Goal: Task Accomplishment & Management: Use online tool/utility

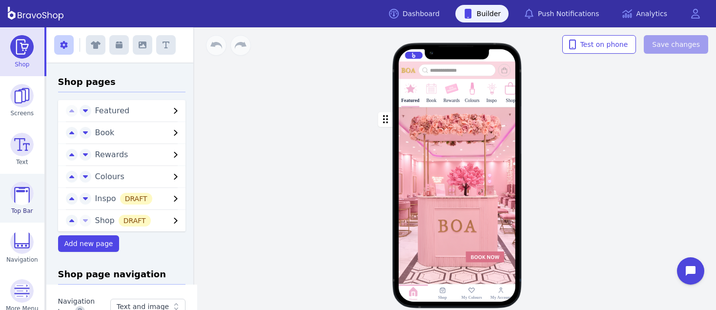
scroll to position [59, 0]
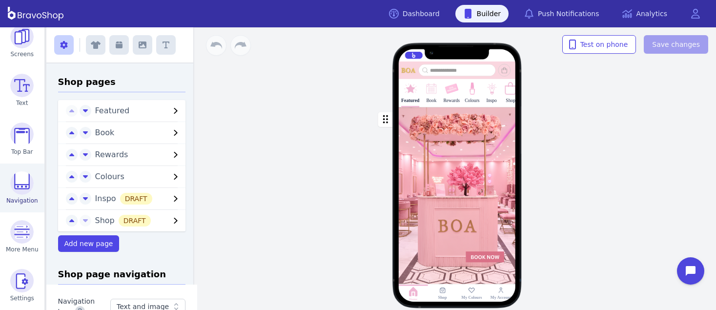
click at [15, 183] on img at bounding box center [21, 182] width 23 height 23
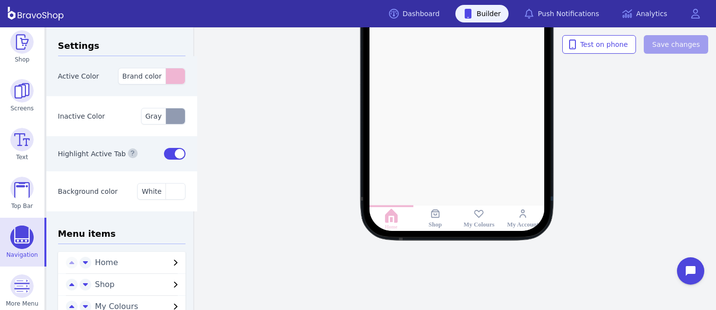
scroll to position [66, 0]
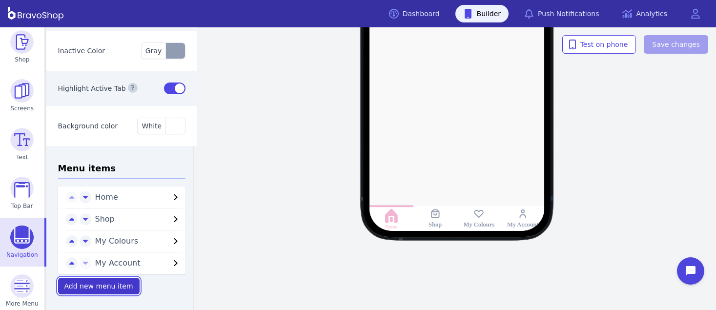
click at [87, 283] on span "Add new menu item" at bounding box center [98, 286] width 69 height 8
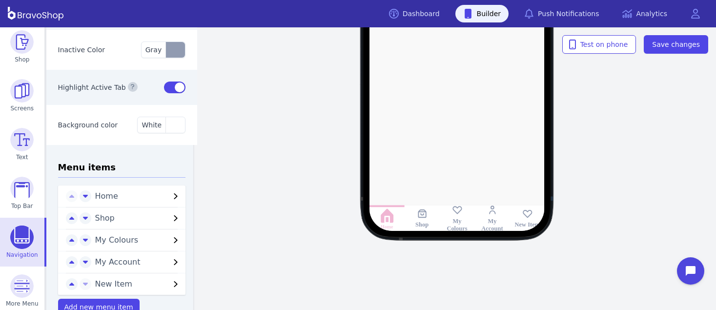
click at [103, 284] on span "New Item" at bounding box center [132, 284] width 75 height 12
click at [367, 268] on div "Home Shop My Colours My Account New Item Test on phone Save changes" at bounding box center [457, 168] width 518 height 283
click at [526, 215] on icon at bounding box center [527, 216] width 14 height 12
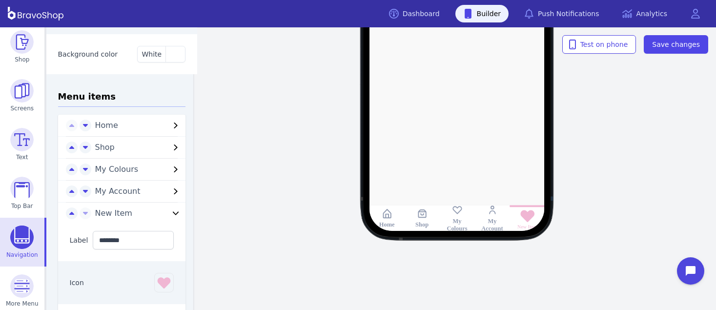
scroll to position [140, 0]
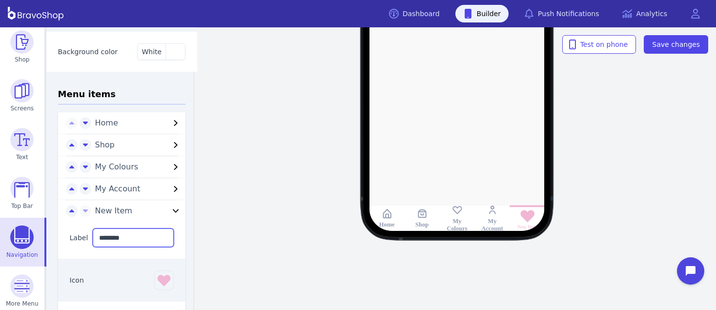
drag, startPoint x: 129, startPoint y: 234, endPoint x: 77, endPoint y: 235, distance: 51.8
click at [77, 235] on div "Label ********" at bounding box center [122, 238] width 128 height 42
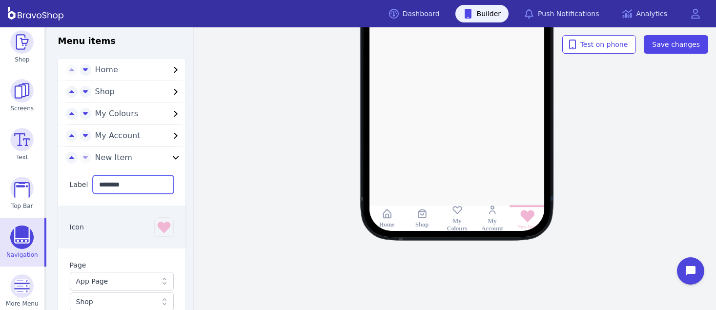
scroll to position [193, 0]
click at [161, 230] on icon "button" at bounding box center [164, 227] width 16 height 16
type input "****"
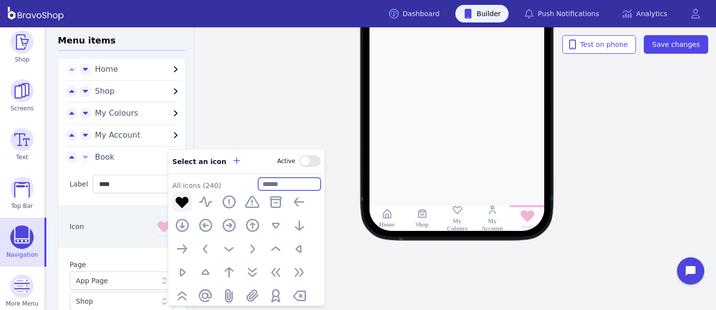
click at [282, 180] on input "text" at bounding box center [289, 184] width 62 height 13
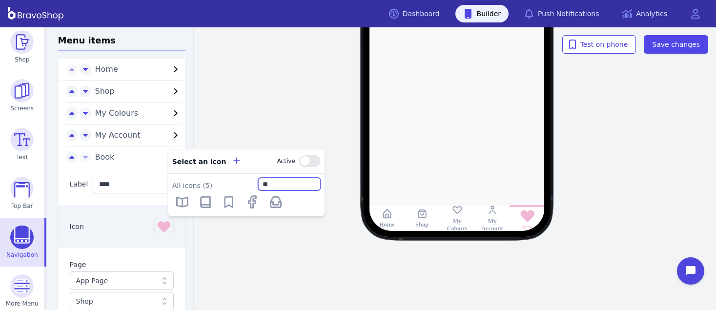
type input "*"
type input "***"
click at [186, 201] on icon "button" at bounding box center [182, 202] width 16 height 16
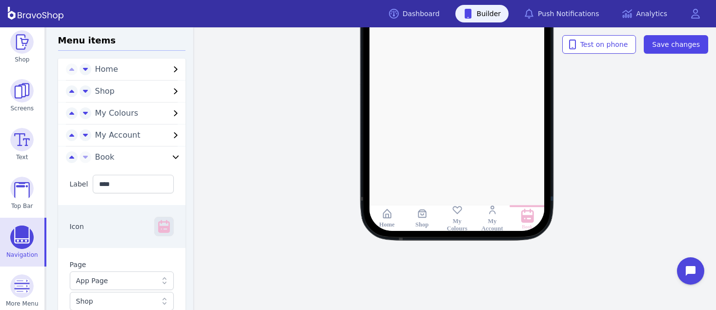
click at [158, 222] on icon "button" at bounding box center [164, 227] width 16 height 16
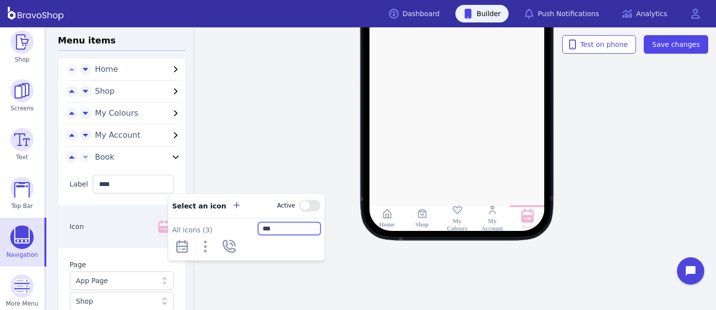
drag, startPoint x: 289, startPoint y: 235, endPoint x: 247, endPoint y: 227, distance: 42.8
click at [247, 227] on div "All icons ( 3 ) ***" at bounding box center [246, 228] width 148 height 13
type input "***"
click at [179, 247] on icon "button" at bounding box center [182, 247] width 16 height 16
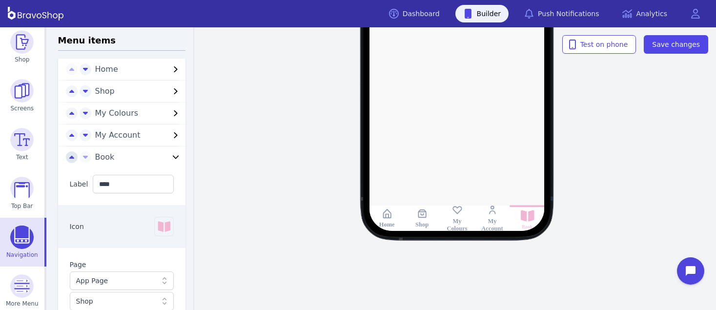
click at [69, 157] on icon "button" at bounding box center [71, 157] width 5 height 3
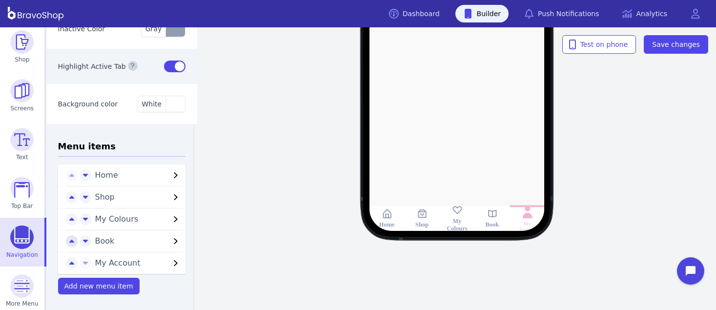
scroll to position [88, 0]
click at [69, 240] on icon "button" at bounding box center [71, 242] width 5 height 8
click at [69, 216] on icon "button" at bounding box center [71, 220] width 5 height 8
click at [590, 132] on div "Home Book Shop My Colours My Account" at bounding box center [457, 51] width 518 height 226
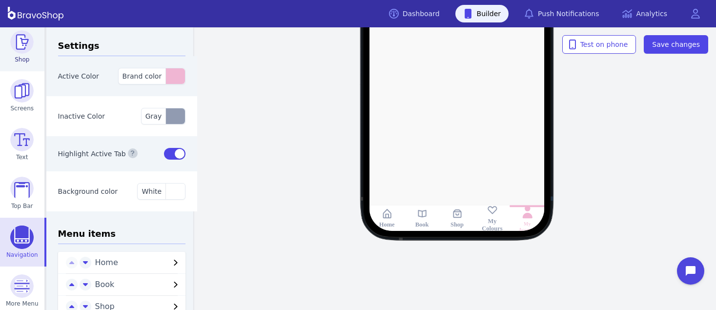
click at [21, 39] on img at bounding box center [21, 41] width 23 height 23
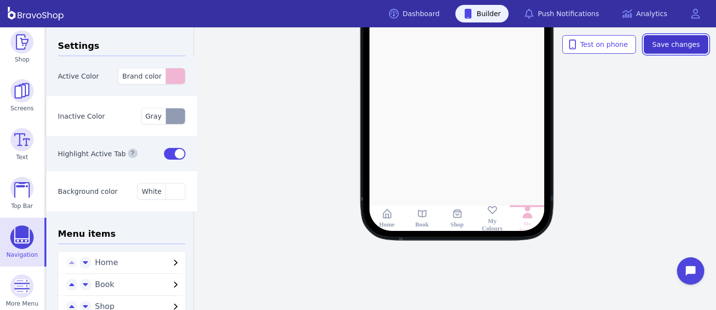
click at [669, 43] on span "Save changes" at bounding box center [676, 45] width 48 height 10
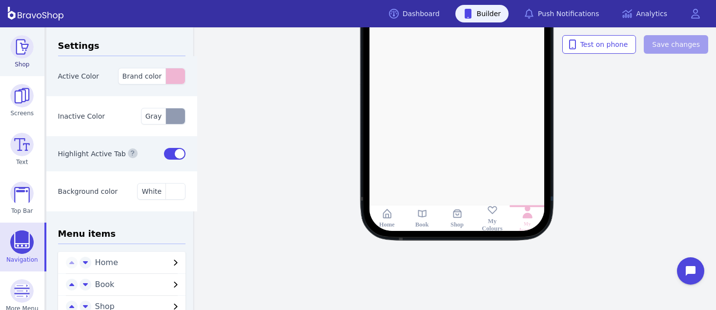
click at [22, 51] on img at bounding box center [21, 46] width 23 height 23
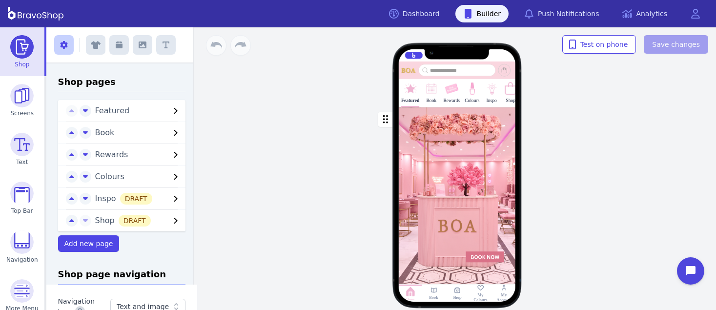
click at [448, 96] on div "Rewards" at bounding box center [451, 92] width 17 height 27
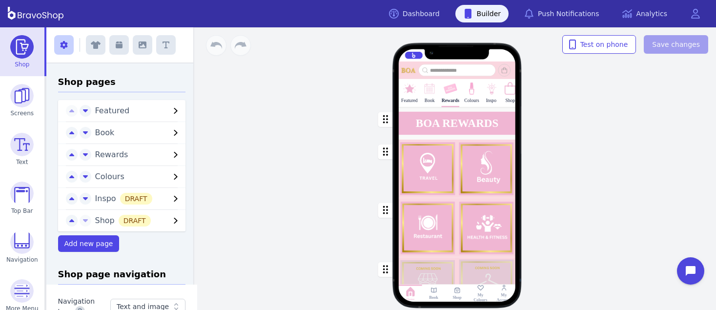
click at [154, 127] on span "Book" at bounding box center [132, 133] width 75 height 12
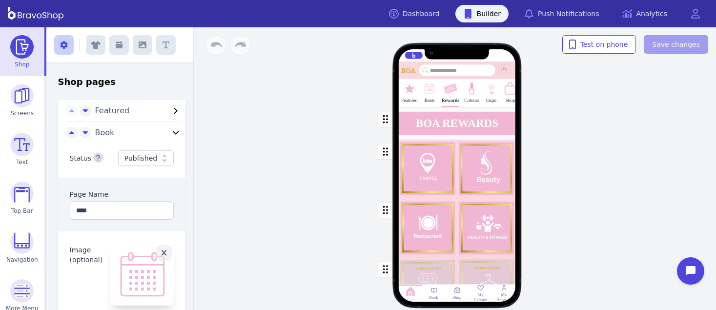
click at [149, 157] on div "Published" at bounding box center [140, 158] width 33 height 10
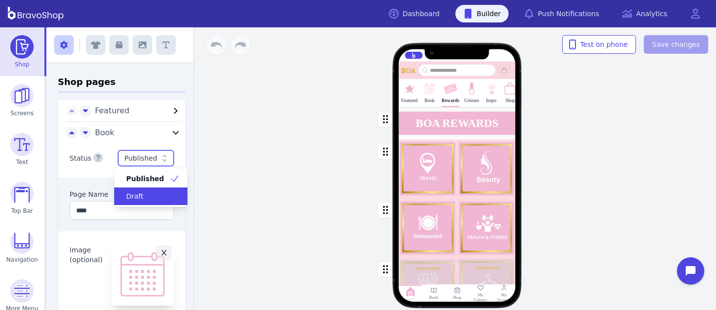
click at [153, 192] on div "Draft" at bounding box center [145, 196] width 50 height 10
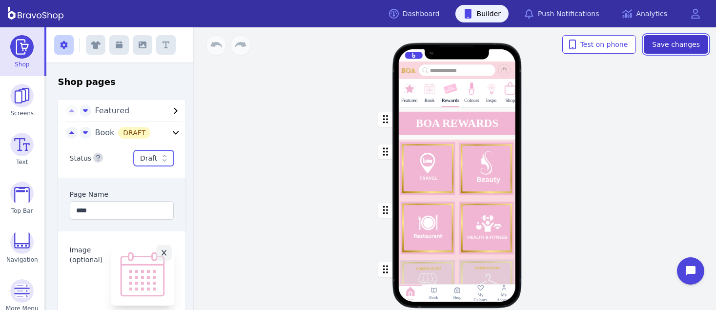
click at [689, 40] on span "Save changes" at bounding box center [676, 45] width 48 height 10
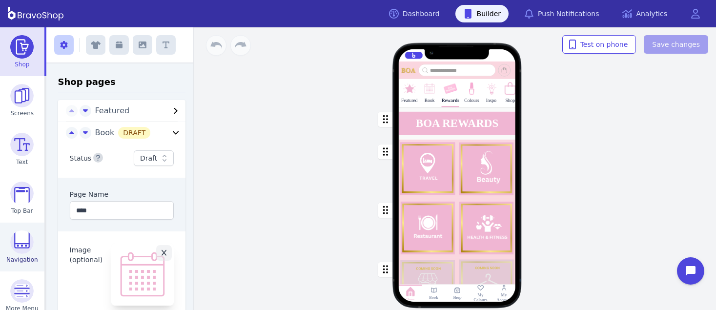
scroll to position [59, 0]
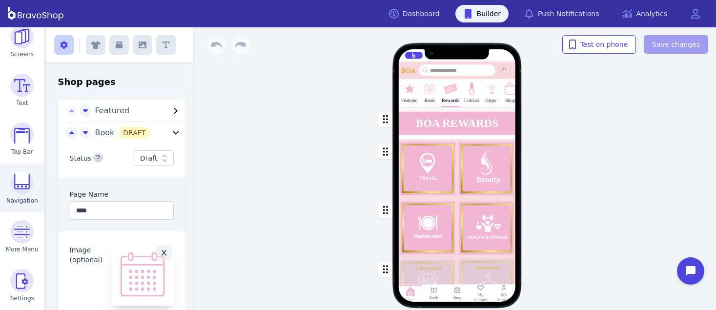
click at [16, 175] on img at bounding box center [21, 182] width 23 height 23
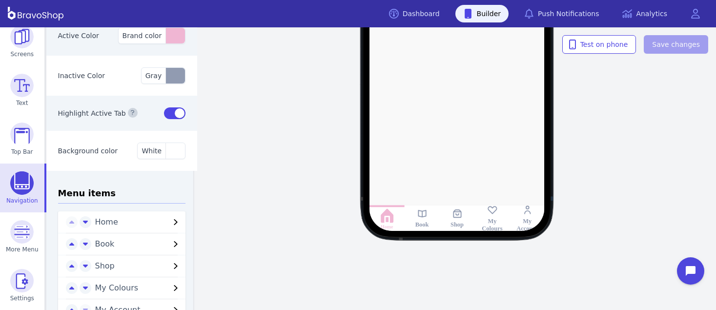
scroll to position [43, 0]
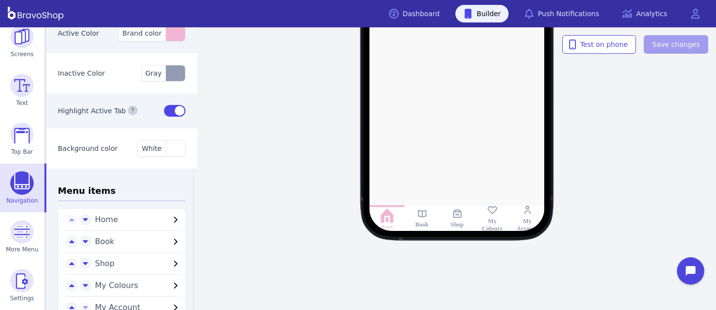
click at [130, 238] on span "Book" at bounding box center [132, 242] width 75 height 12
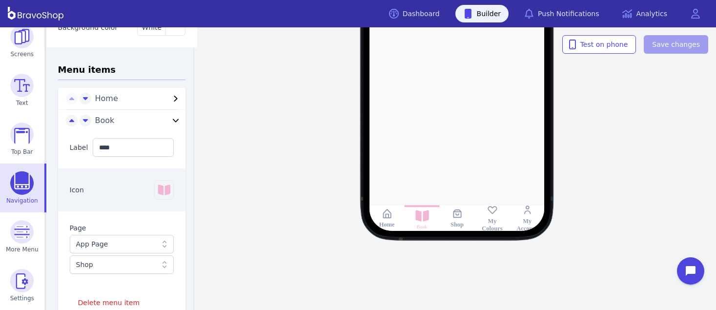
scroll to position [166, 0]
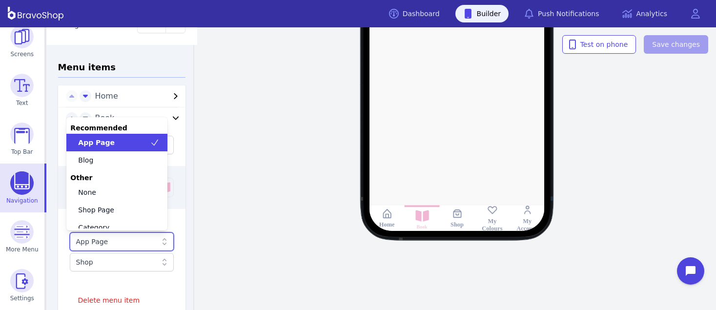
click at [130, 238] on div "App Page" at bounding box center [117, 242] width 82 height 10
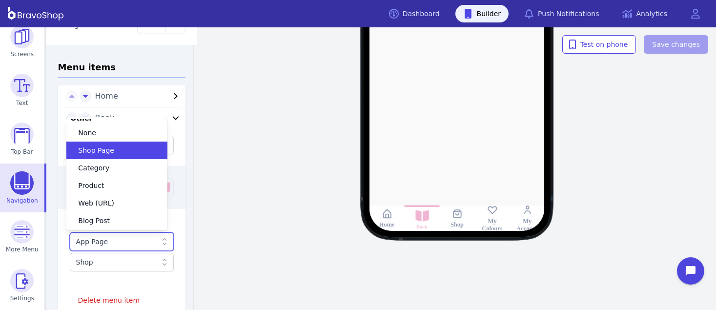
scroll to position [60, 0]
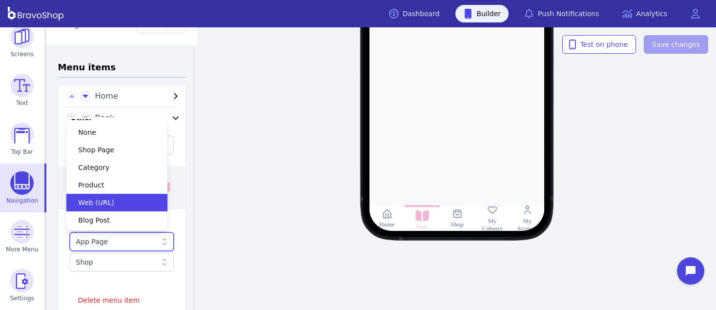
click at [117, 202] on div "Web (URL)" at bounding box center [111, 203] width 78 height 10
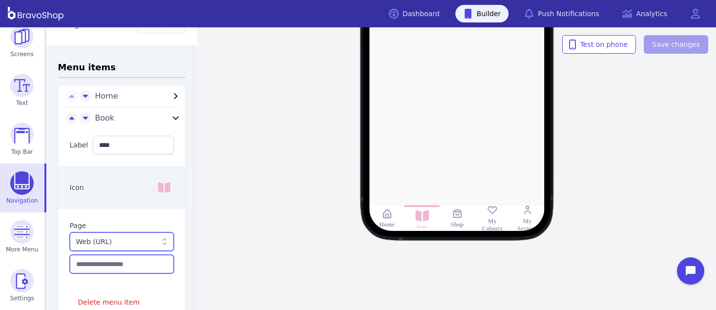
click at [71, 265] on input "text" at bounding box center [122, 264] width 104 height 19
paste input "**********"
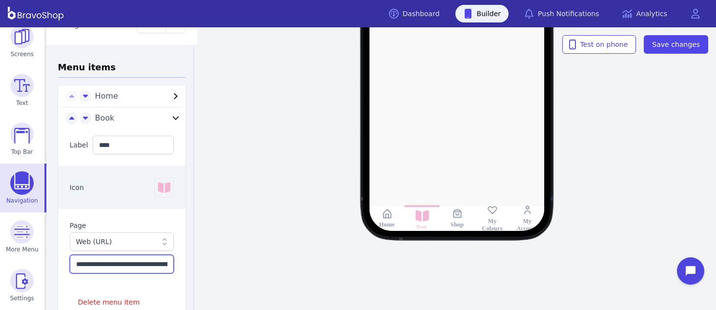
scroll to position [0, 55]
type input "**********"
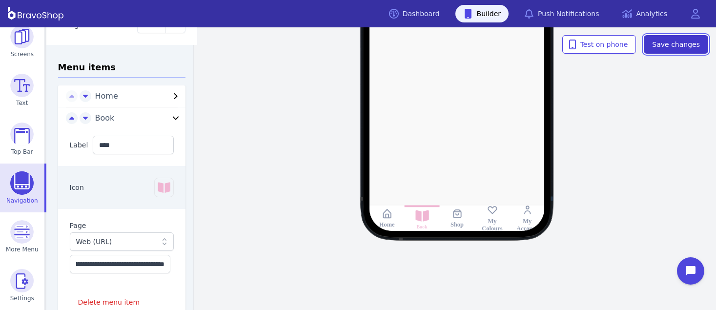
click at [660, 41] on span "Save changes" at bounding box center [676, 45] width 48 height 10
click at [160, 243] on icon at bounding box center [165, 242] width 10 height 10
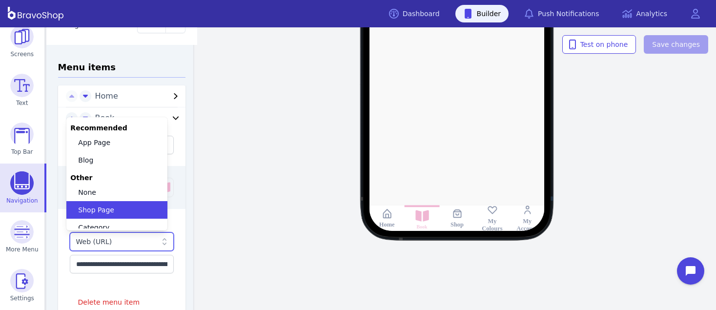
click at [146, 211] on div "Shop Page" at bounding box center [111, 210] width 78 height 10
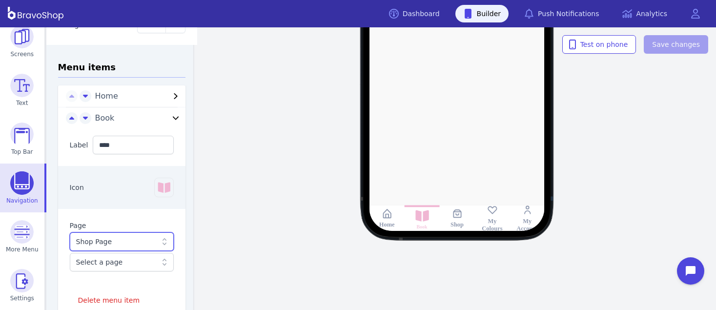
click at [157, 262] on span at bounding box center [157, 262] width 0 height 10
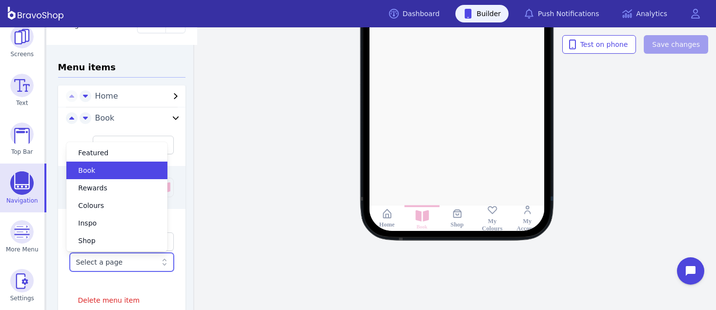
click at [137, 175] on div "Book" at bounding box center [116, 171] width 101 height 18
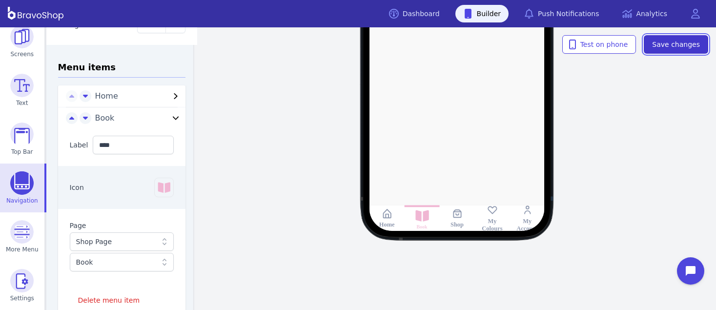
click at [679, 46] on span "Save changes" at bounding box center [676, 45] width 48 height 10
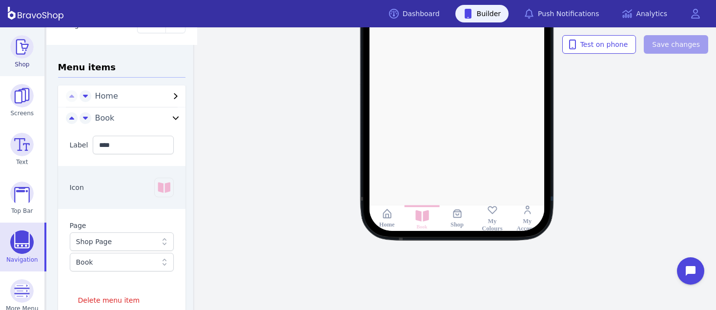
click at [24, 39] on img at bounding box center [21, 46] width 23 height 23
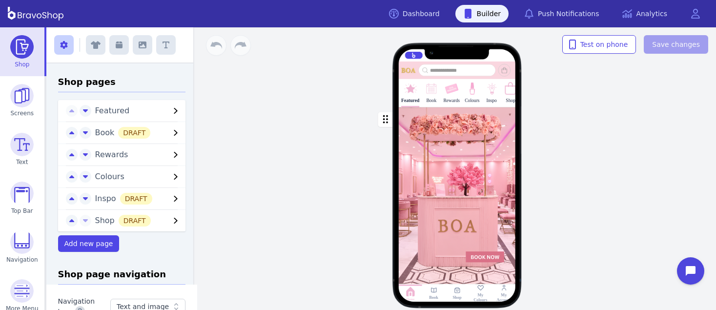
click at [170, 130] on icon "button" at bounding box center [176, 133] width 12 height 12
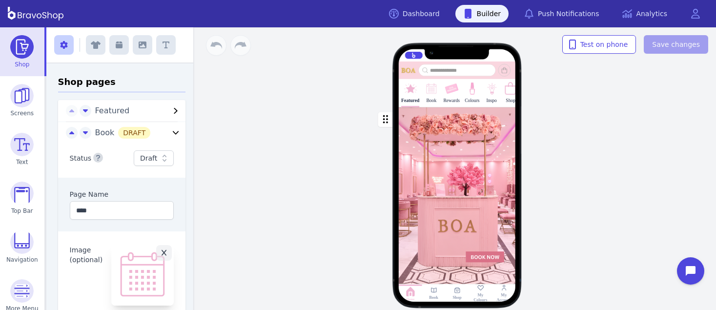
click at [96, 158] on icon "button" at bounding box center [98, 158] width 4 height 6
click at [160, 156] on icon at bounding box center [165, 158] width 10 height 10
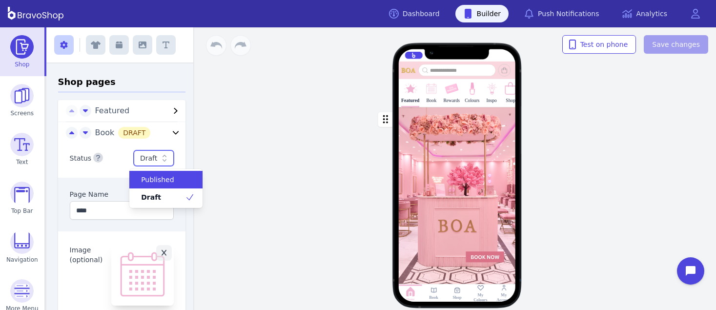
click at [165, 178] on span "Published" at bounding box center [157, 180] width 33 height 10
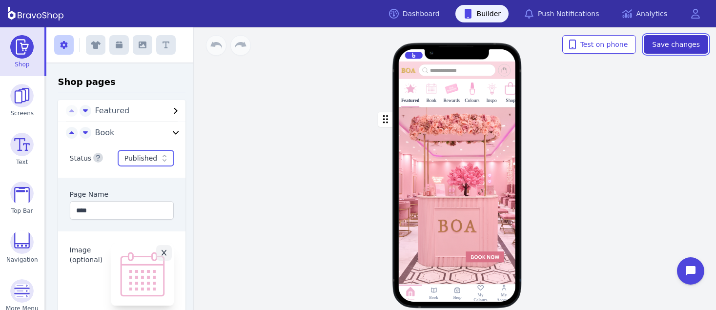
click at [678, 44] on span "Save changes" at bounding box center [676, 45] width 48 height 10
click at [173, 131] on icon "button" at bounding box center [176, 132] width 6 height 3
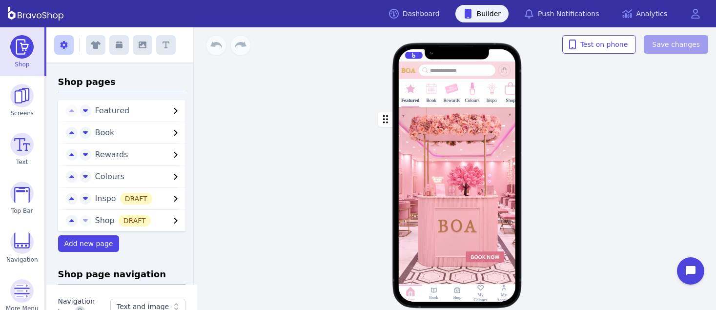
click at [170, 130] on icon "button" at bounding box center [176, 133] width 12 height 12
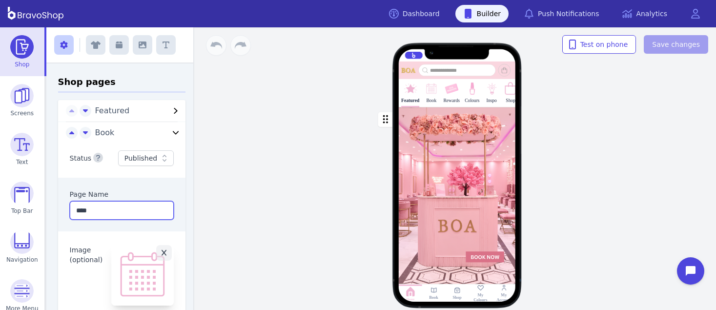
click at [109, 212] on input "****" at bounding box center [122, 210] width 104 height 19
type input "*"
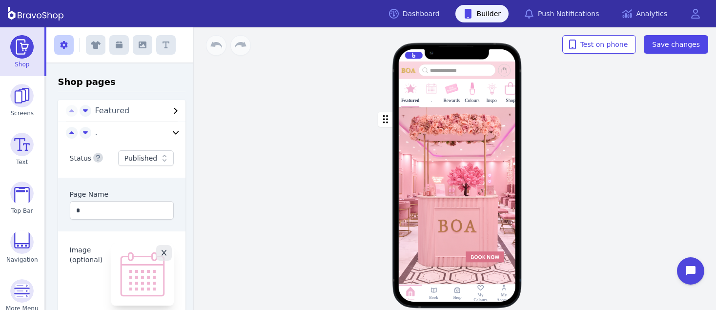
click at [162, 252] on icon "button" at bounding box center [164, 253] width 5 height 6
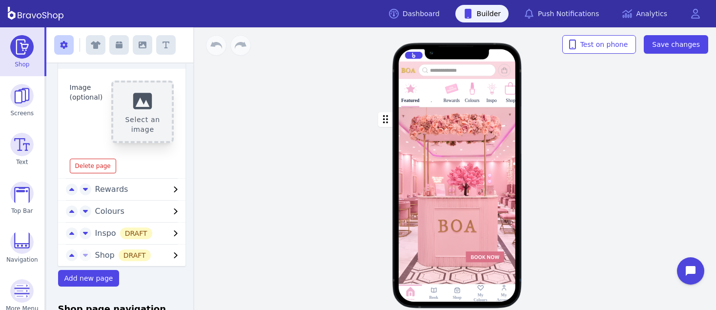
scroll to position [167, 0]
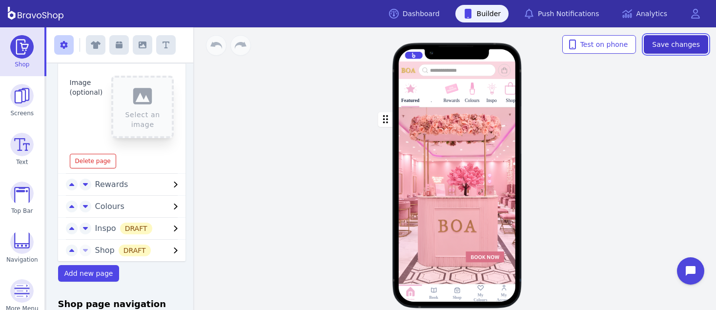
click at [661, 43] on span "Save changes" at bounding box center [676, 45] width 48 height 10
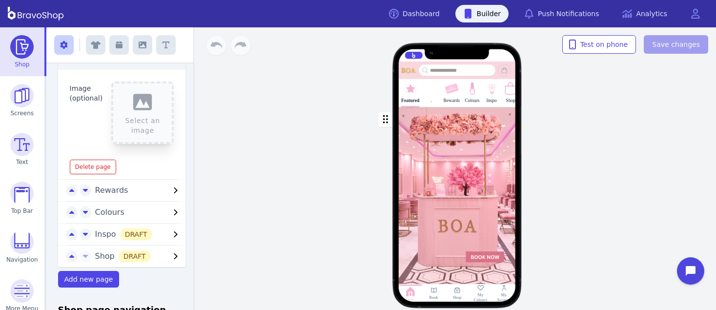
scroll to position [164, 0]
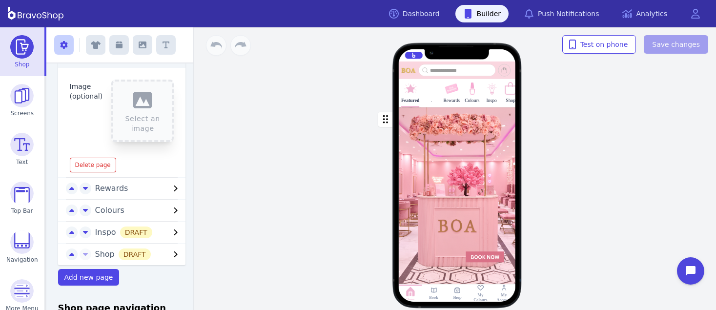
click at [123, 189] on span "Rewards" at bounding box center [132, 189] width 75 height 12
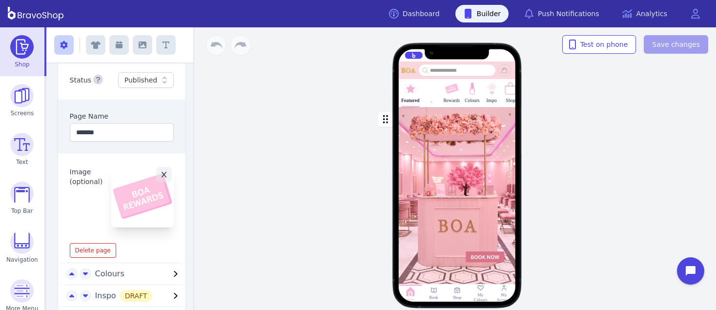
scroll to position [91, 0]
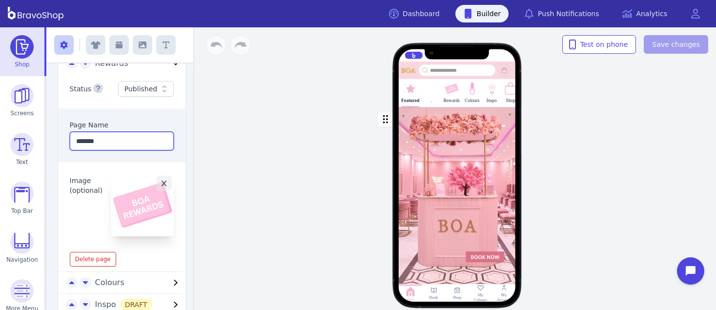
drag, startPoint x: 104, startPoint y: 138, endPoint x: 70, endPoint y: 136, distance: 34.2
click at [70, 136] on input "*******" at bounding box center [122, 141] width 104 height 19
type input "*****"
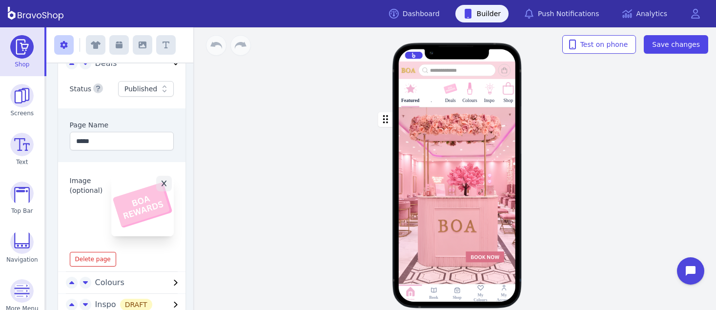
click at [87, 228] on div "Image (optional) Click to replace" at bounding box center [122, 205] width 128 height 86
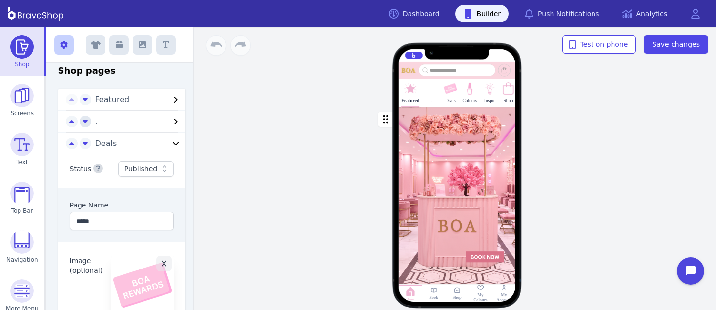
click at [83, 122] on icon "button" at bounding box center [85, 121] width 5 height 8
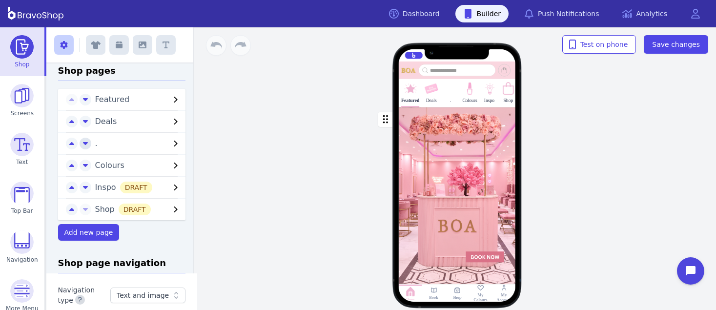
click at [83, 144] on icon "button" at bounding box center [85, 143] width 5 height 8
click at [83, 166] on icon "button" at bounding box center [85, 165] width 5 height 8
click at [83, 187] on icon "button" at bounding box center [85, 187] width 5 height 8
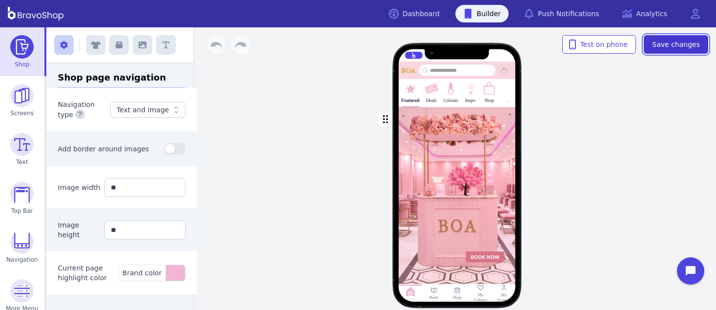
click at [668, 50] on button "Save changes" at bounding box center [676, 44] width 64 height 19
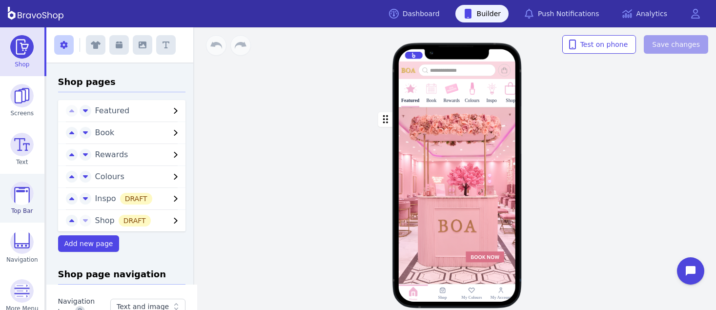
scroll to position [59, 0]
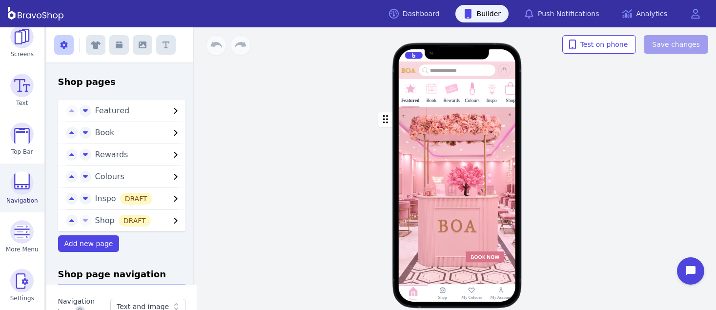
click at [15, 183] on img at bounding box center [21, 182] width 23 height 23
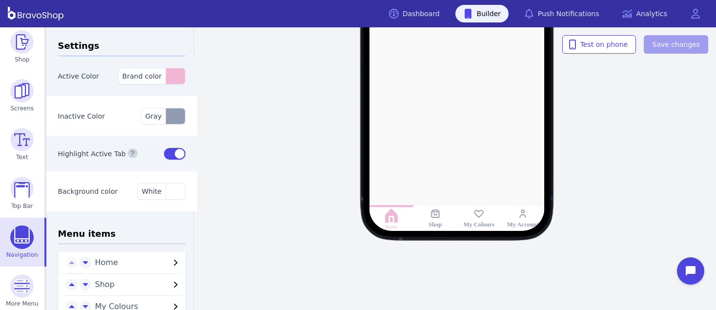
scroll to position [66, 0]
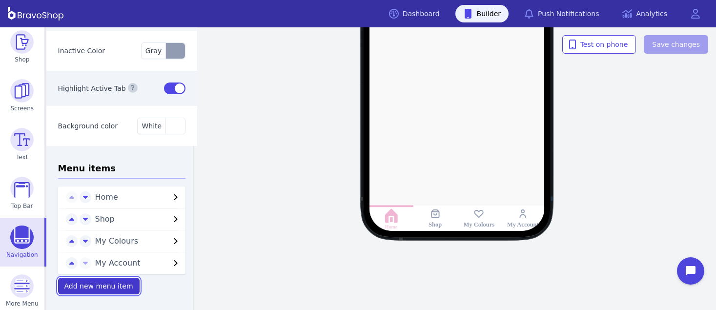
click at [87, 283] on span "Add new menu item" at bounding box center [98, 286] width 69 height 8
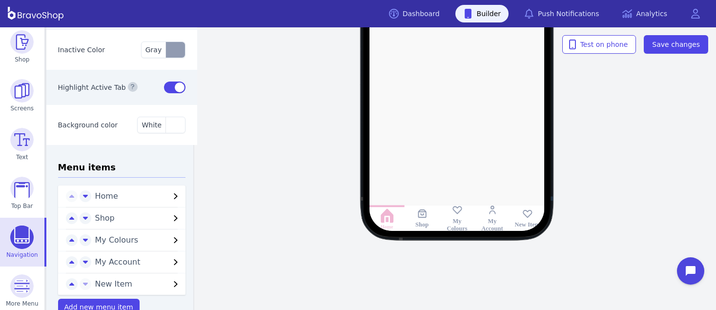
click at [103, 284] on span "New Item" at bounding box center [132, 284] width 75 height 12
click at [367, 268] on div "Home Shop My Colours My Account New Item Test on phone Save changes" at bounding box center [457, 168] width 518 height 283
click at [526, 215] on icon at bounding box center [527, 216] width 14 height 12
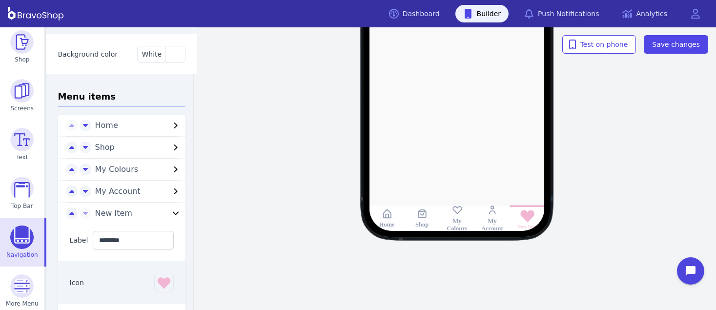
scroll to position [140, 0]
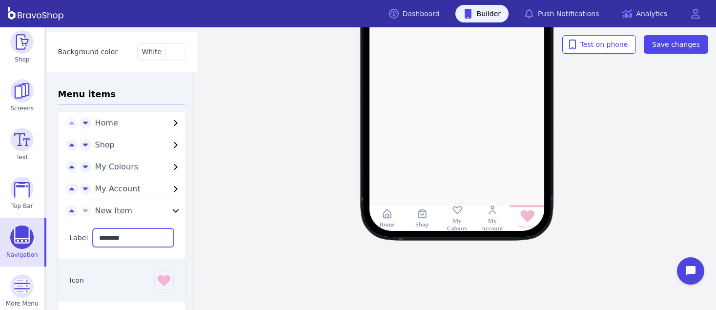
drag, startPoint x: 129, startPoint y: 234, endPoint x: 77, endPoint y: 235, distance: 51.8
click at [77, 235] on div "Label ********" at bounding box center [122, 238] width 128 height 42
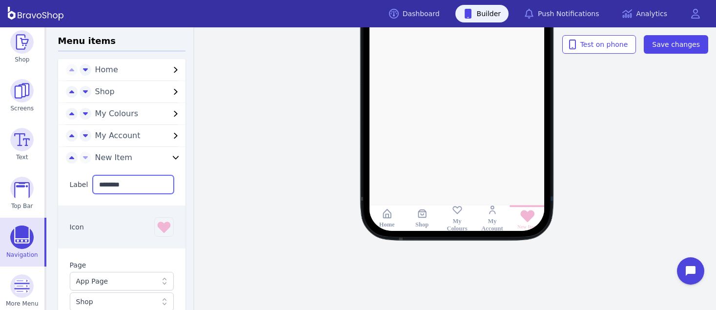
scroll to position [193, 0]
click at [161, 230] on icon "button" at bounding box center [164, 227] width 16 height 16
type input "****"
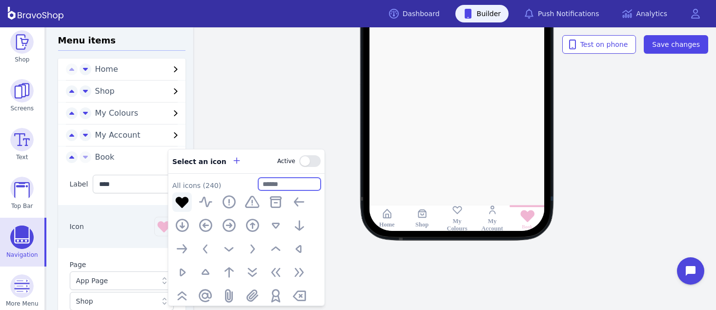
click at [282, 180] on input "text" at bounding box center [289, 184] width 62 height 13
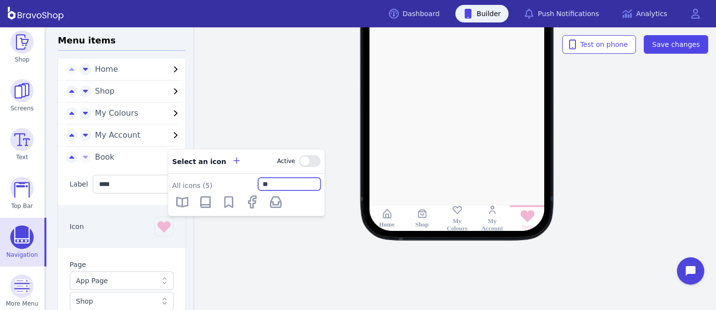
type input "*"
type input "***"
click at [186, 201] on icon "button" at bounding box center [182, 202] width 16 height 16
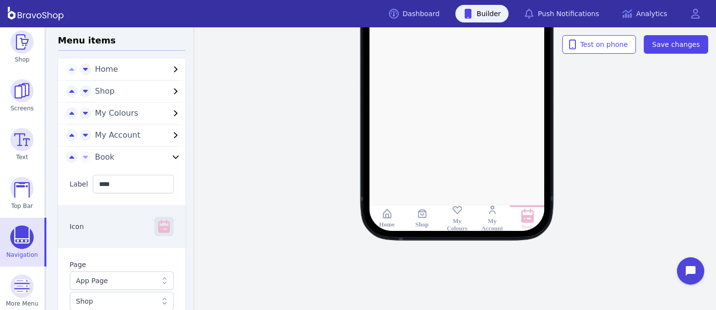
click at [158, 222] on icon "button" at bounding box center [164, 227] width 16 height 16
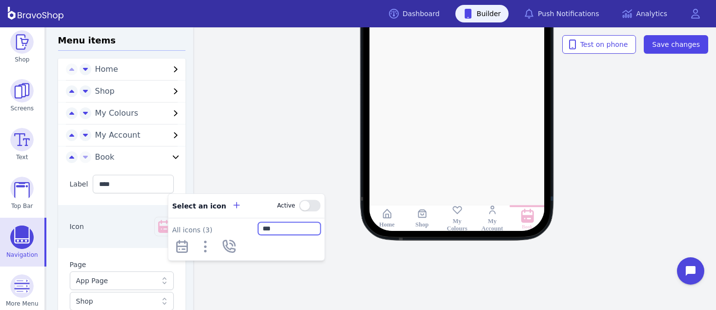
drag, startPoint x: 289, startPoint y: 235, endPoint x: 247, endPoint y: 227, distance: 42.8
click at [247, 227] on div "All icons ( 3 ) ***" at bounding box center [246, 228] width 148 height 13
type input "***"
click at [179, 247] on icon "button" at bounding box center [182, 247] width 16 height 16
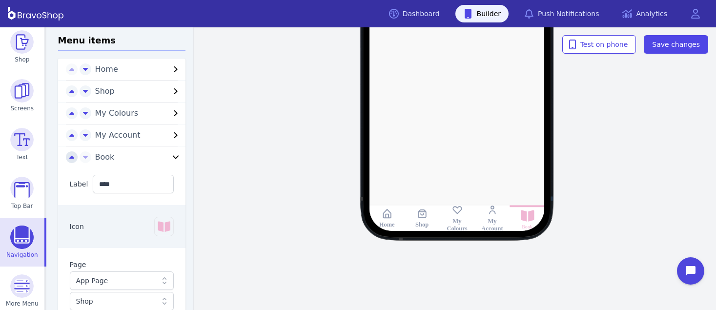
click at [69, 157] on icon "button" at bounding box center [71, 157] width 5 height 3
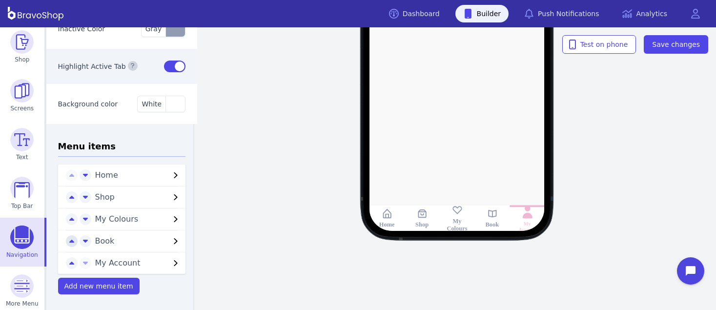
scroll to position [88, 0]
click at [69, 240] on icon "button" at bounding box center [71, 242] width 5 height 8
click at [69, 216] on icon "button" at bounding box center [71, 220] width 5 height 8
click at [590, 132] on div "Home Book Shop My Colours My Account" at bounding box center [457, 51] width 518 height 226
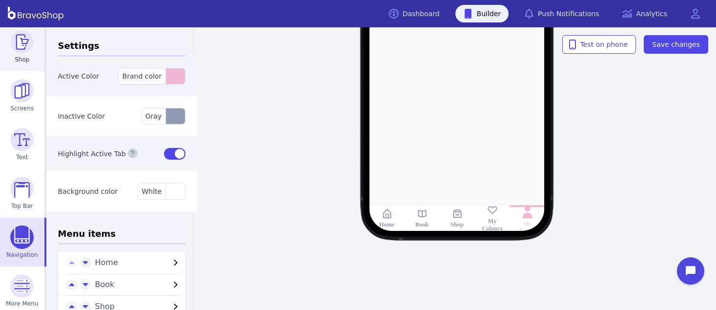
click at [21, 39] on img at bounding box center [21, 41] width 23 height 23
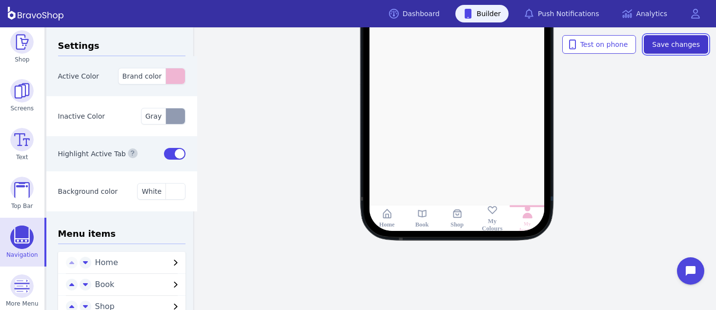
click at [669, 43] on span "Save changes" at bounding box center [676, 45] width 48 height 10
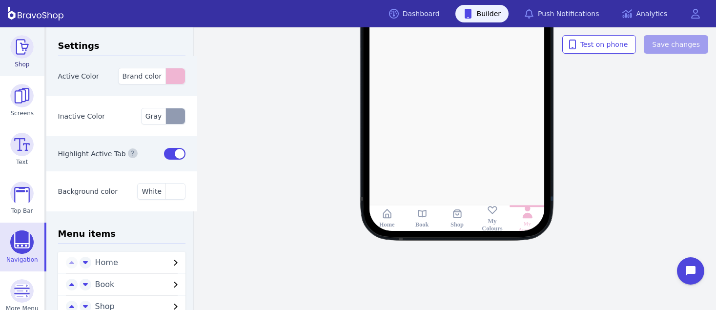
click at [22, 51] on img at bounding box center [21, 46] width 23 height 23
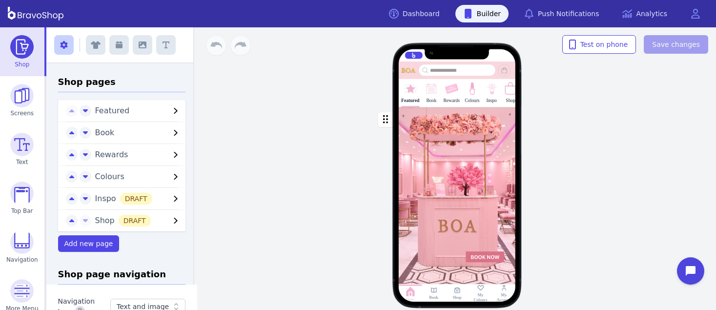
click at [448, 96] on div "Rewards" at bounding box center [451, 92] width 17 height 27
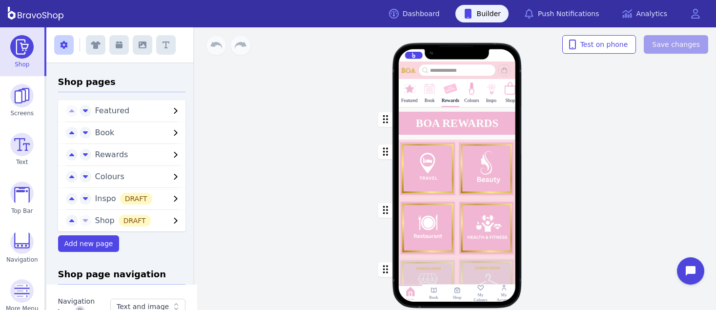
click at [154, 127] on span "Book" at bounding box center [132, 133] width 75 height 12
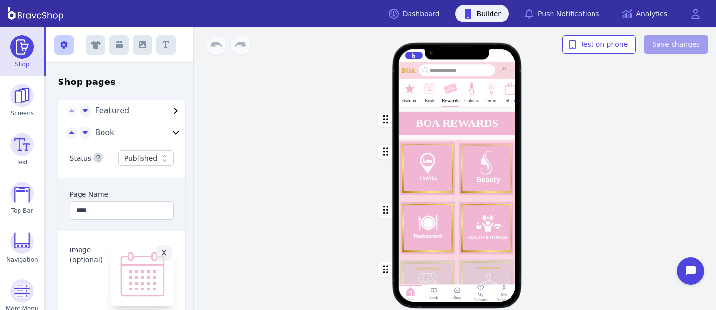
click at [149, 157] on div "Published" at bounding box center [140, 158] width 33 height 10
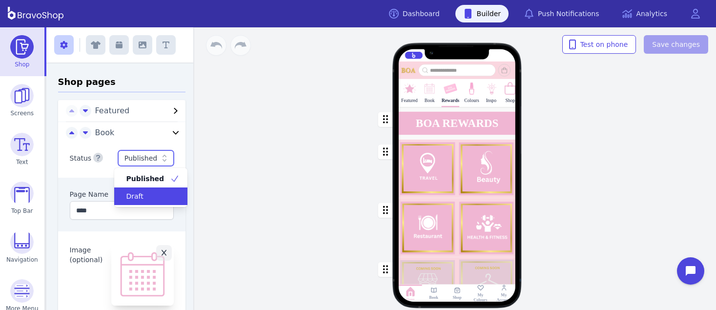
click at [153, 192] on div "Draft" at bounding box center [145, 196] width 50 height 10
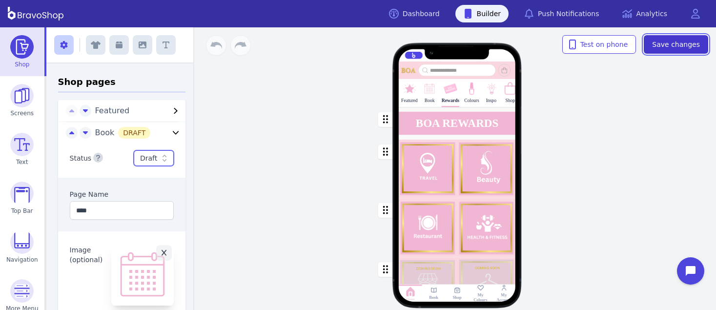
click at [689, 40] on span "Save changes" at bounding box center [676, 45] width 48 height 10
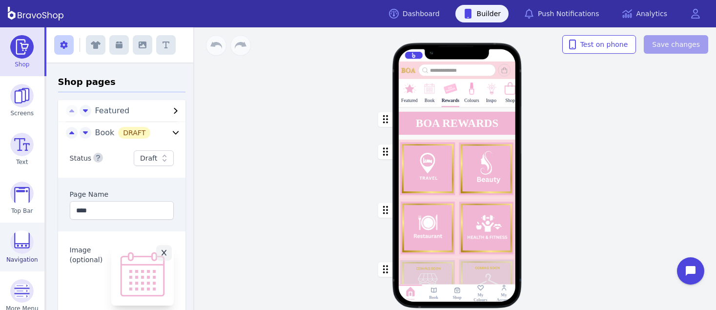
scroll to position [59, 0]
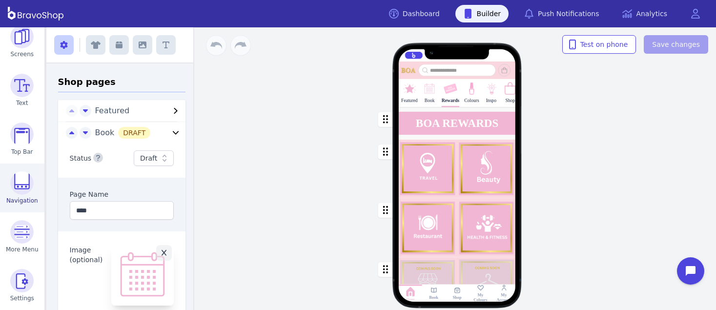
click at [16, 175] on img at bounding box center [21, 182] width 23 height 23
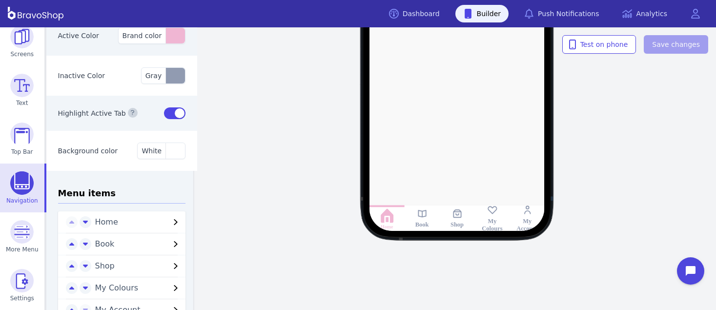
scroll to position [43, 0]
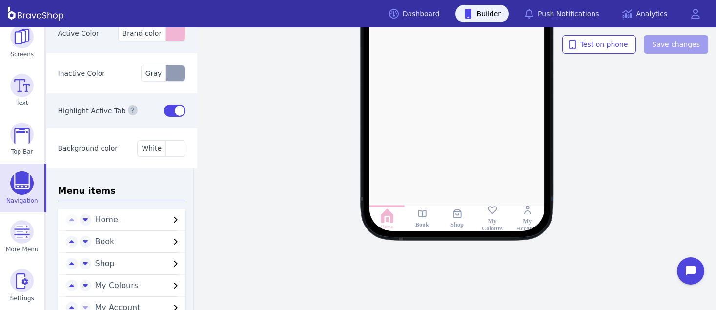
click at [130, 238] on span "Book" at bounding box center [132, 242] width 75 height 12
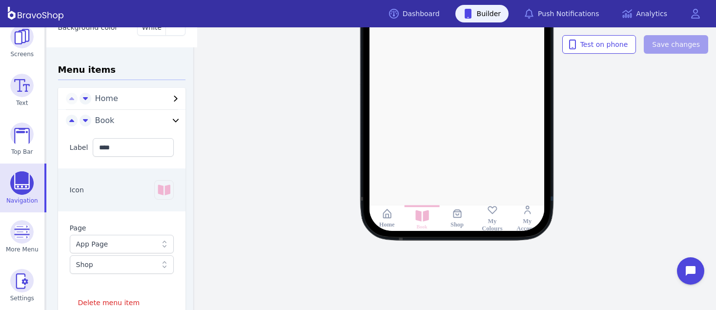
scroll to position [166, 0]
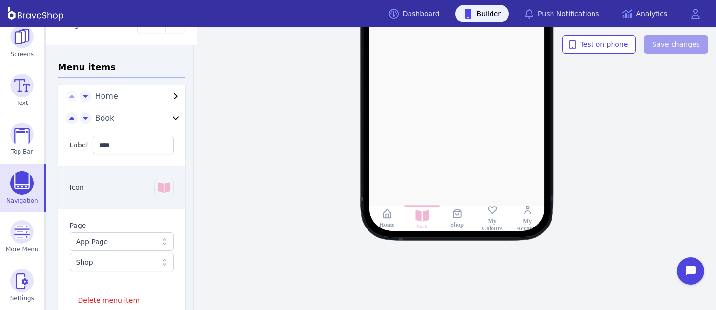
click at [130, 238] on div "App Page" at bounding box center [117, 242] width 82 height 10
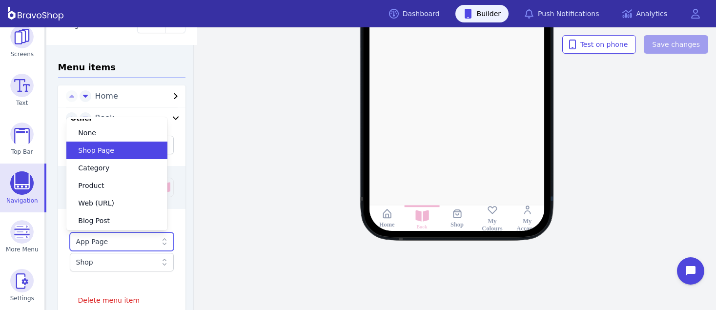
scroll to position [60, 0]
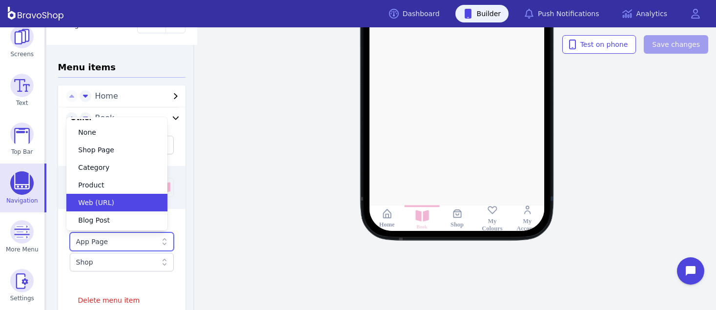
click at [117, 202] on div "Web (URL)" at bounding box center [111, 203] width 78 height 10
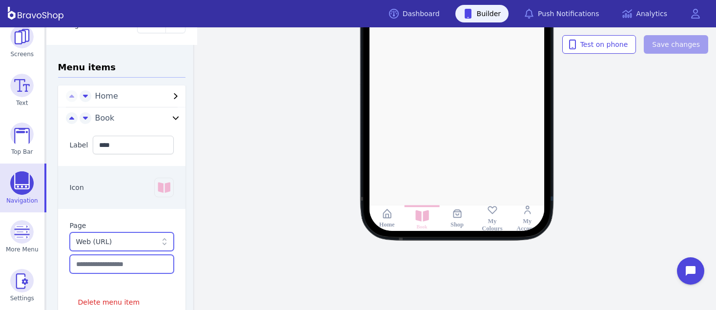
click at [71, 265] on input "text" at bounding box center [122, 264] width 104 height 19
paste input "**********"
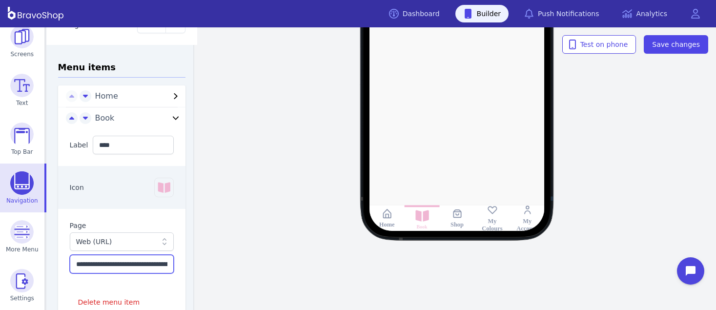
scroll to position [0, 55]
type input "**********"
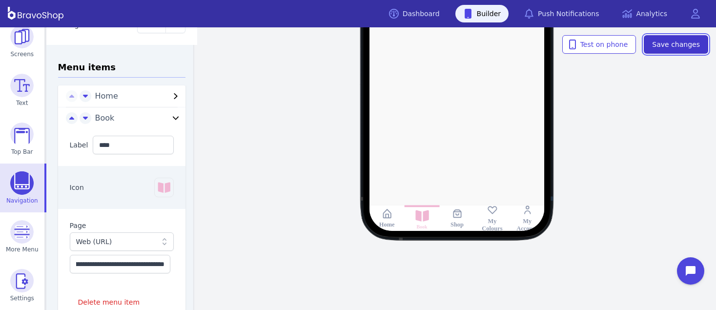
click at [660, 41] on span "Save changes" at bounding box center [676, 45] width 48 height 10
click at [160, 243] on icon at bounding box center [165, 242] width 10 height 10
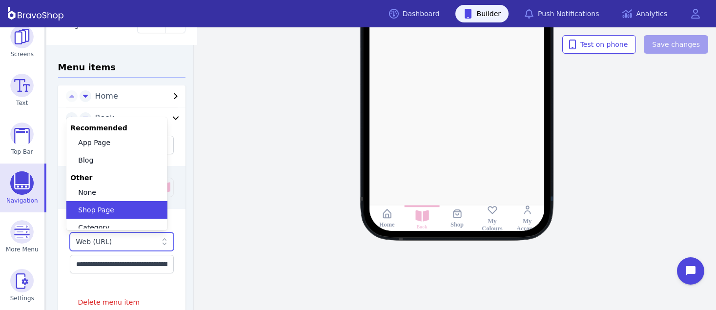
click at [146, 211] on div "Shop Page" at bounding box center [111, 210] width 78 height 10
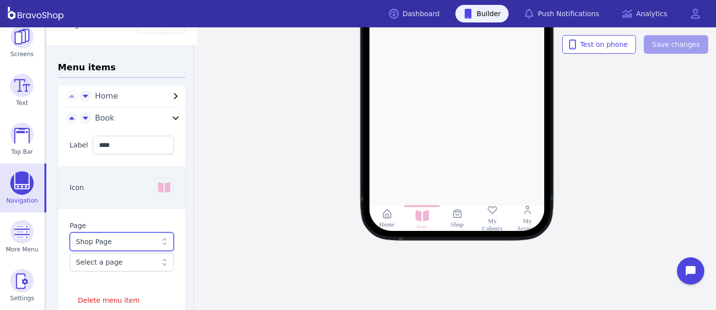
click at [157, 262] on span at bounding box center [157, 262] width 0 height 10
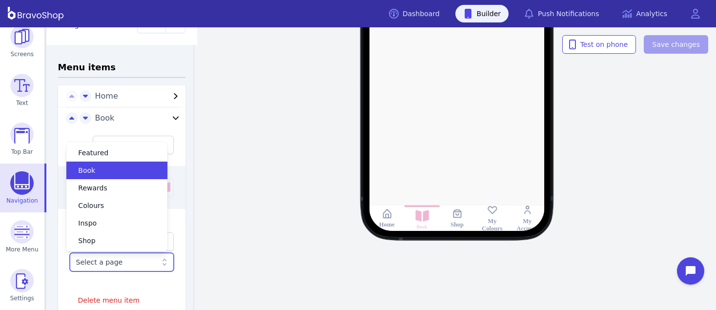
click at [137, 175] on div "Book" at bounding box center [116, 171] width 101 height 18
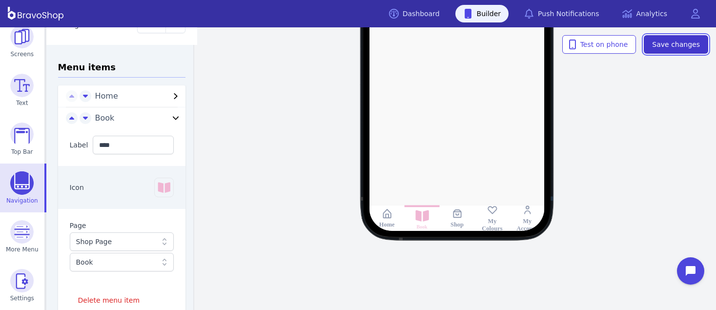
click at [679, 46] on span "Save changes" at bounding box center [676, 45] width 48 height 10
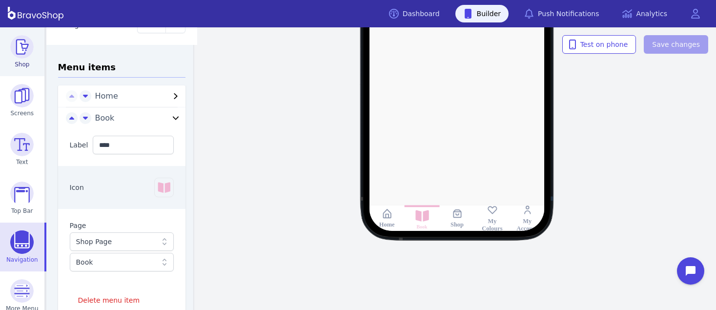
click at [24, 39] on img at bounding box center [21, 46] width 23 height 23
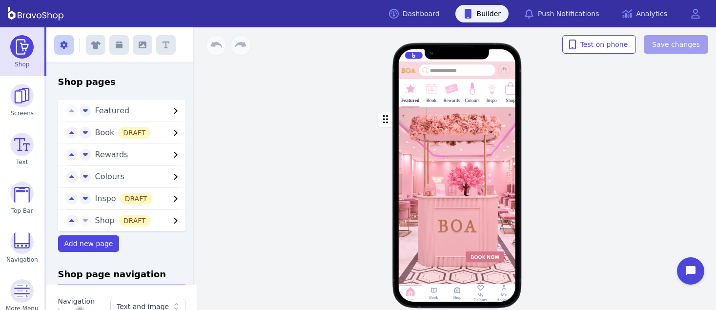
click at [170, 130] on icon "button" at bounding box center [176, 133] width 12 height 12
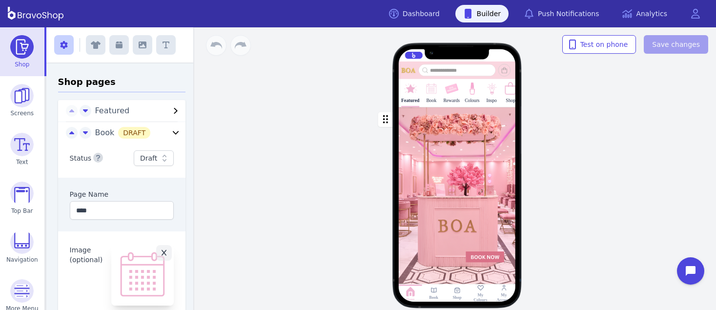
click at [96, 158] on icon "button" at bounding box center [98, 158] width 4 height 6
click at [160, 156] on icon at bounding box center [165, 158] width 10 height 10
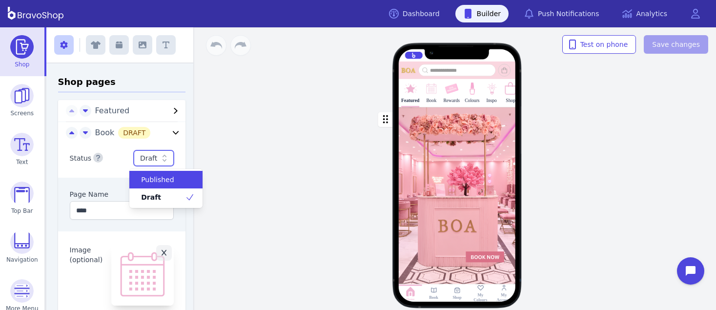
click at [165, 178] on span "Published" at bounding box center [157, 180] width 33 height 10
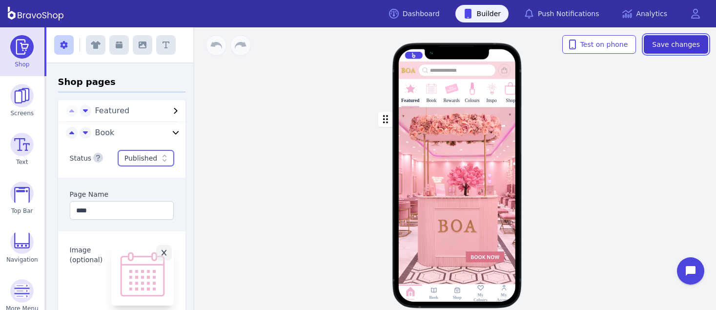
click at [678, 44] on span "Save changes" at bounding box center [676, 45] width 48 height 10
click at [173, 131] on icon "button" at bounding box center [176, 132] width 6 height 3
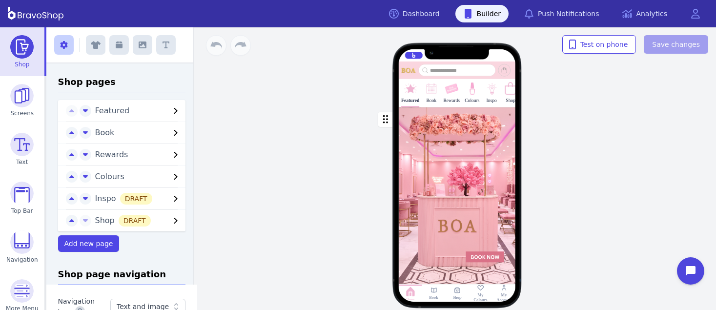
click at [170, 130] on icon "button" at bounding box center [176, 133] width 12 height 12
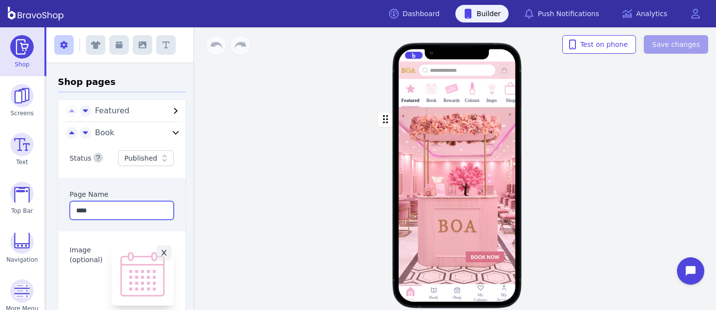
click at [109, 212] on input "****" at bounding box center [122, 210] width 104 height 19
type input "*"
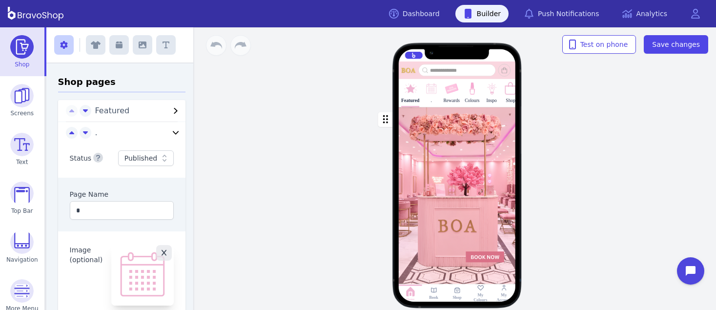
click at [162, 252] on icon "button" at bounding box center [164, 253] width 5 height 6
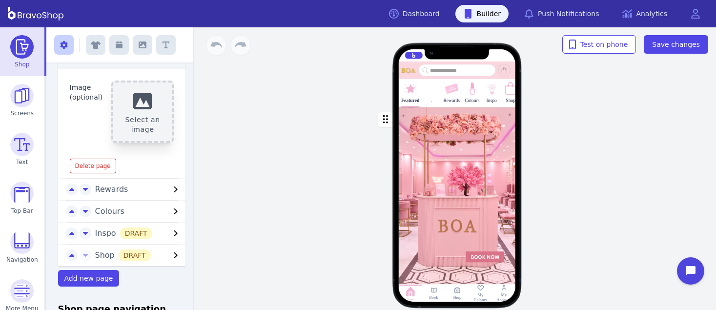
scroll to position [167, 0]
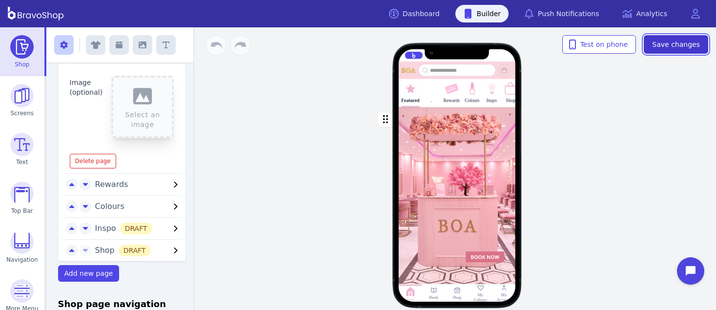
click at [661, 43] on span "Save changes" at bounding box center [676, 45] width 48 height 10
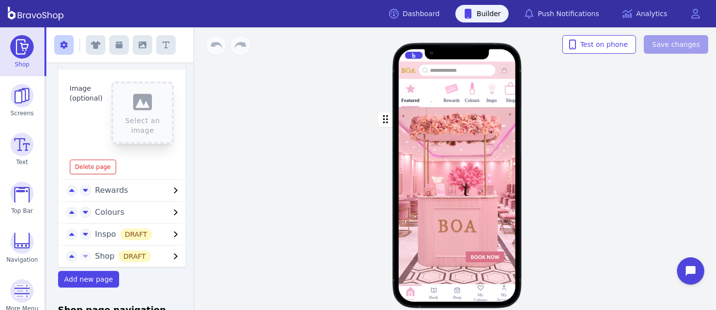
scroll to position [164, 0]
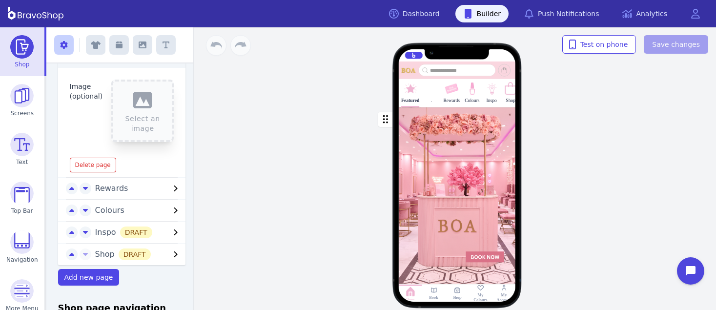
click at [123, 189] on span "Rewards" at bounding box center [132, 189] width 75 height 12
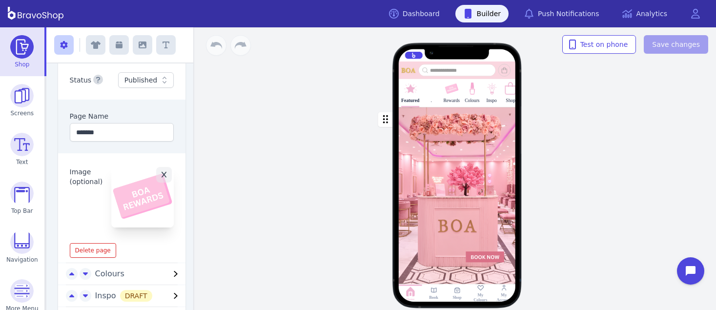
scroll to position [91, 0]
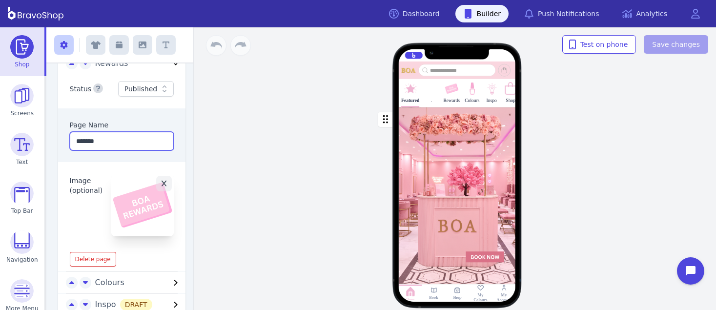
drag, startPoint x: 104, startPoint y: 138, endPoint x: 70, endPoint y: 136, distance: 34.2
click at [70, 136] on input "*******" at bounding box center [122, 141] width 104 height 19
type input "*****"
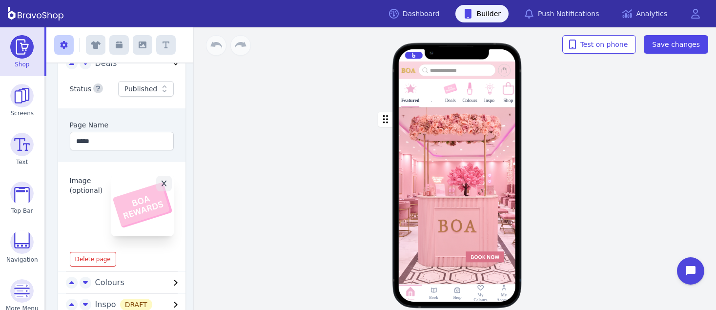
click at [87, 228] on div "Image (optional) Click to replace" at bounding box center [122, 205] width 128 height 86
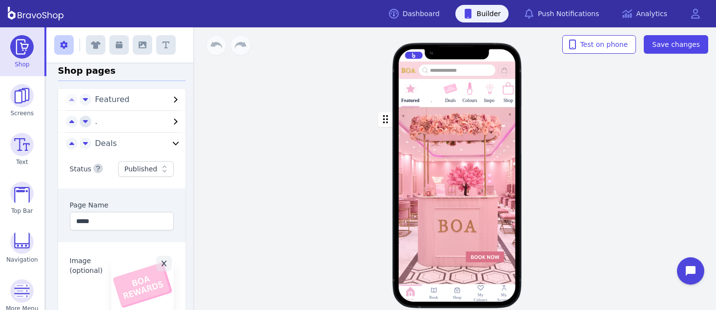
click at [83, 122] on icon "button" at bounding box center [85, 121] width 5 height 8
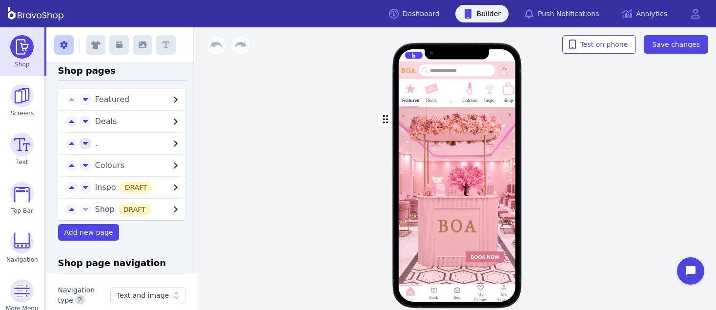
click at [83, 144] on icon "button" at bounding box center [85, 143] width 5 height 8
click at [83, 166] on icon "button" at bounding box center [85, 165] width 5 height 8
click at [83, 187] on icon "button" at bounding box center [85, 187] width 5 height 8
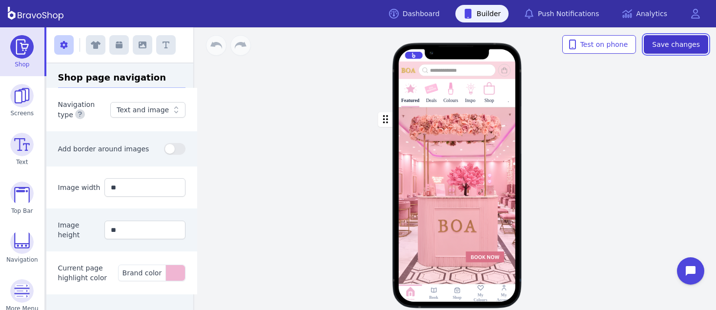
click at [668, 50] on button "Save changes" at bounding box center [676, 44] width 64 height 19
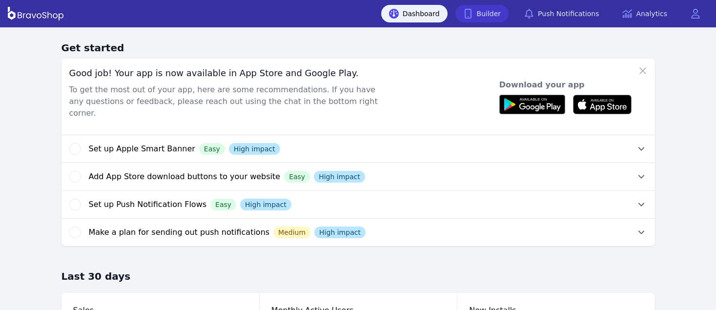
click at [489, 16] on link "Builder" at bounding box center [483, 14] width 54 height 18
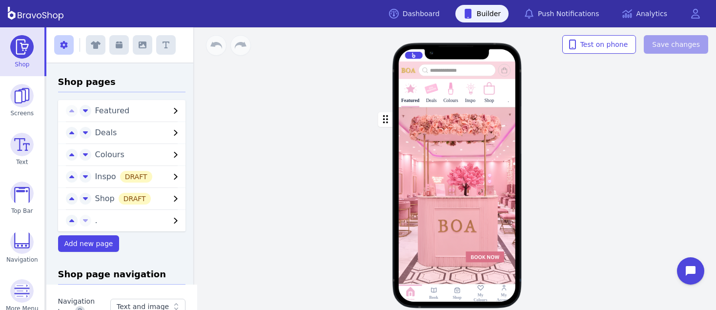
click at [544, 117] on div "Featured Deals Colours Inspo Shop . Drag a block here to get started Home Book …" at bounding box center [457, 181] width 183 height 179
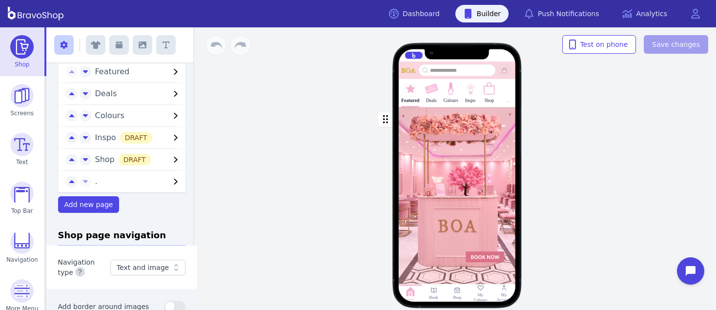
scroll to position [41, 0]
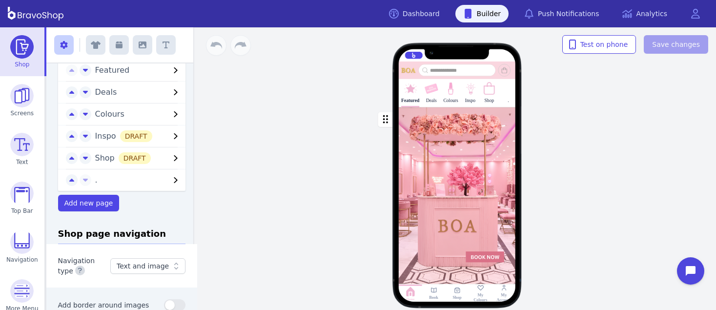
click at [489, 87] on img at bounding box center [489, 89] width 14 height 14
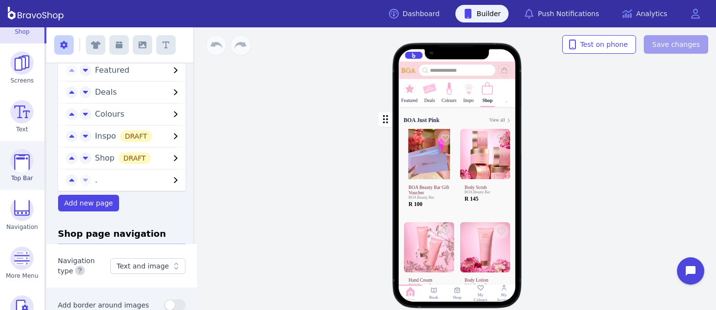
scroll to position [59, 0]
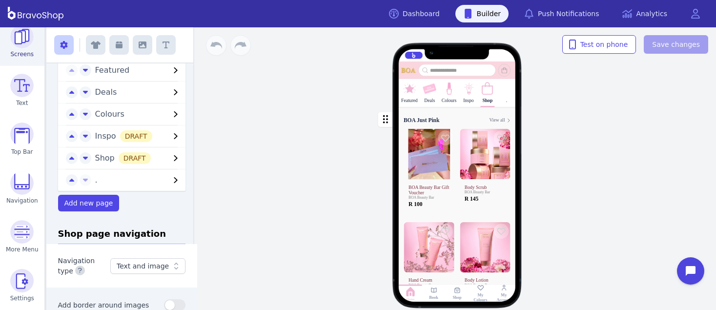
click at [18, 38] on img at bounding box center [21, 36] width 23 height 23
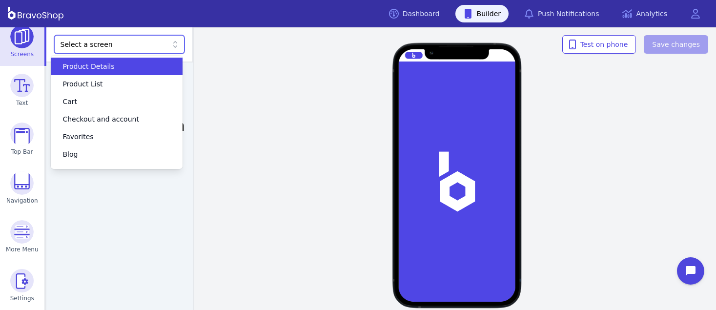
click at [130, 44] on div "Select a screen" at bounding box center [115, 45] width 108 height 10
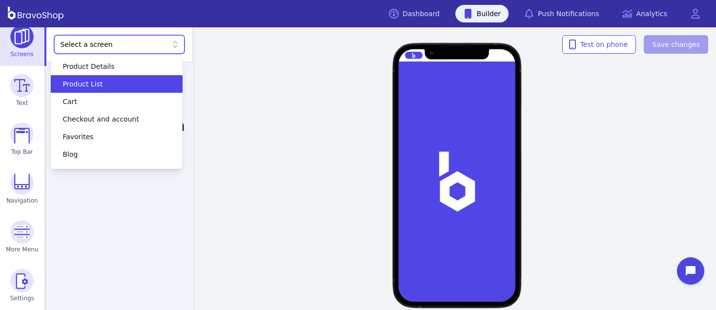
click at [115, 85] on div "Product List" at bounding box center [111, 84] width 108 height 10
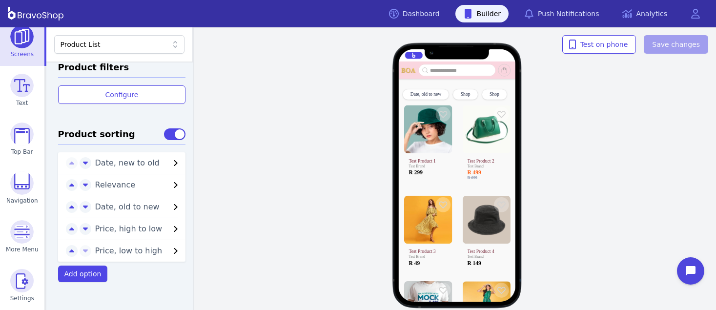
scroll to position [406, 0]
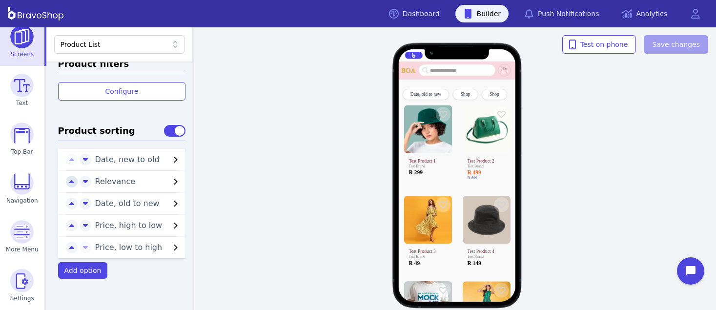
click at [66, 182] on button "button" at bounding box center [72, 182] width 12 height 12
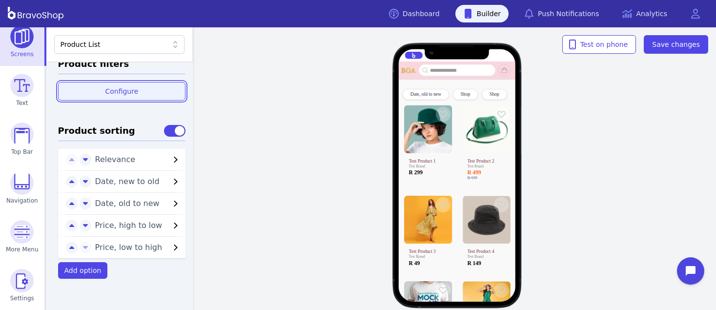
click at [131, 90] on span "Configure" at bounding box center [121, 91] width 33 height 10
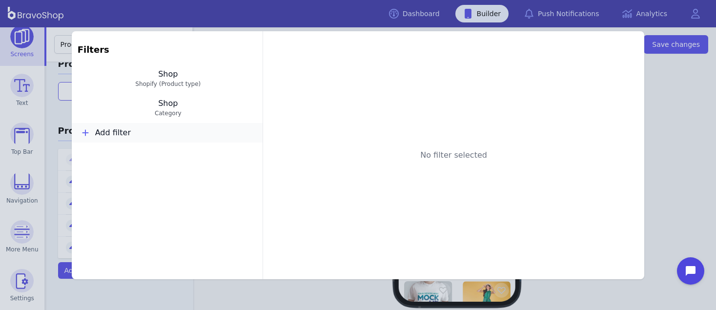
click at [124, 127] on button "Add filter" at bounding box center [167, 133] width 191 height 20
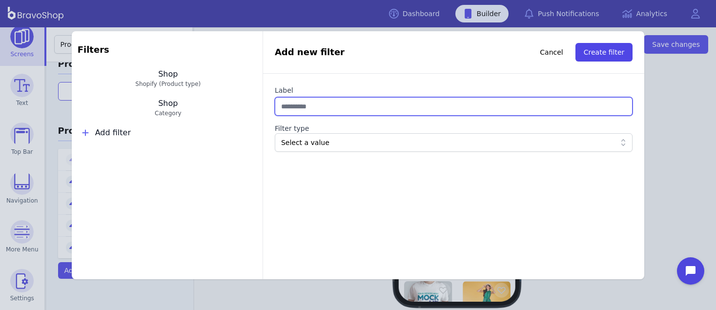
click at [286, 103] on input "Label" at bounding box center [454, 106] width 358 height 19
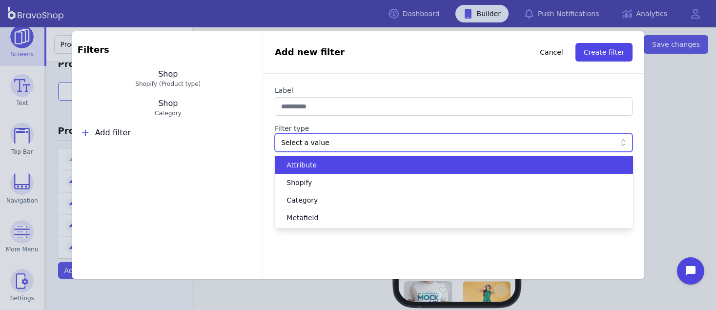
click at [295, 145] on div "Select a value" at bounding box center [448, 143] width 335 height 10
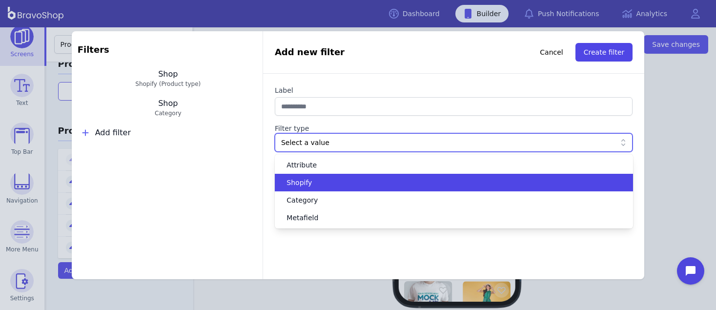
drag, startPoint x: 305, startPoint y: 200, endPoint x: 306, endPoint y: 180, distance: 19.6
click at [306, 180] on div "Attribute Shopify Category Metafield" at bounding box center [454, 191] width 358 height 70
click at [306, 179] on span "Shopify" at bounding box center [299, 183] width 25 height 10
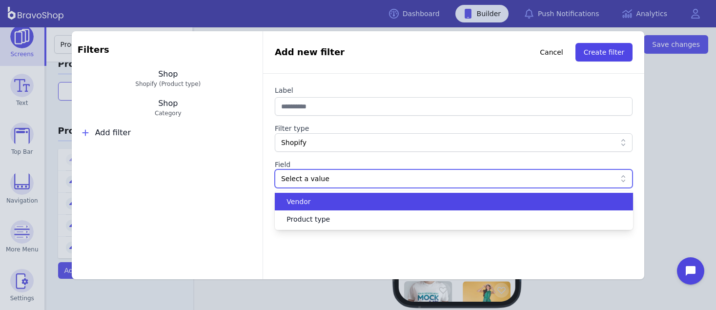
click at [306, 179] on div "Select a value" at bounding box center [448, 179] width 335 height 10
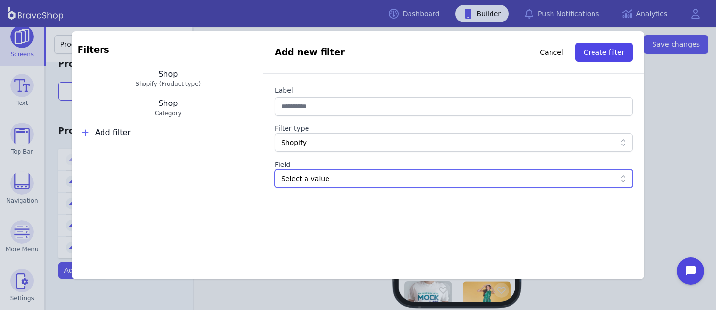
click at [298, 141] on div "Shopify" at bounding box center [448, 143] width 335 height 10
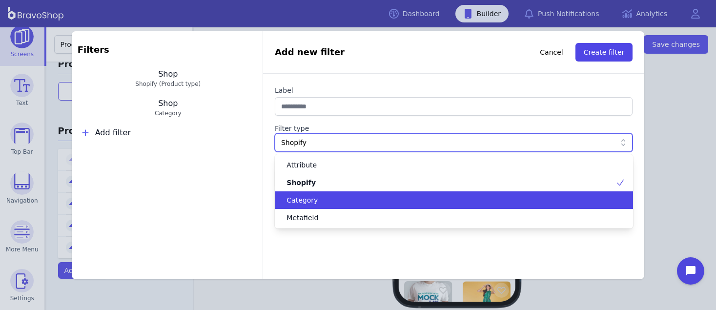
click at [313, 198] on span "Category" at bounding box center [302, 200] width 31 height 10
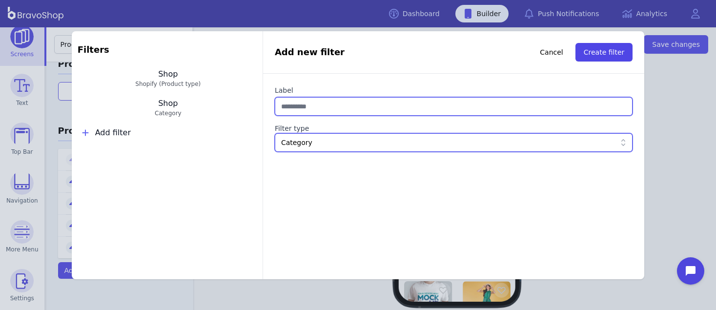
click at [319, 111] on input "Label" at bounding box center [454, 106] width 358 height 19
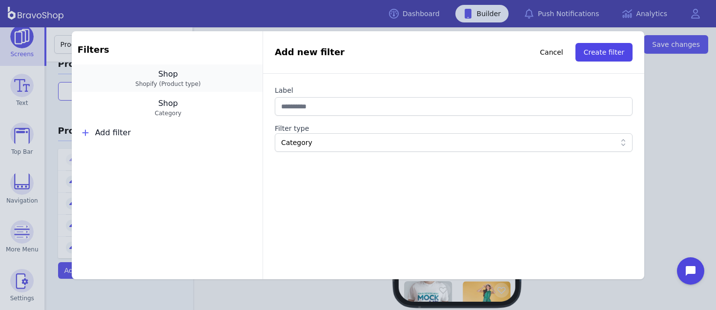
click at [134, 74] on button "Shop Shopify (Product type)" at bounding box center [167, 77] width 191 height 27
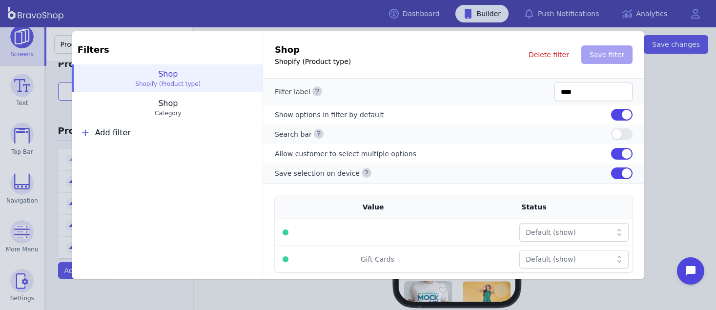
scroll to position [6, 0]
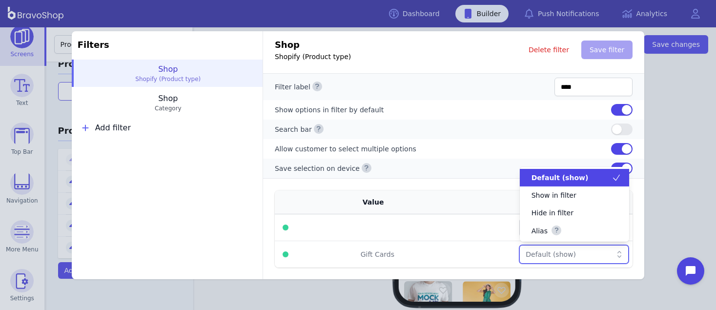
click at [546, 249] on div "Default (show)" at bounding box center [569, 254] width 86 height 10
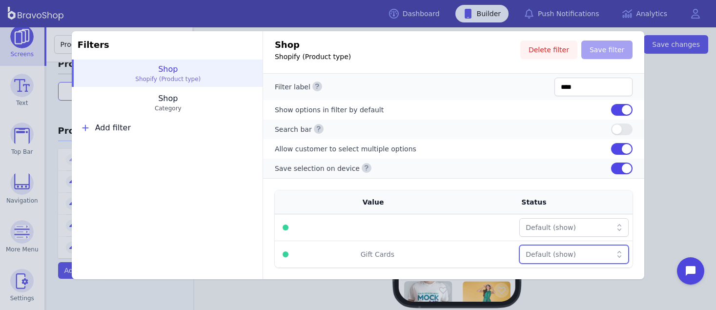
click at [545, 48] on span "Delete filter" at bounding box center [549, 50] width 41 height 10
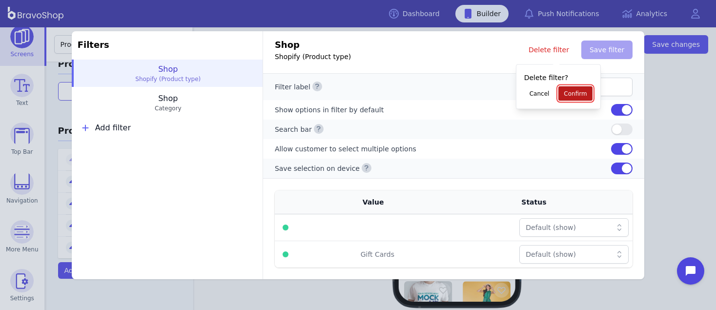
click at [568, 86] on button "Confirm" at bounding box center [576, 93] width 34 height 15
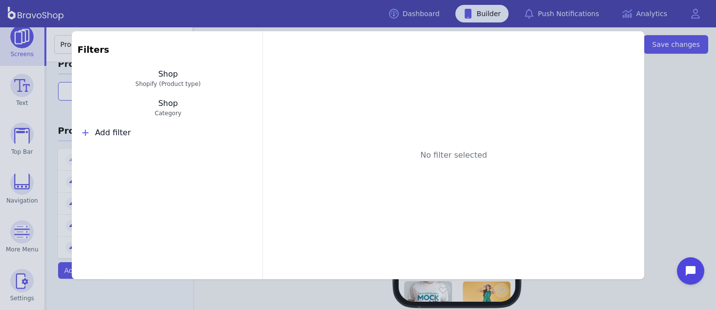
scroll to position [0, 0]
click at [427, 122] on div "No filter selected" at bounding box center [453, 155] width 381 height 248
click at [668, 145] on div "Filters Shop Category Add filter No filter selected" at bounding box center [358, 155] width 716 height 310
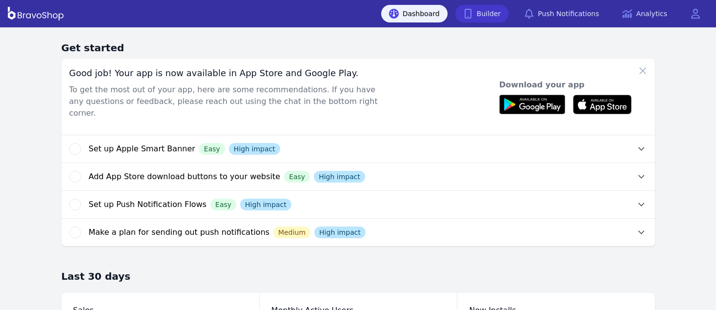
click at [489, 16] on link "Builder" at bounding box center [483, 14] width 54 height 18
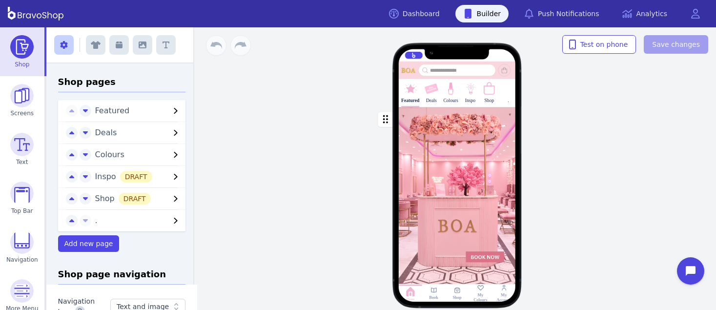
click at [544, 117] on div "Featured Deals Colours Inspo Shop . Drag a block here to get started Home Book …" at bounding box center [457, 181] width 183 height 179
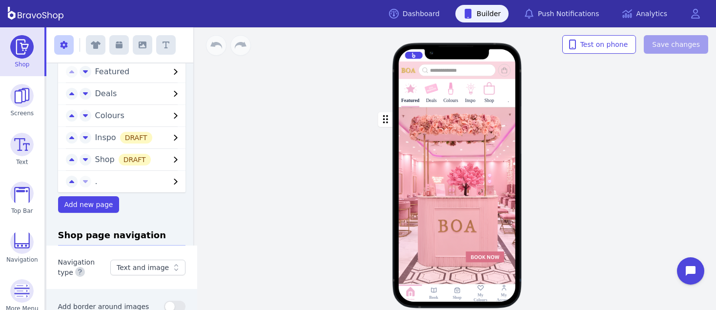
scroll to position [41, 0]
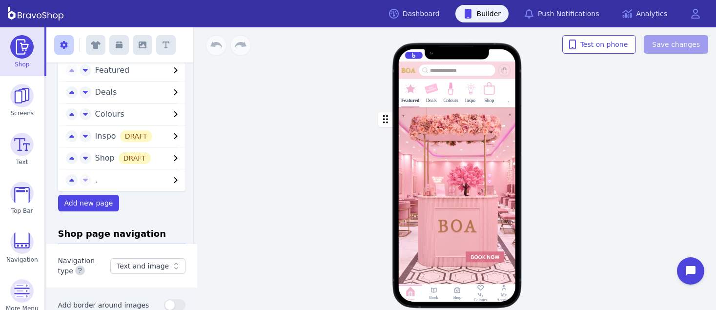
click at [489, 87] on img at bounding box center [489, 89] width 14 height 14
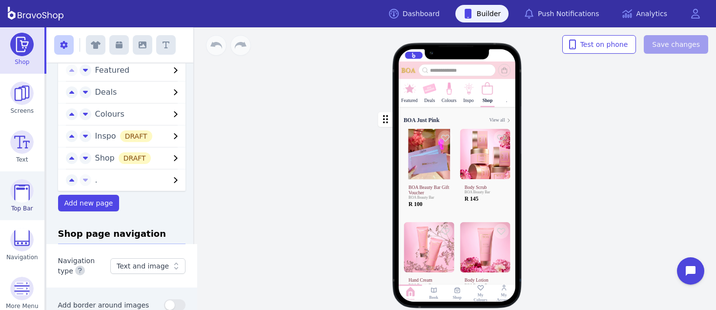
scroll to position [59, 0]
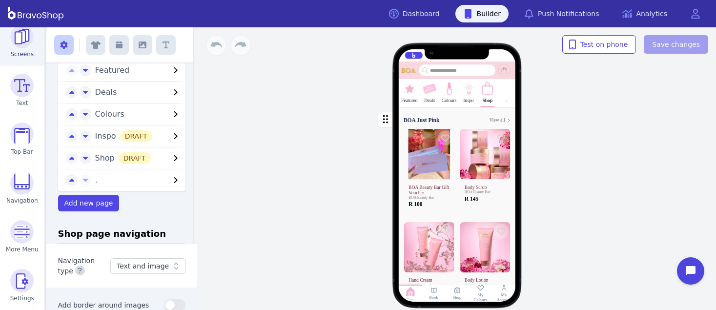
click at [18, 38] on img at bounding box center [21, 36] width 23 height 23
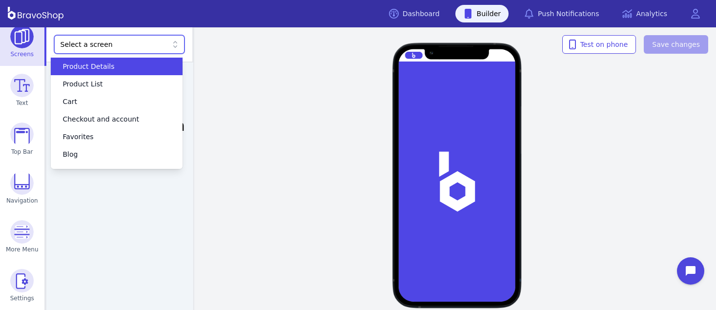
click at [130, 44] on div "Select a screen" at bounding box center [115, 45] width 108 height 10
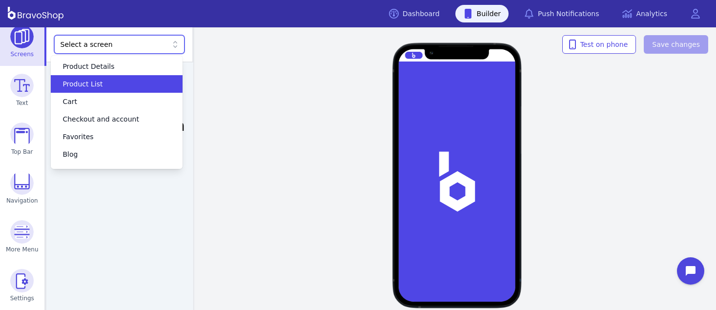
click at [115, 85] on div "Product List" at bounding box center [111, 84] width 108 height 10
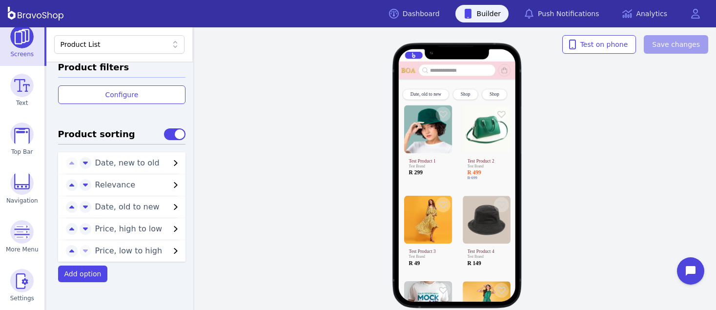
scroll to position [406, 0]
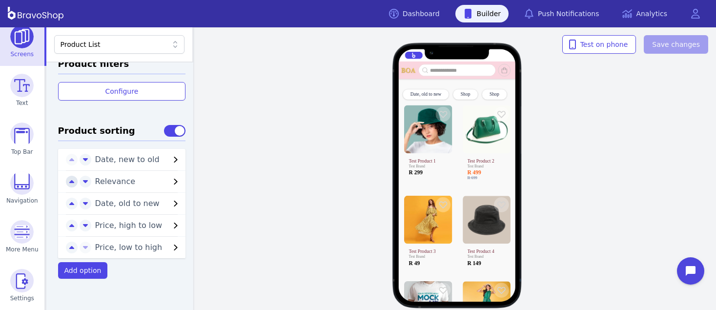
click at [66, 182] on button "button" at bounding box center [72, 182] width 12 height 12
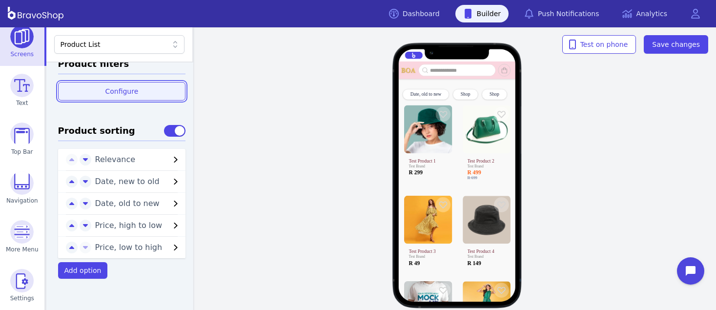
click at [131, 90] on span "Configure" at bounding box center [121, 91] width 33 height 10
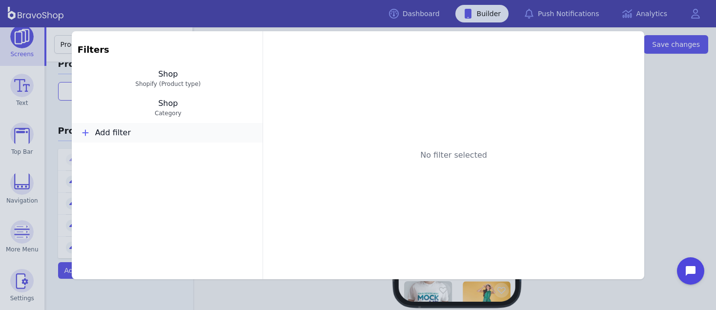
click at [124, 127] on button "Add filter" at bounding box center [167, 133] width 191 height 20
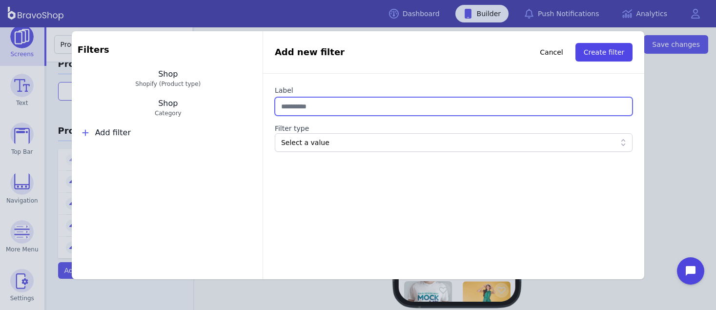
click at [286, 103] on input "Label" at bounding box center [454, 106] width 358 height 19
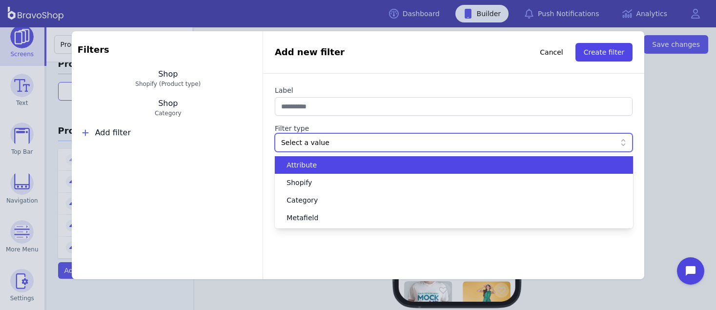
click at [295, 145] on div "Select a value" at bounding box center [448, 143] width 335 height 10
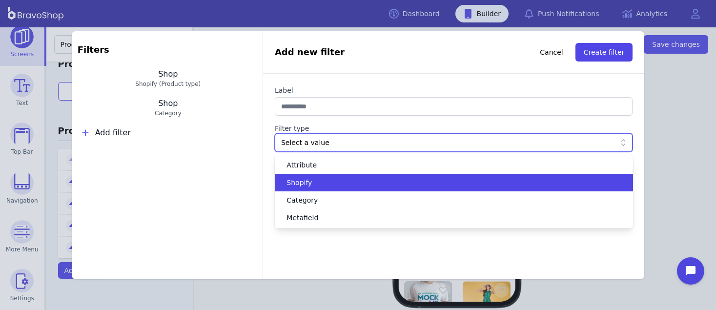
drag, startPoint x: 305, startPoint y: 200, endPoint x: 306, endPoint y: 180, distance: 19.6
click at [306, 180] on div "Attribute Shopify Category Metafield" at bounding box center [454, 191] width 358 height 70
click at [306, 179] on span "Shopify" at bounding box center [299, 183] width 25 height 10
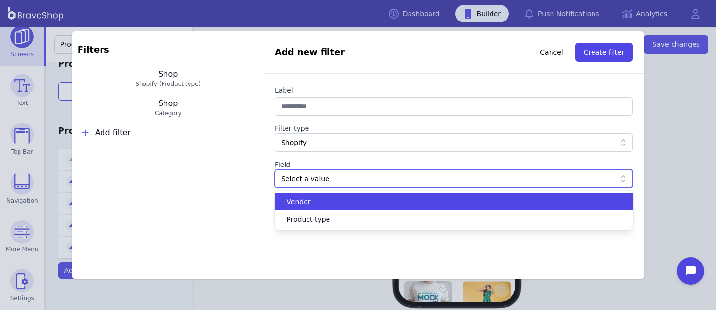
click at [306, 179] on div "Select a value" at bounding box center [448, 179] width 335 height 10
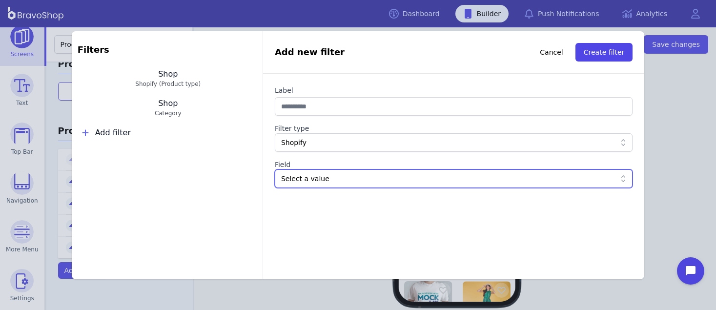
click at [298, 141] on div "Shopify" at bounding box center [448, 143] width 335 height 10
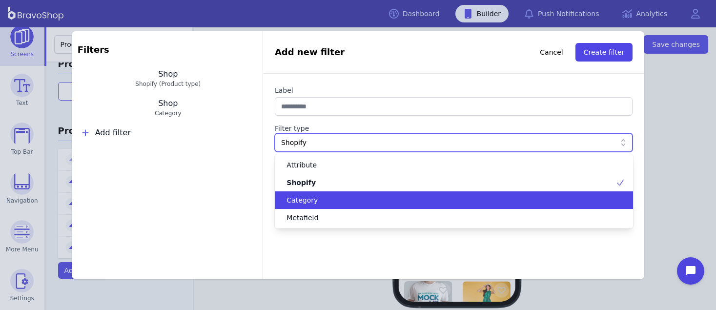
click at [313, 198] on span "Category" at bounding box center [302, 200] width 31 height 10
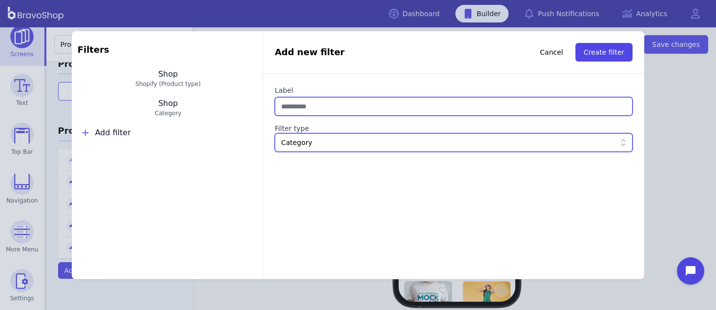
click at [319, 111] on input "Label" at bounding box center [454, 106] width 358 height 19
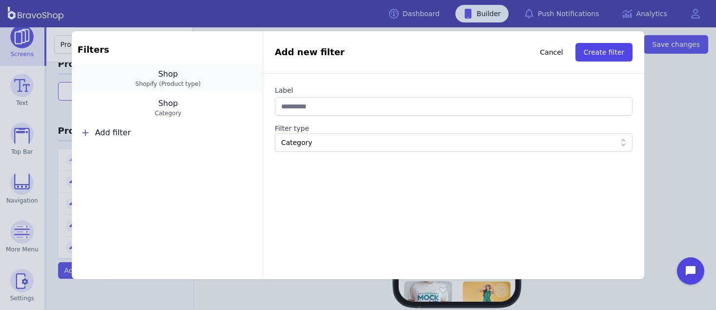
click at [134, 74] on button "Shop Shopify (Product type)" at bounding box center [167, 77] width 191 height 27
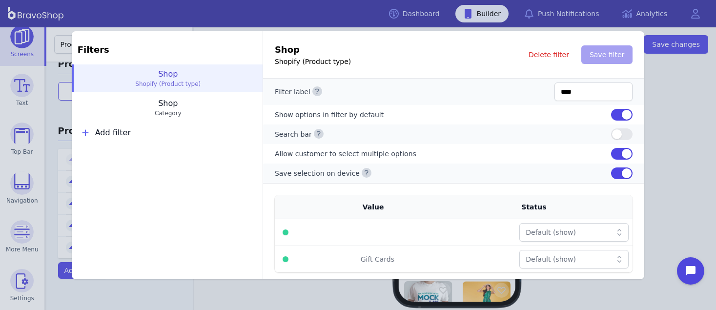
scroll to position [6, 0]
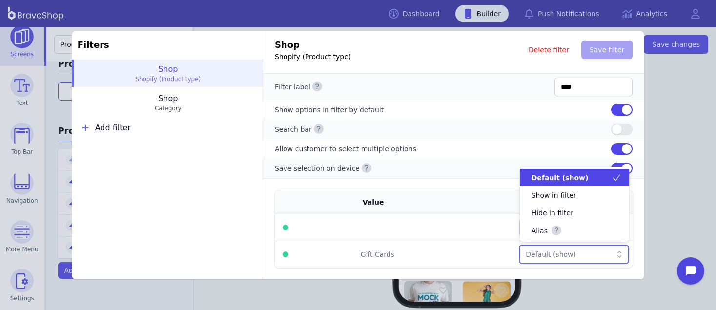
click at [546, 249] on div "Default (show)" at bounding box center [569, 254] width 86 height 10
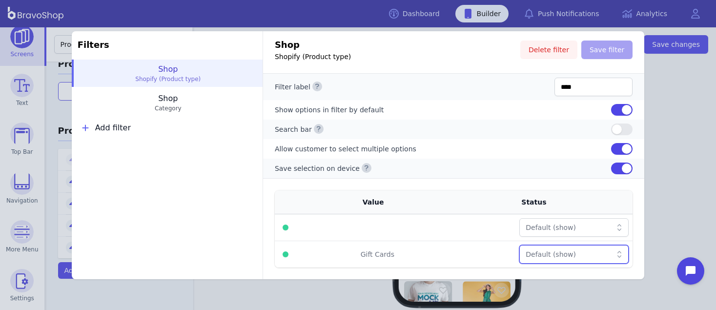
click at [545, 48] on span "Delete filter" at bounding box center [549, 50] width 41 height 10
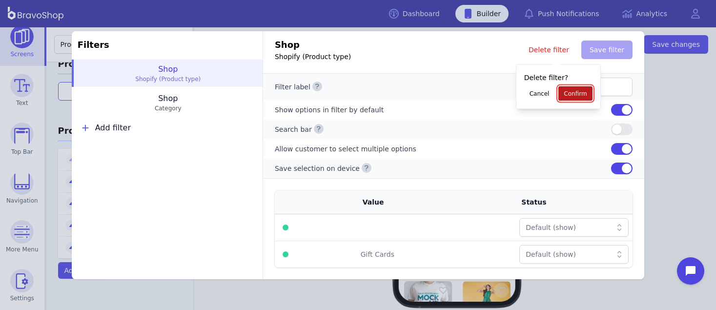
click at [568, 86] on button "Confirm" at bounding box center [576, 93] width 34 height 15
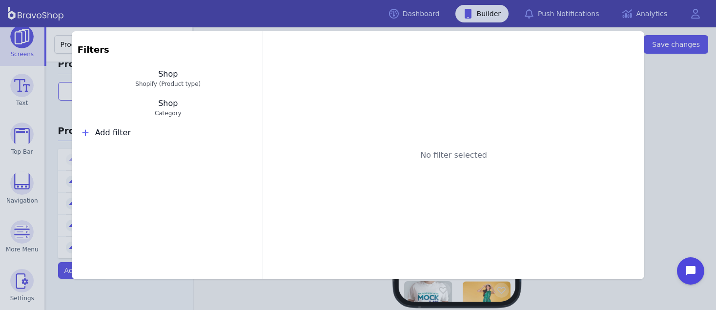
scroll to position [0, 0]
click at [427, 122] on div "No filter selected" at bounding box center [453, 155] width 381 height 248
click at [668, 145] on div "Filters Shop Category Add filter No filter selected" at bounding box center [358, 155] width 716 height 310
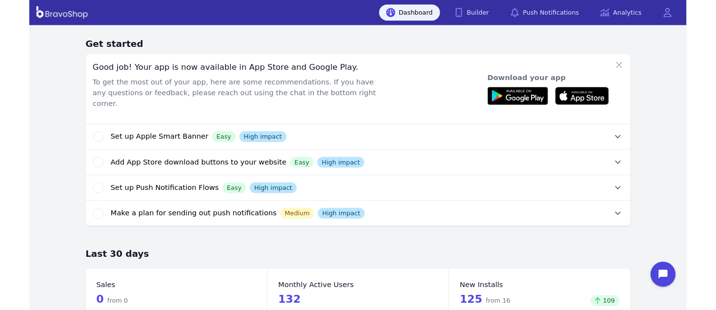
scroll to position [158, 0]
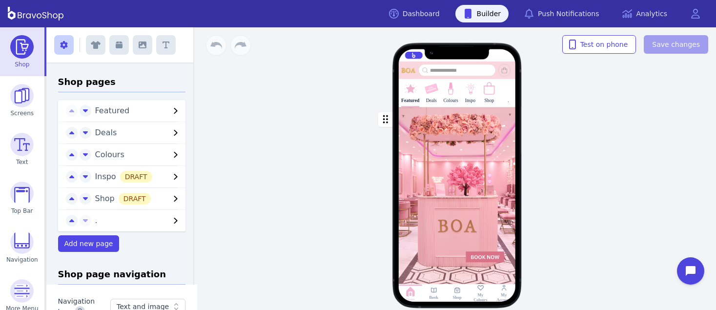
click at [655, 117] on div "Featured Deals Colours Inspo Shop . Drag a block here to get started Home Book …" at bounding box center [457, 168] width 518 height 283
click at [22, 93] on img at bounding box center [21, 95] width 23 height 23
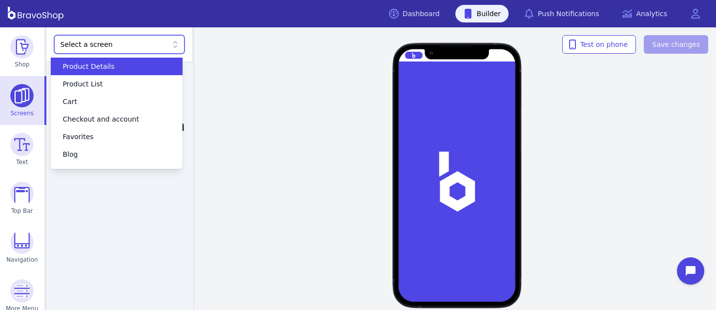
click at [113, 49] on div "Select a screen" at bounding box center [115, 45] width 108 height 10
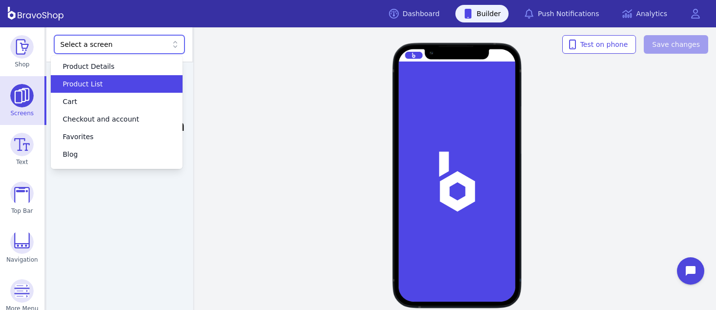
click at [105, 82] on div "Product List" at bounding box center [111, 84] width 108 height 10
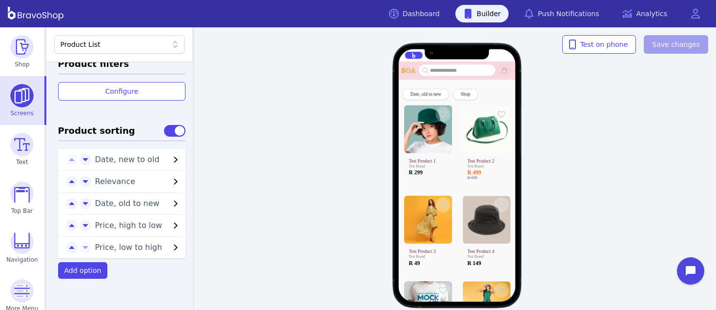
scroll to position [406, 0]
click at [83, 269] on span "Add option" at bounding box center [82, 271] width 37 height 8
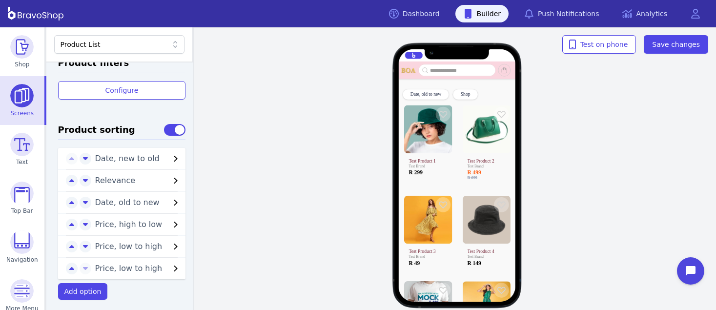
click at [156, 265] on span "Price, low to high" at bounding box center [132, 269] width 75 height 12
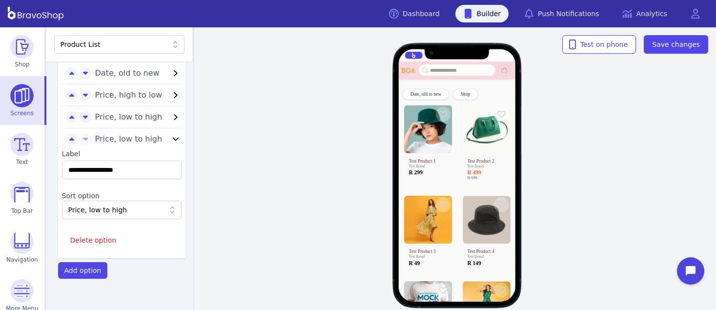
scroll to position [538, 0]
click at [136, 165] on input "**********" at bounding box center [122, 170] width 120 height 19
drag, startPoint x: 136, startPoint y: 165, endPoint x: 56, endPoint y: 161, distance: 80.2
click at [58, 161] on div "**********" at bounding box center [122, 199] width 128 height 108
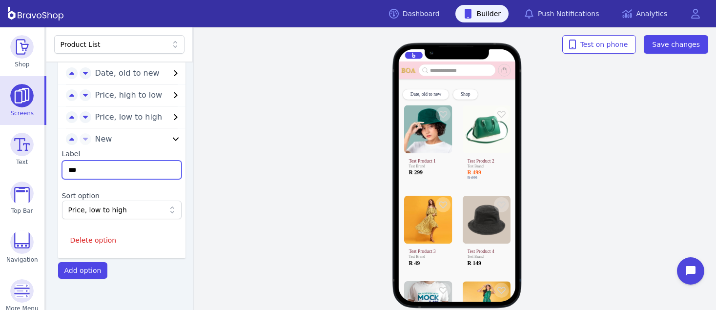
type input "***"
click at [127, 205] on div "Price, low to high" at bounding box center [116, 210] width 97 height 10
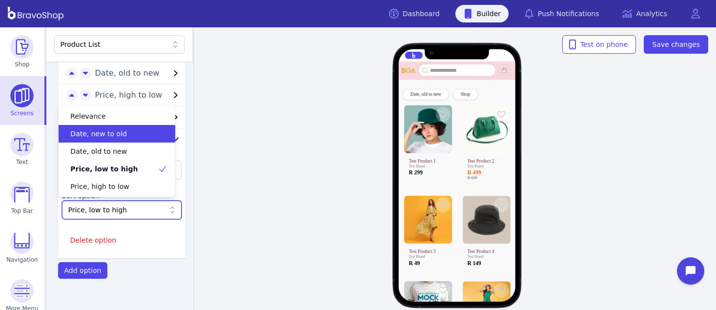
click at [123, 126] on div "Date, new to old" at bounding box center [117, 134] width 117 height 18
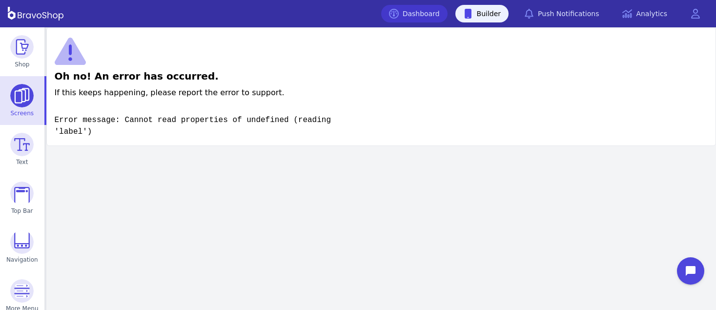
click at [437, 11] on link "Dashboard" at bounding box center [414, 14] width 66 height 18
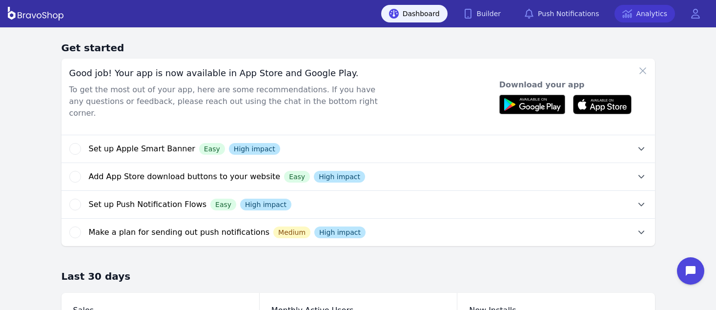
click at [626, 15] on icon at bounding box center [627, 14] width 10 height 10
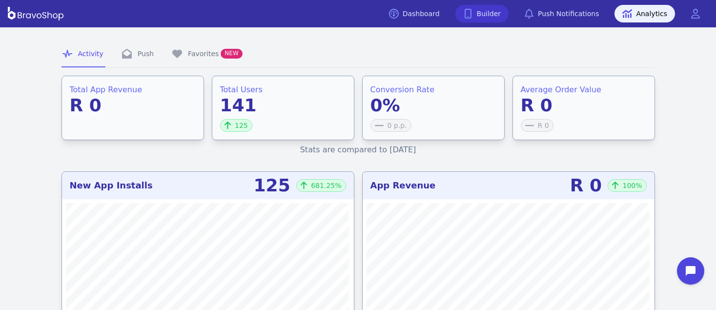
click at [491, 19] on link "Builder" at bounding box center [483, 14] width 54 height 18
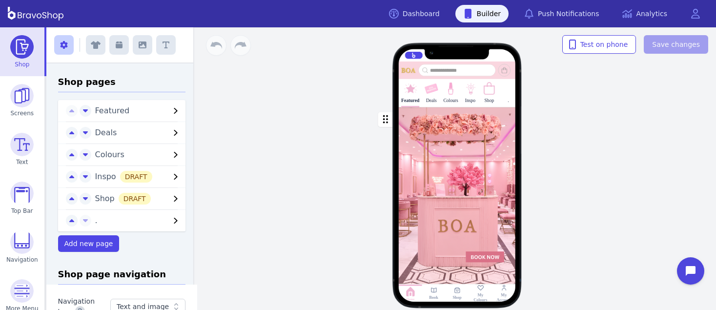
click at [490, 94] on img at bounding box center [489, 89] width 14 height 14
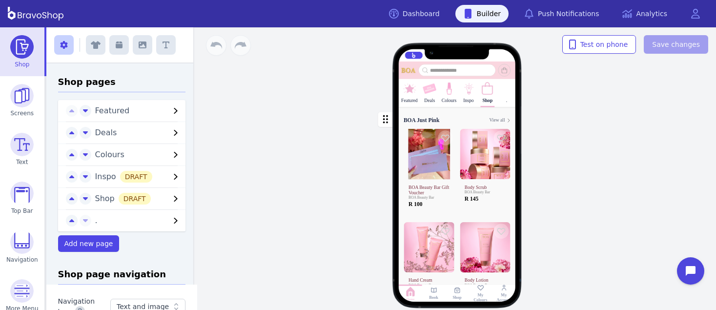
click at [472, 120] on div "button" at bounding box center [457, 296] width 117 height 378
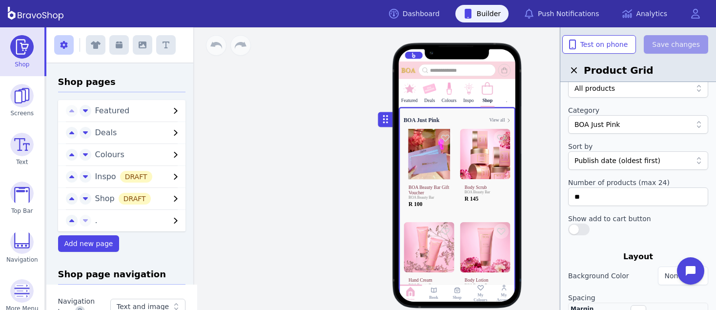
scroll to position [41, 0]
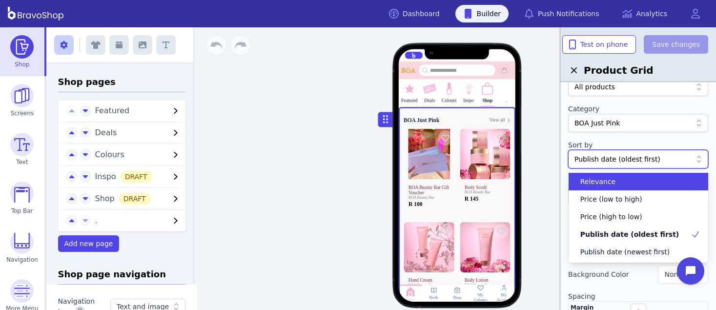
click at [692, 158] on div at bounding box center [698, 159] width 12 height 10
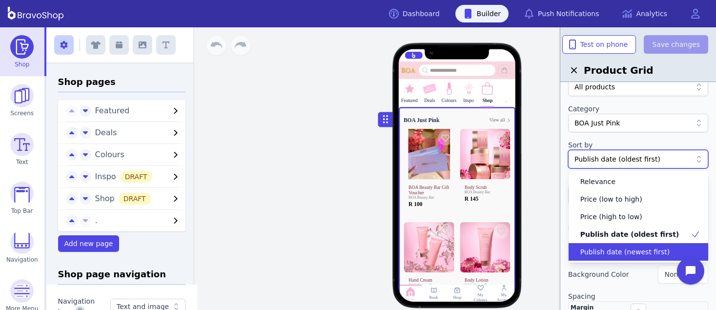
click at [664, 248] on div "Publish date (newest first)" at bounding box center [633, 252] width 117 height 10
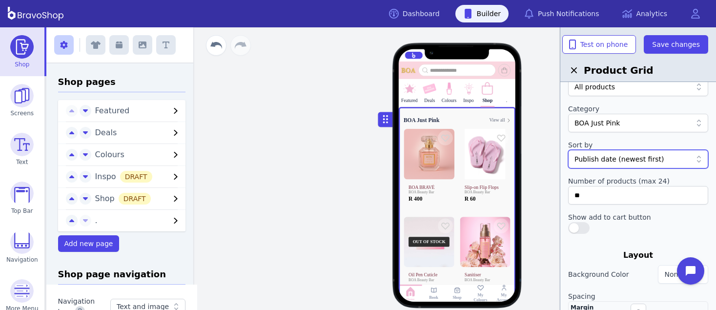
click at [663, 157] on div "Publish date (newest first)" at bounding box center [633, 159] width 117 height 10
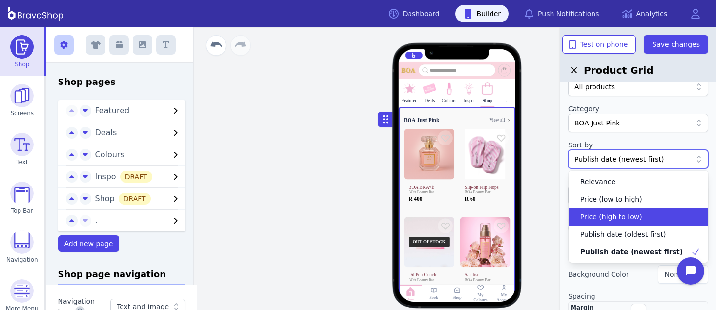
click at [644, 221] on div "Price (high to low)" at bounding box center [633, 217] width 117 height 10
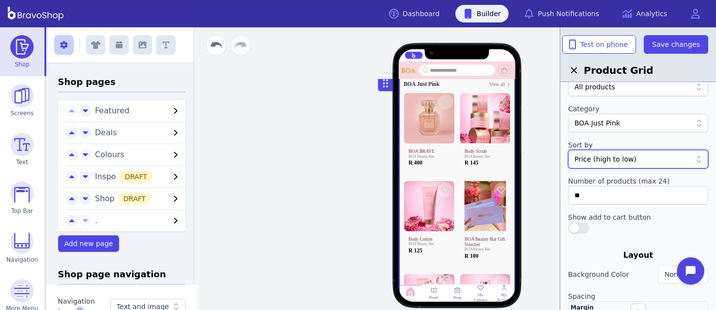
scroll to position [0, 0]
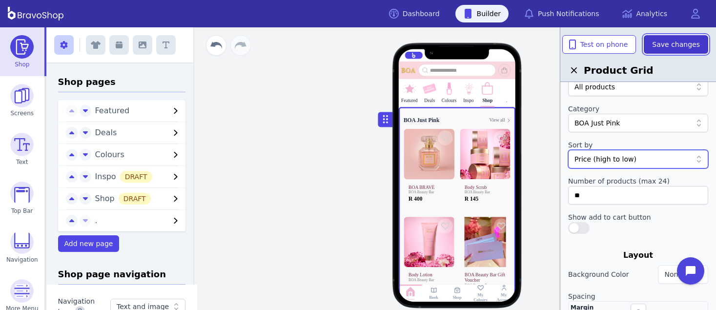
click at [663, 40] on span "Save changes" at bounding box center [676, 45] width 48 height 10
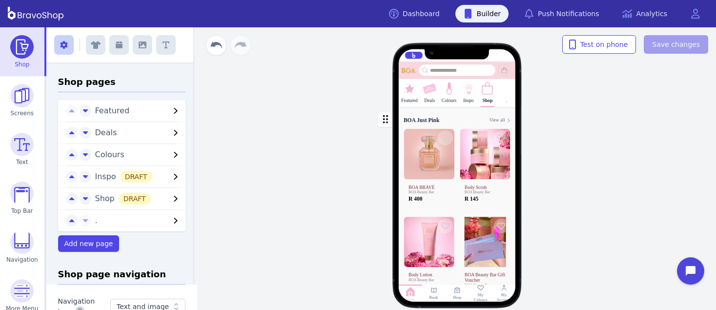
click at [455, 124] on div "button" at bounding box center [457, 296] width 117 height 378
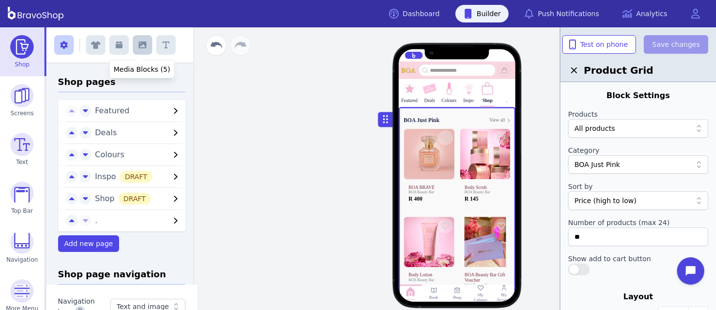
click at [135, 49] on button "button" at bounding box center [143, 45] width 20 height 20
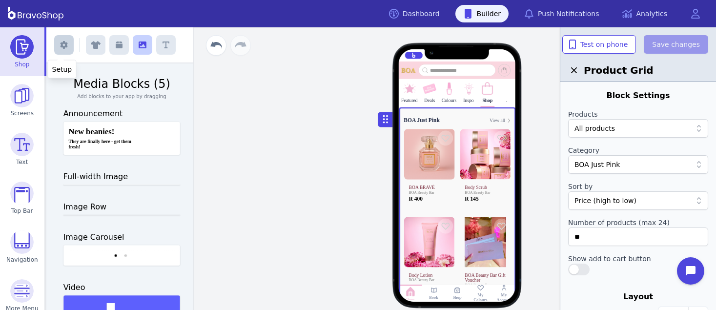
click at [62, 46] on icon "button" at bounding box center [63, 45] width 7 height 8
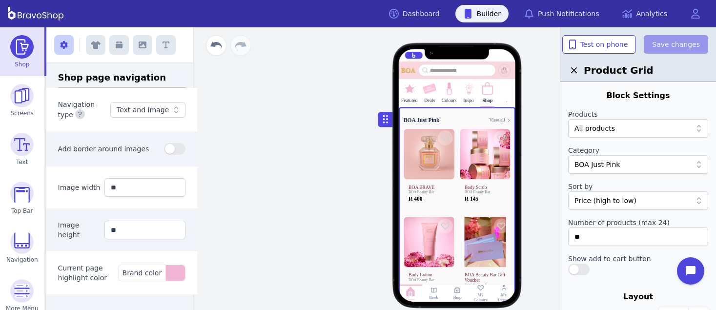
scroll to position [199, 0]
click at [321, 119] on div "Featured Deals Colours Inspo Shop . BOA Just Pink View all BOA BRAVÉ BOA Beauty…" at bounding box center [457, 168] width 518 height 283
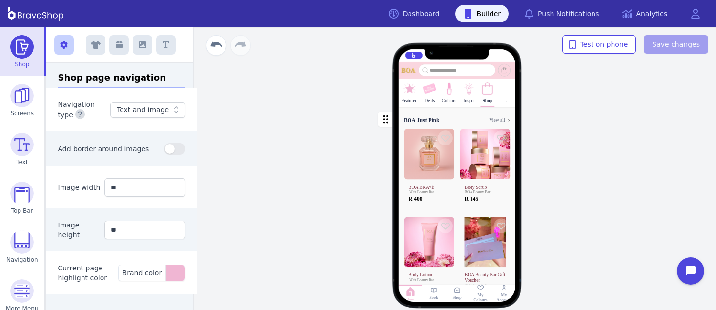
click at [455, 292] on rect at bounding box center [457, 289] width 7 height 7
click at [24, 243] on img at bounding box center [21, 241] width 23 height 23
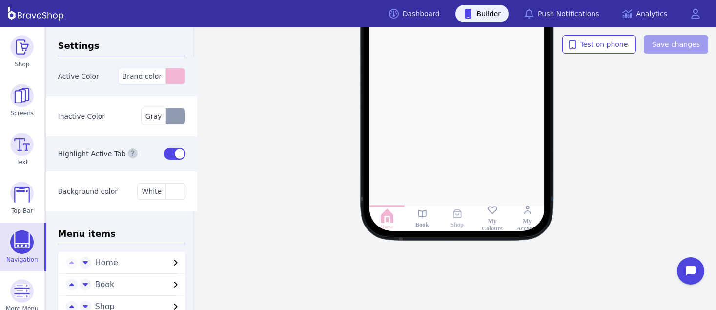
click at [454, 217] on icon at bounding box center [457, 213] width 8 height 8
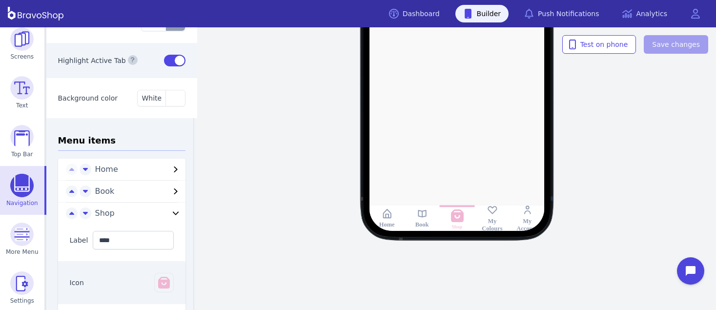
scroll to position [94, 0]
click at [173, 213] on icon "button" at bounding box center [176, 212] width 6 height 3
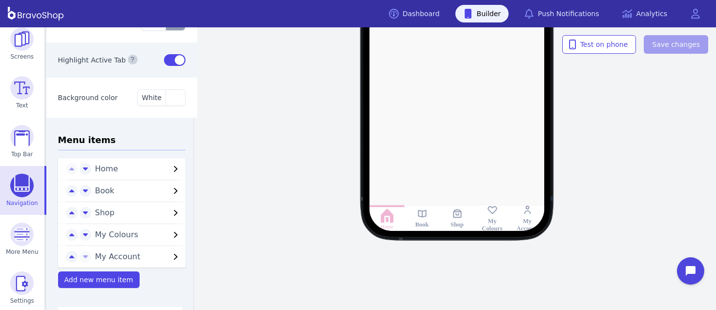
scroll to position [88, 0]
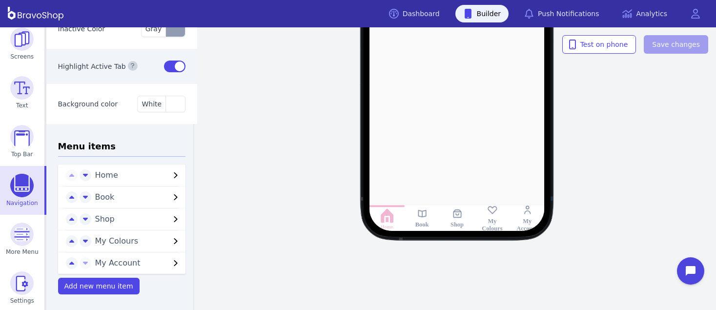
click at [170, 213] on icon "button" at bounding box center [176, 219] width 12 height 12
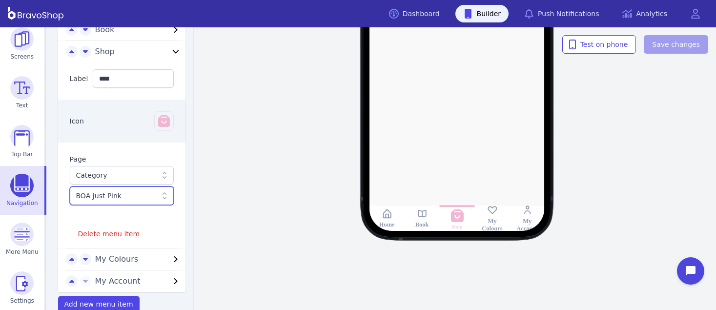
scroll to position [274, 0]
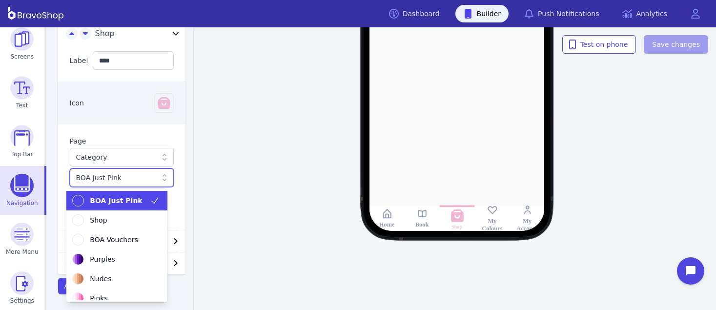
click at [148, 178] on div at bounding box center [117, 178] width 82 height 10
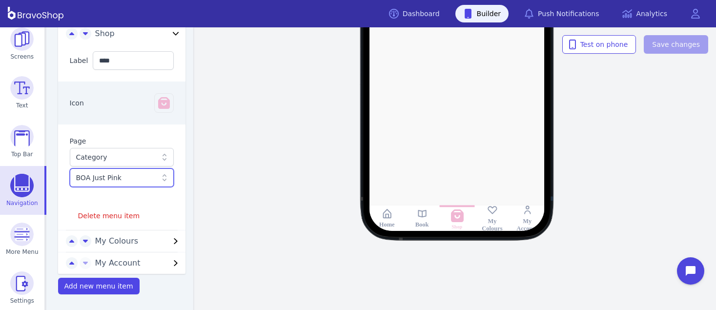
click at [148, 178] on div at bounding box center [117, 178] width 82 height 10
click at [495, 152] on div at bounding box center [457, 51] width 250 height 360
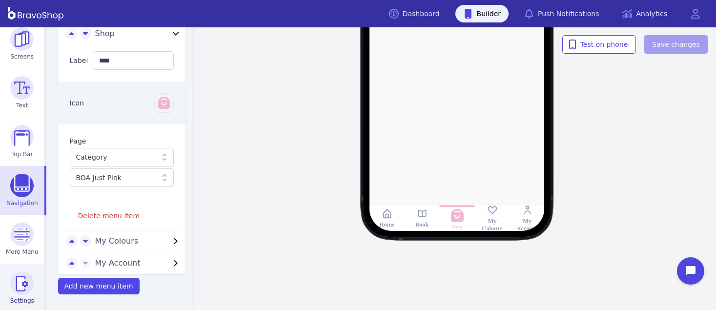
click at [16, 287] on img at bounding box center [21, 282] width 23 height 23
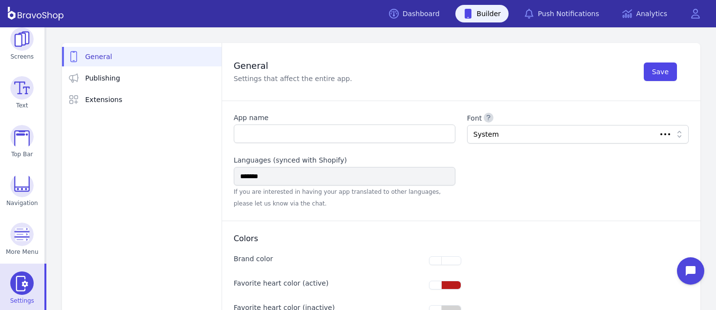
type input "**********"
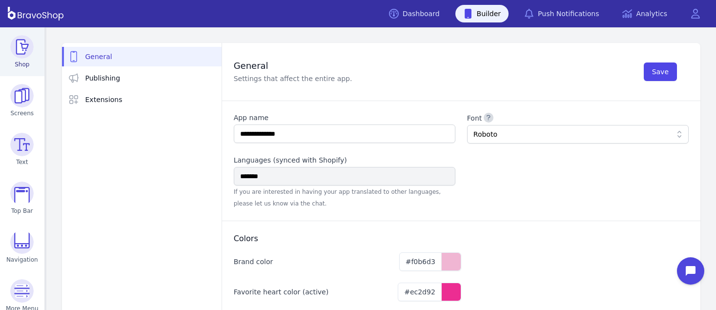
click at [16, 53] on img at bounding box center [21, 46] width 23 height 23
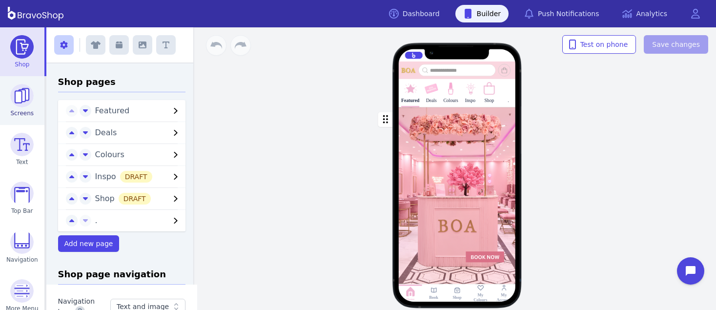
click at [24, 96] on img at bounding box center [21, 95] width 23 height 23
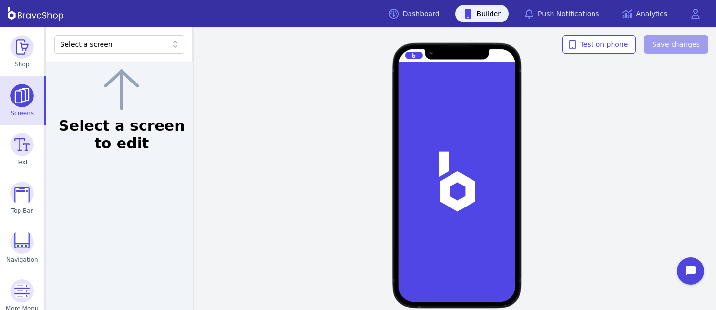
click at [118, 36] on div "Select a screen" at bounding box center [119, 44] width 131 height 19
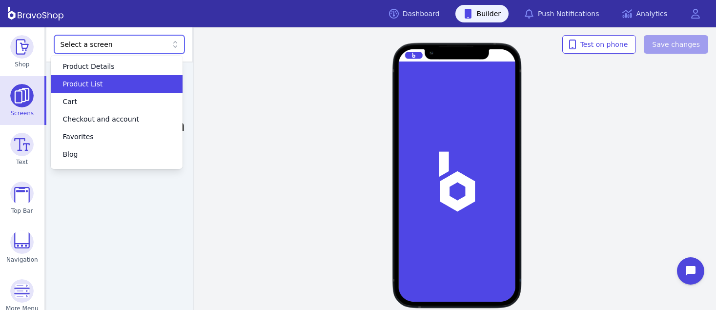
click at [101, 85] on div "Product List" at bounding box center [111, 84] width 108 height 10
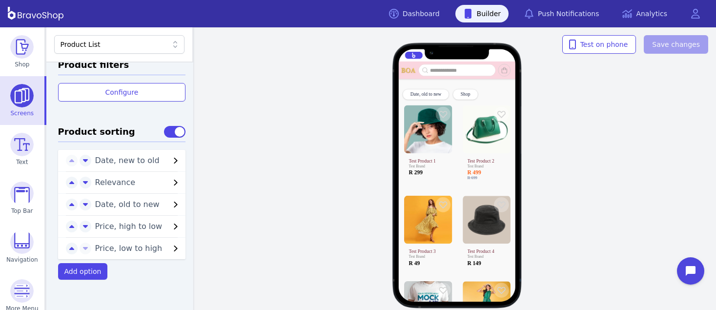
scroll to position [406, 0]
click at [69, 228] on icon "button" at bounding box center [71, 226] width 5 height 8
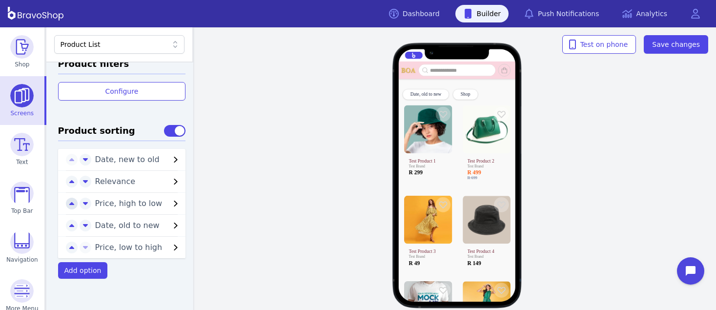
click at [69, 201] on icon "button" at bounding box center [71, 204] width 5 height 8
click at [69, 178] on icon "button" at bounding box center [71, 182] width 5 height 8
click at [680, 47] on span "Save changes" at bounding box center [676, 45] width 48 height 10
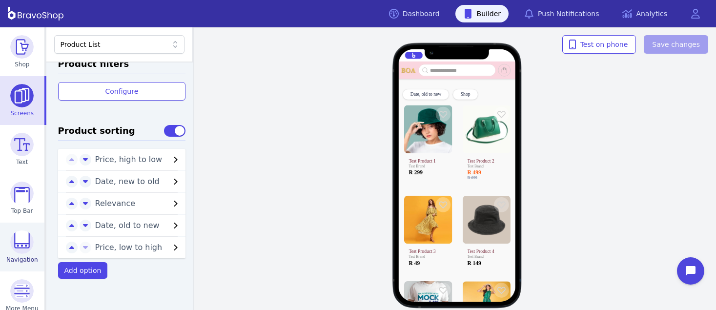
scroll to position [59, 0]
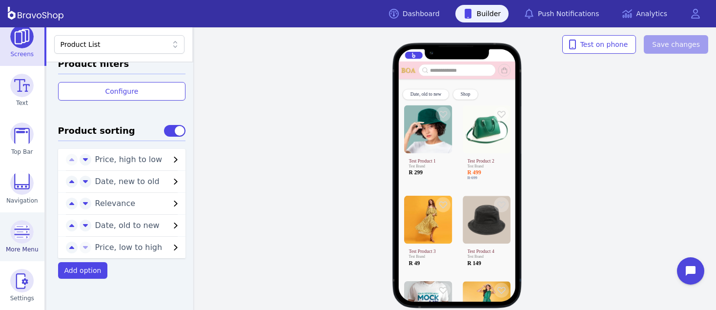
click at [20, 227] on img at bounding box center [21, 231] width 23 height 23
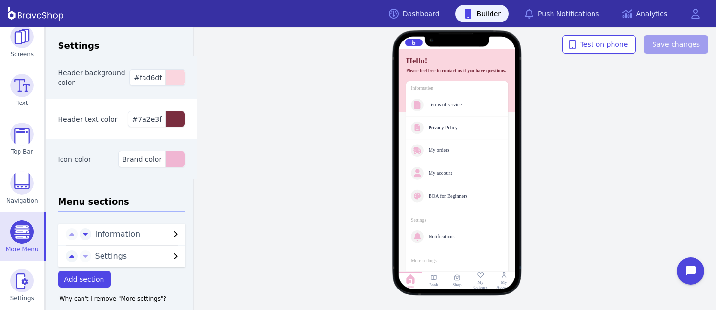
click at [442, 199] on div "BOA for Beginners" at bounding box center [464, 196] width 70 height 6
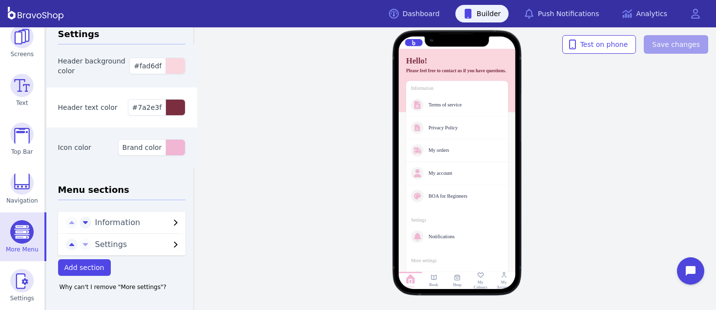
click at [170, 220] on icon "button" at bounding box center [176, 223] width 12 height 12
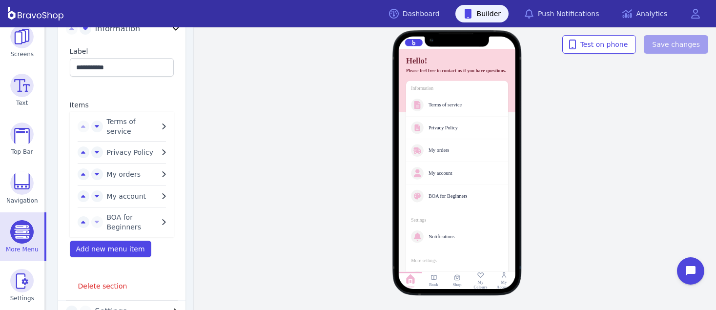
scroll to position [208, 0]
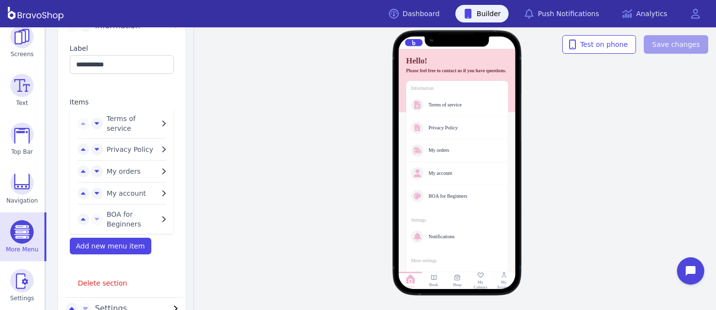
click at [159, 218] on icon "button" at bounding box center [164, 219] width 12 height 12
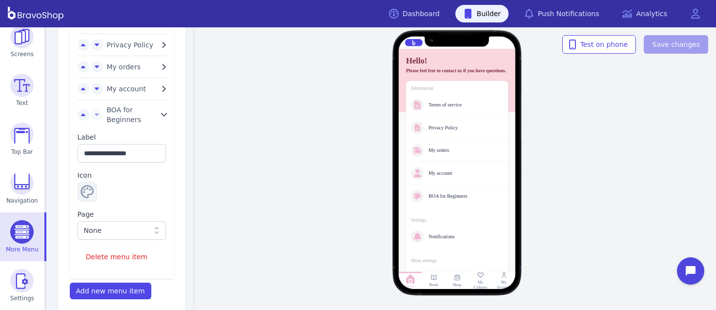
scroll to position [315, 0]
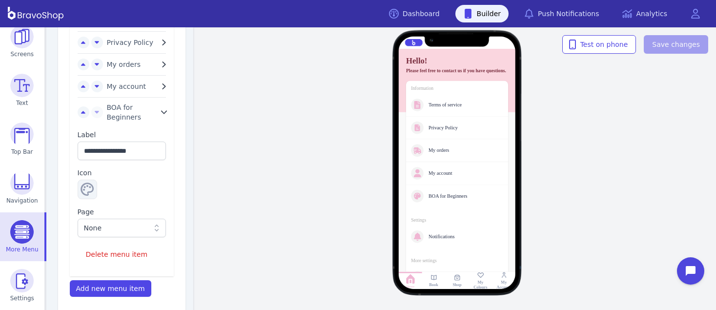
click at [152, 224] on icon at bounding box center [157, 228] width 10 height 10
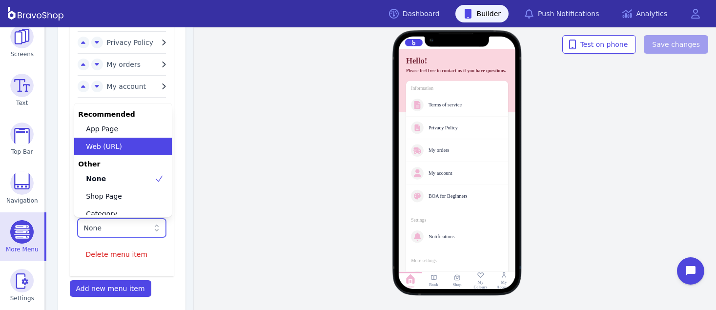
click at [138, 151] on div "Web (URL)" at bounding box center [117, 147] width 74 height 10
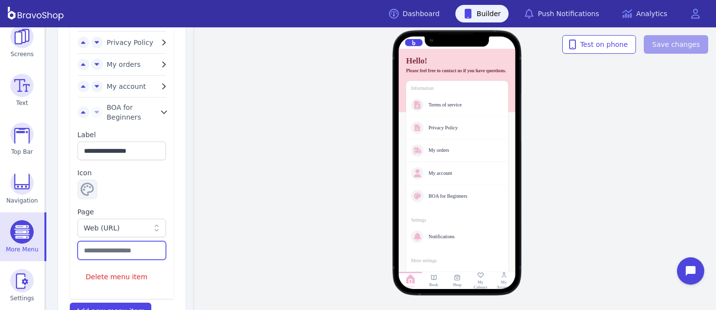
click at [85, 250] on input "text" at bounding box center [122, 250] width 89 height 19
paste input "**********"
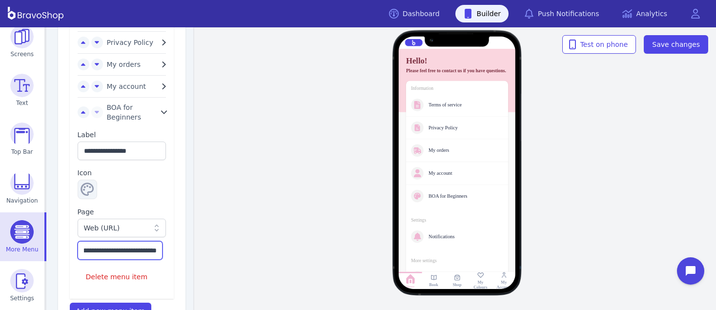
scroll to position [447, 0]
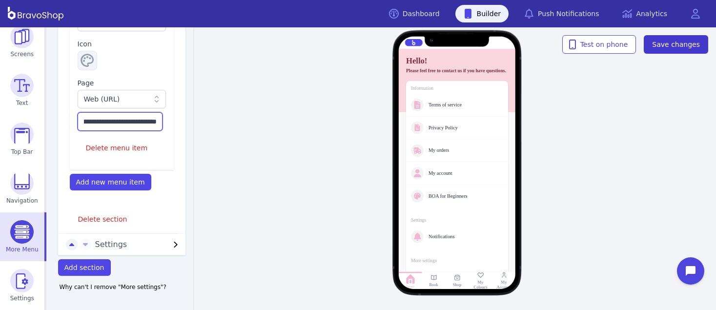
type input "**********"
click at [682, 47] on span "Save changes" at bounding box center [676, 45] width 48 height 10
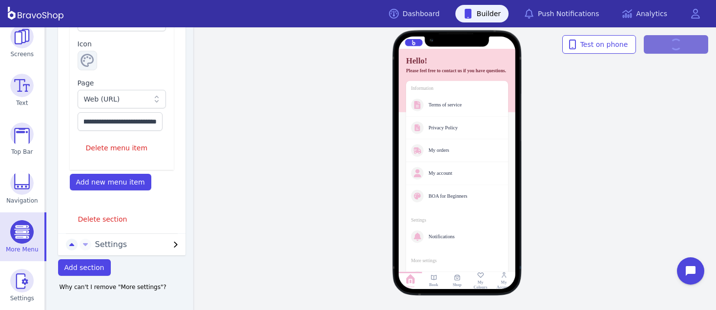
scroll to position [0, 0]
click at [577, 75] on div "Hello! Please feel free to contact us if you have questions. Information Terms …" at bounding box center [457, 168] width 518 height 283
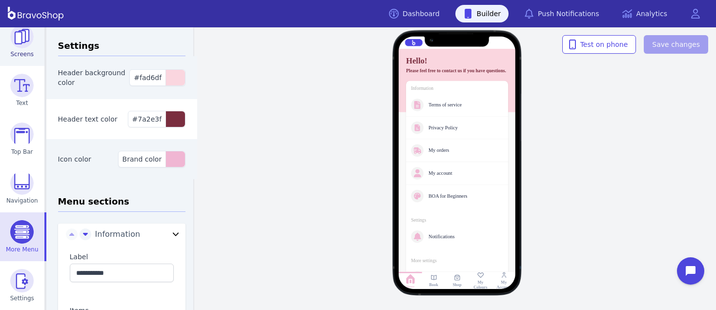
click at [17, 45] on img at bounding box center [21, 36] width 23 height 23
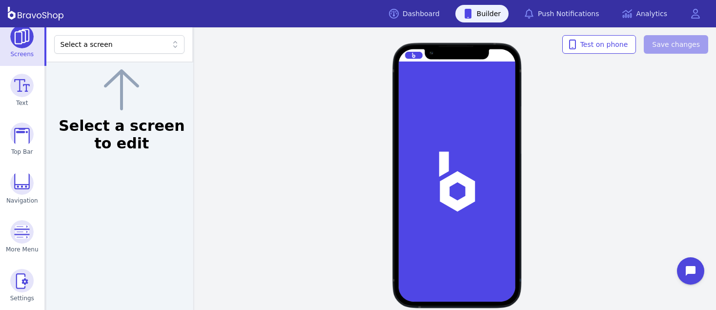
click at [131, 46] on div "Select a screen" at bounding box center [115, 45] width 108 height 10
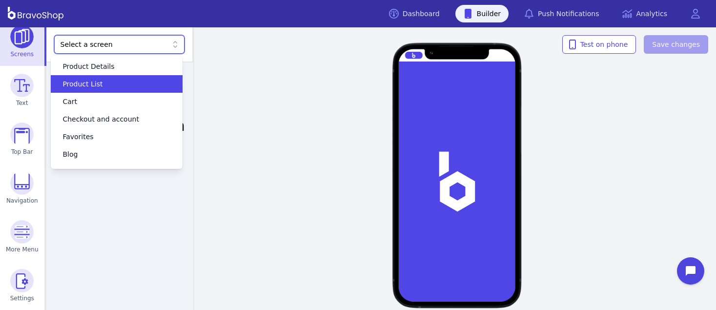
click at [127, 81] on div "Product List" at bounding box center [111, 84] width 108 height 10
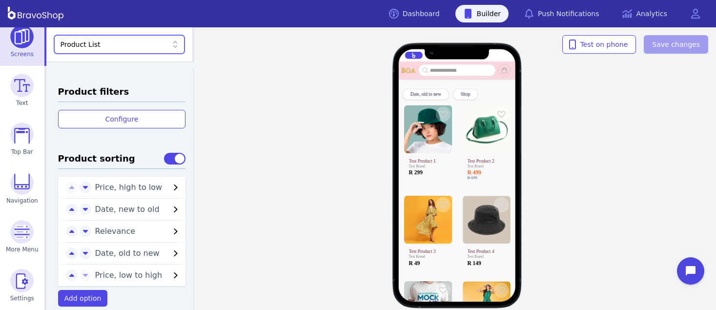
scroll to position [386, 0]
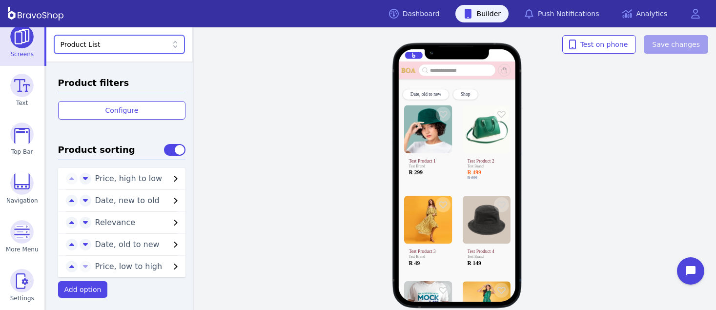
click at [170, 222] on icon "button" at bounding box center [176, 223] width 12 height 12
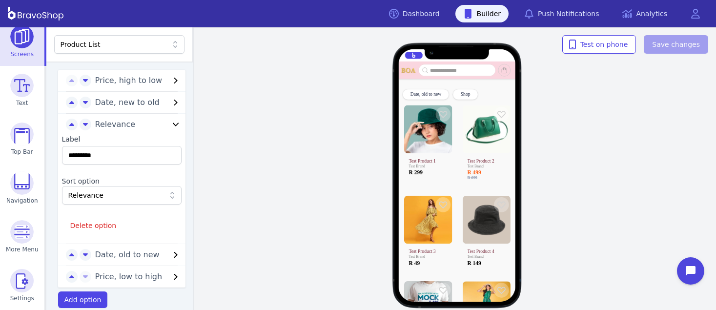
scroll to position [488, 0]
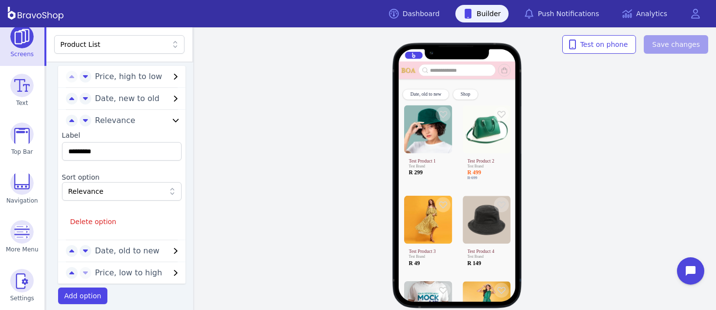
click at [247, 179] on div "Date, old to new Shop Test Product 1 Test Brand R 299 Test Product 2 Test Brand…" at bounding box center [457, 168] width 518 height 283
click at [678, 146] on div "Date, old to new Shop Test Product 1 Test Brand R 299 Test Product 2 Test Brand…" at bounding box center [457, 168] width 518 height 283
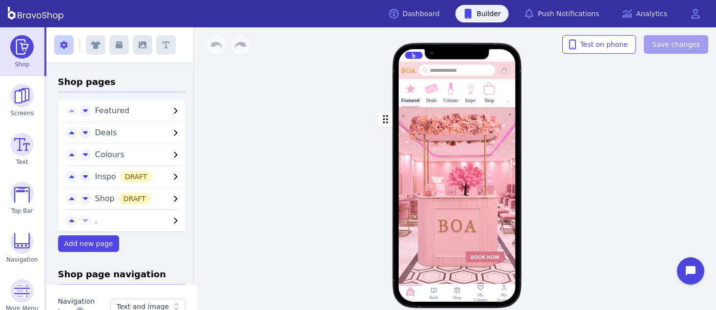
click at [655, 117] on div "Featured Deals Colours Inspo Shop . Drag a block here to get started Home Book …" at bounding box center [457, 168] width 518 height 283
click at [22, 93] on img at bounding box center [21, 95] width 23 height 23
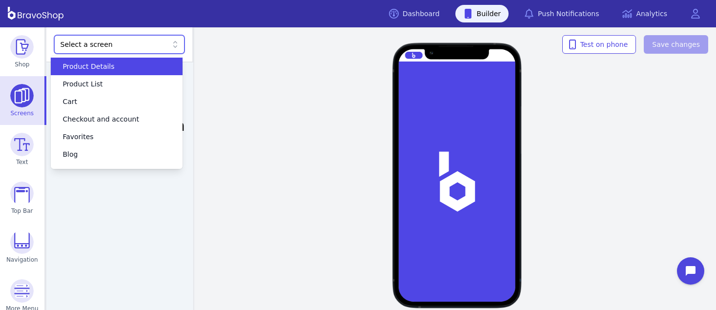
click at [113, 49] on div "Select a screen" at bounding box center [115, 45] width 108 height 10
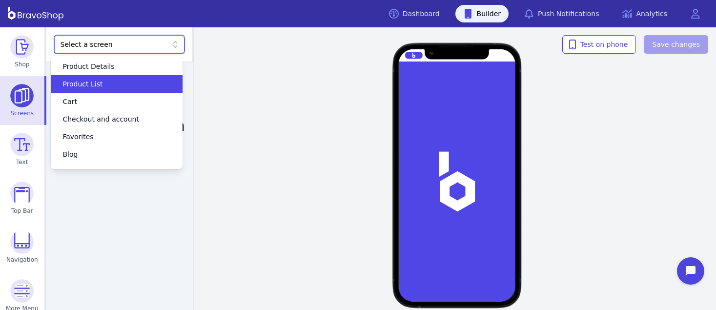
click at [105, 82] on div "Product List" at bounding box center [111, 84] width 108 height 10
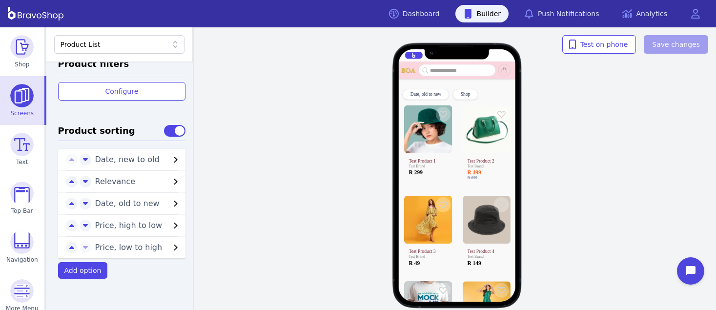
scroll to position [406, 0]
click at [83, 269] on span "Add option" at bounding box center [82, 271] width 37 height 8
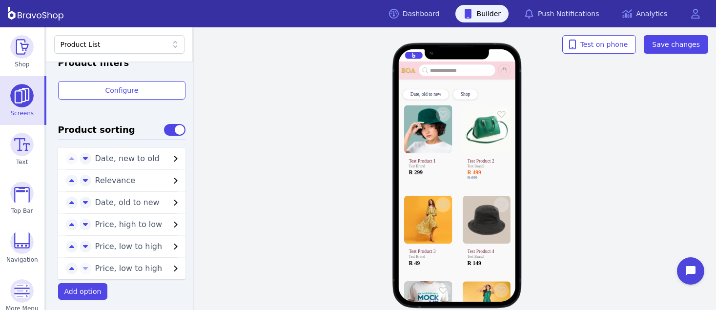
click at [156, 265] on span "Price, low to high" at bounding box center [132, 269] width 75 height 12
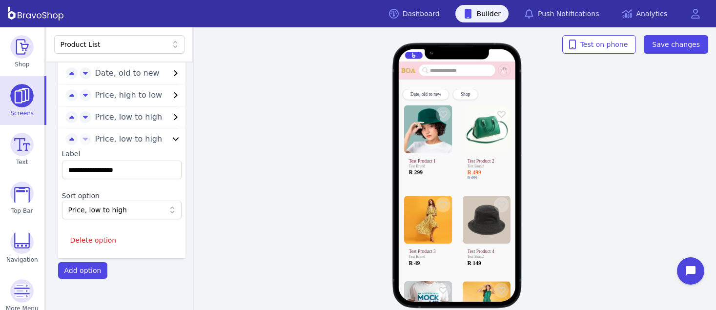
scroll to position [538, 0]
click at [136, 165] on input "**********" at bounding box center [122, 170] width 120 height 19
drag, startPoint x: 136, startPoint y: 165, endPoint x: 56, endPoint y: 161, distance: 80.2
click at [58, 161] on div "**********" at bounding box center [122, 199] width 128 height 108
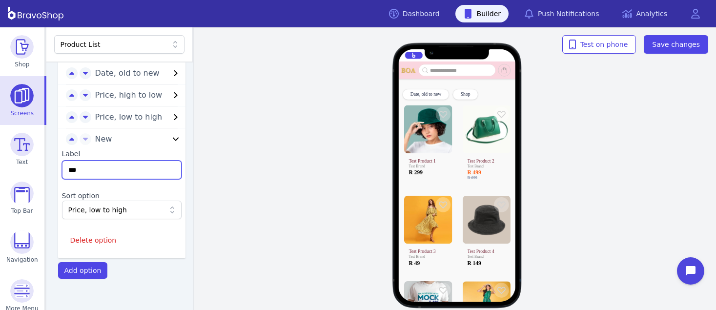
type input "***"
click at [127, 205] on div "Price, low to high" at bounding box center [116, 210] width 97 height 10
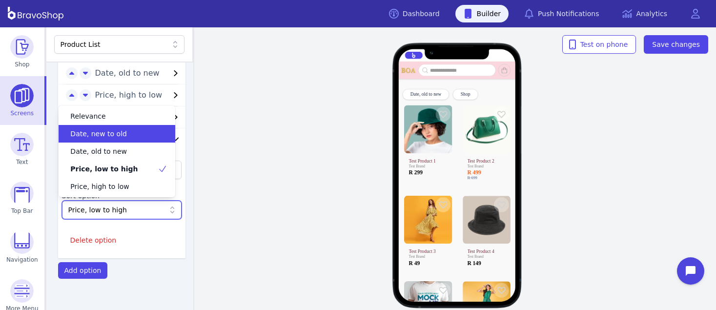
click at [123, 126] on div "Date, new to old" at bounding box center [117, 134] width 117 height 18
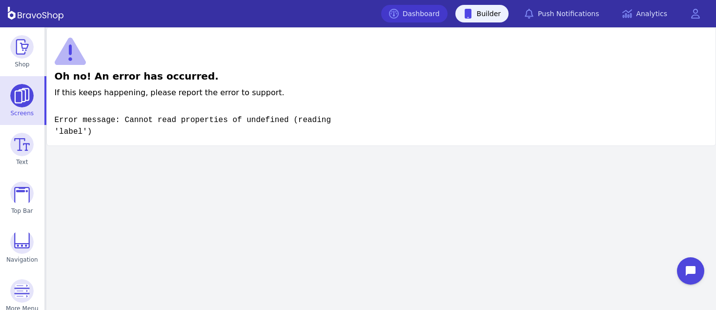
click at [437, 11] on link "Dashboard" at bounding box center [414, 14] width 66 height 18
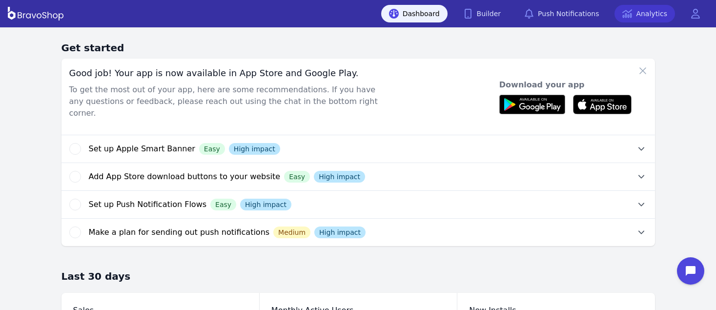
click at [626, 15] on icon at bounding box center [627, 14] width 10 height 10
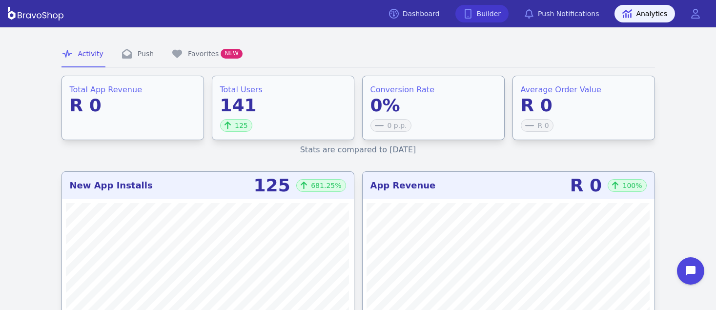
click at [491, 19] on link "Builder" at bounding box center [483, 14] width 54 height 18
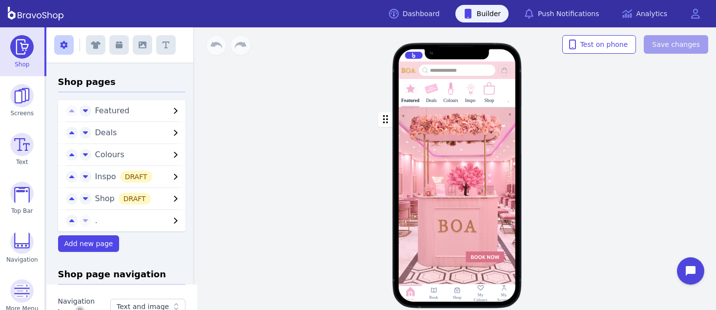
click at [490, 94] on img at bounding box center [489, 89] width 14 height 14
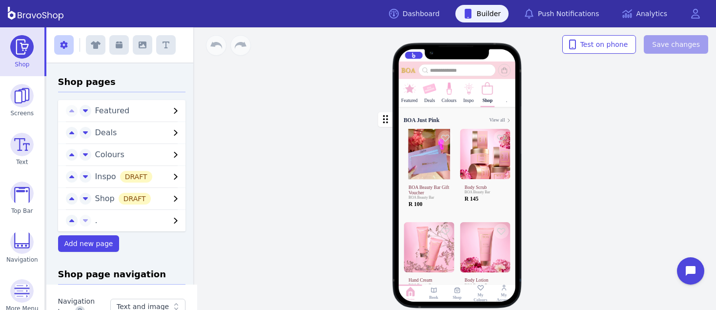
click at [472, 120] on div "button" at bounding box center [457, 296] width 117 height 378
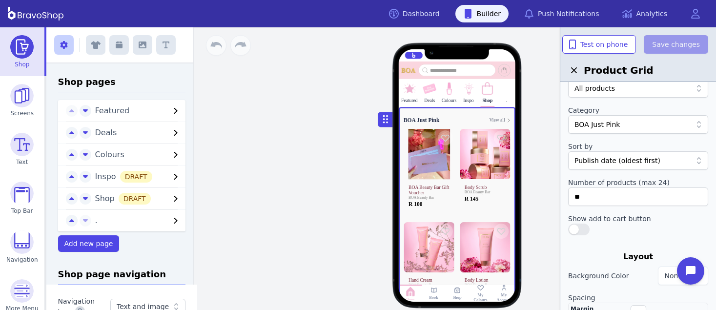
scroll to position [41, 0]
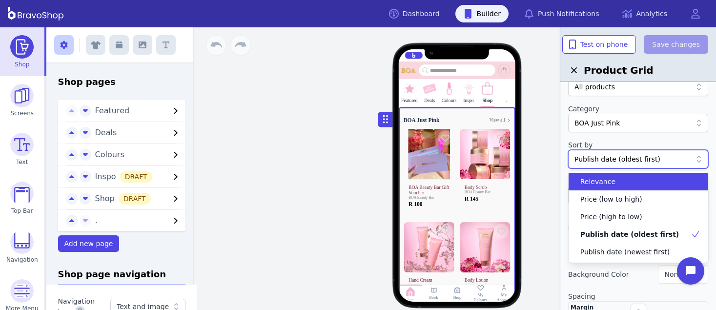
click at [692, 158] on div at bounding box center [698, 159] width 12 height 10
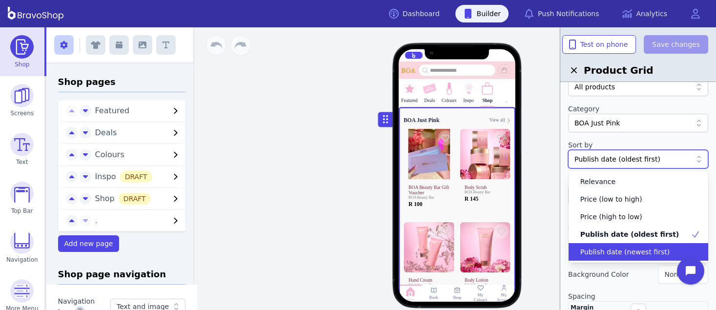
click at [664, 248] on div "Publish date (newest first)" at bounding box center [633, 252] width 117 height 10
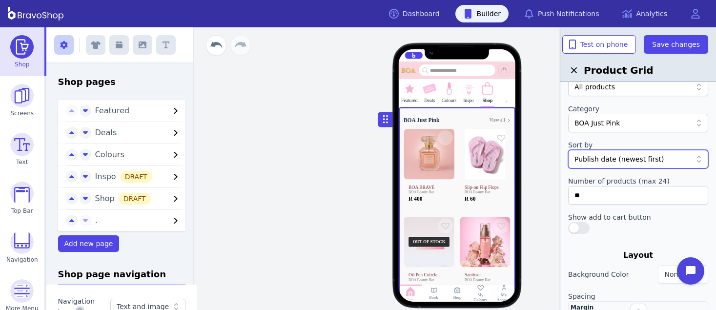
click at [663, 157] on div "Publish date (newest first)" at bounding box center [633, 159] width 117 height 10
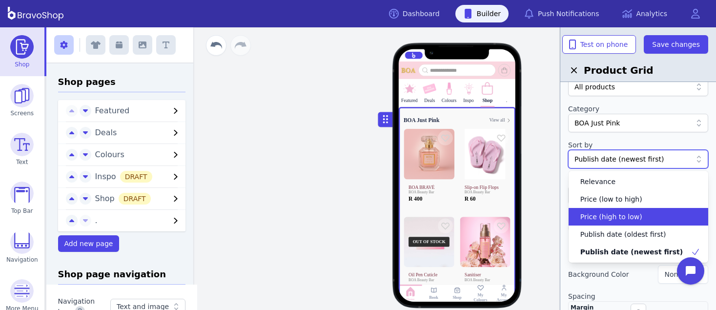
click at [644, 221] on div "Price (high to low)" at bounding box center [633, 217] width 117 height 10
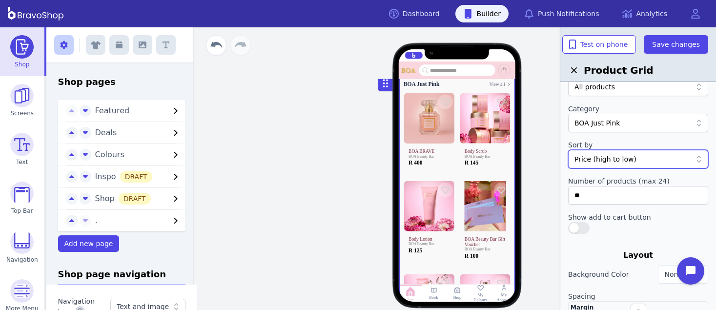
scroll to position [0, 0]
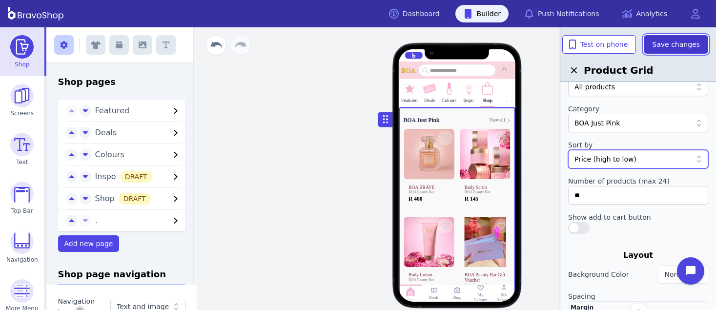
click at [663, 40] on span "Save changes" at bounding box center [676, 45] width 48 height 10
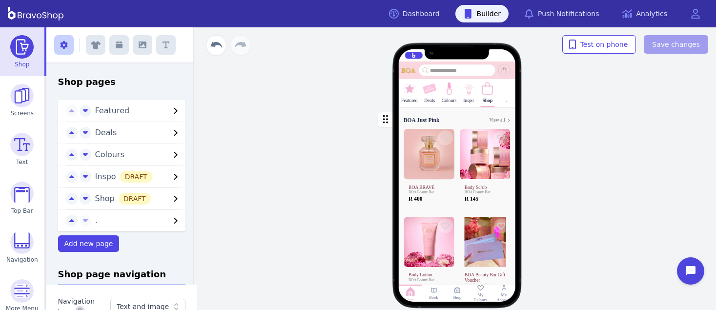
click at [455, 124] on div "button" at bounding box center [457, 296] width 117 height 378
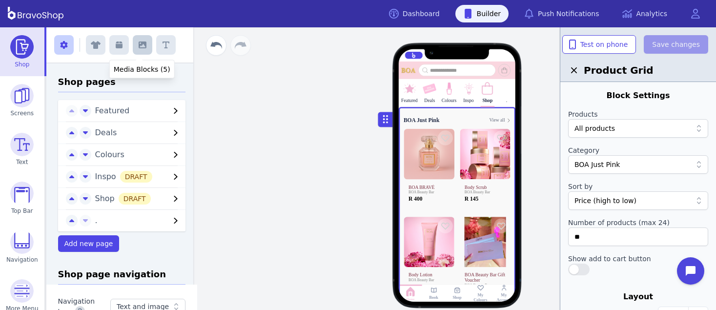
click at [135, 49] on button "button" at bounding box center [143, 45] width 20 height 20
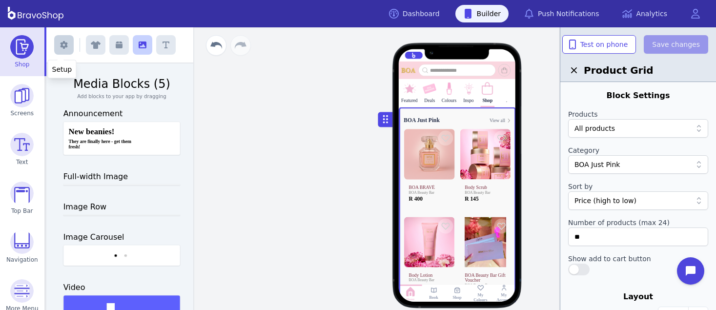
click at [62, 46] on icon "button" at bounding box center [63, 45] width 7 height 8
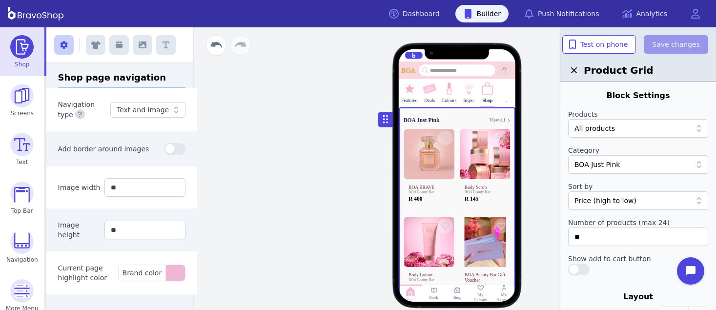
scroll to position [199, 0]
click at [321, 119] on div "Featured Deals Colours Inspo Shop . BOA Just Pink View all BOA BRAVÉ BOA Beauty…" at bounding box center [457, 168] width 518 height 283
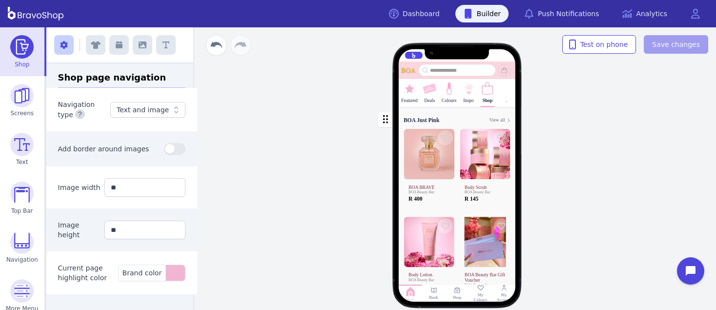
click at [455, 292] on rect at bounding box center [457, 289] width 7 height 7
click at [24, 243] on img at bounding box center [21, 241] width 23 height 23
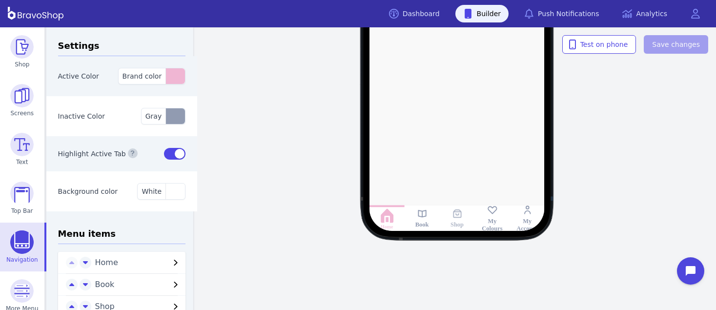
click at [454, 217] on icon at bounding box center [457, 213] width 8 height 8
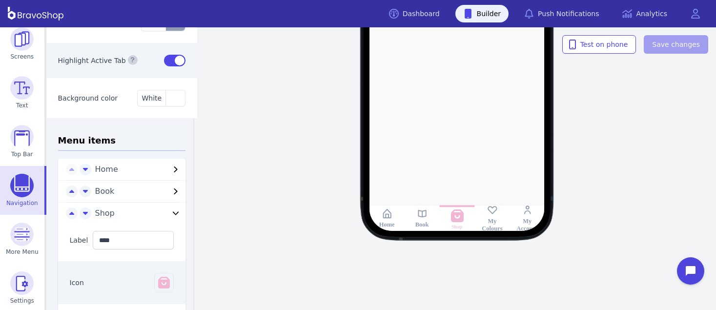
scroll to position [94, 0]
click at [173, 213] on icon "button" at bounding box center [176, 212] width 6 height 3
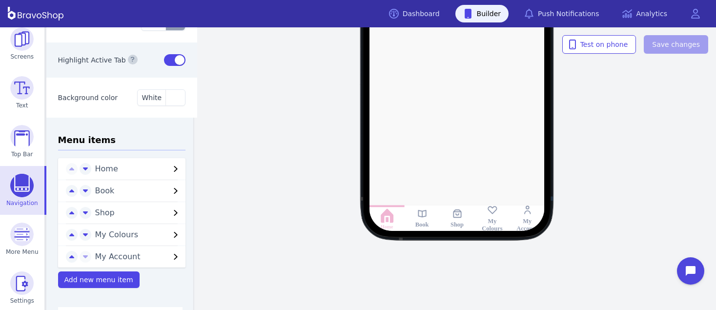
scroll to position [88, 0]
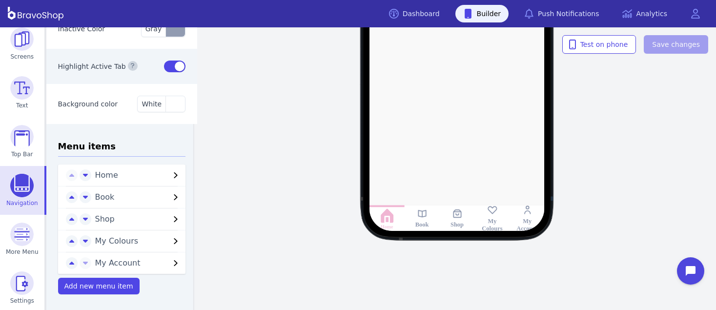
click at [170, 213] on icon "button" at bounding box center [176, 219] width 12 height 12
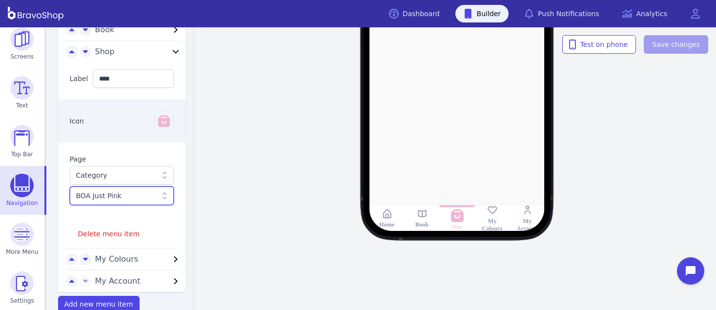
scroll to position [274, 0]
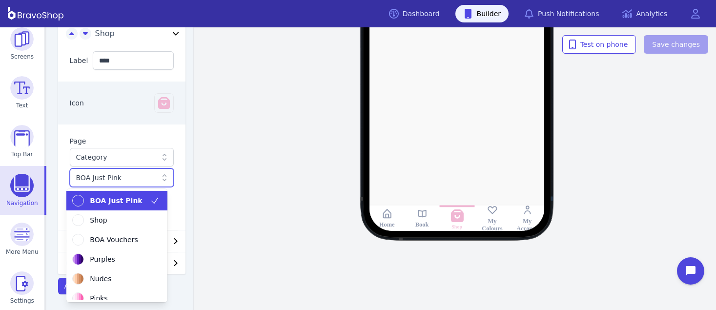
click at [148, 178] on div at bounding box center [117, 178] width 82 height 10
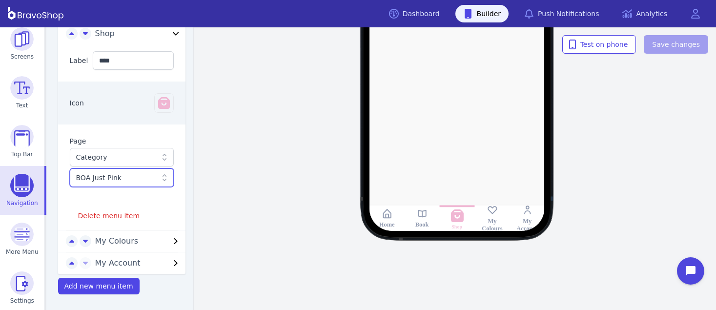
click at [148, 178] on div at bounding box center [117, 178] width 82 height 10
click at [495, 152] on div at bounding box center [457, 51] width 250 height 360
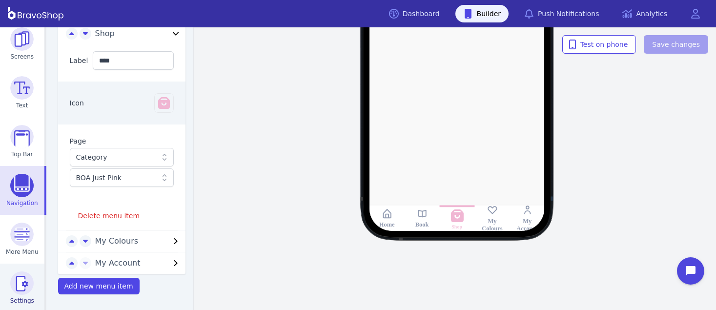
click at [16, 287] on img at bounding box center [21, 282] width 23 height 23
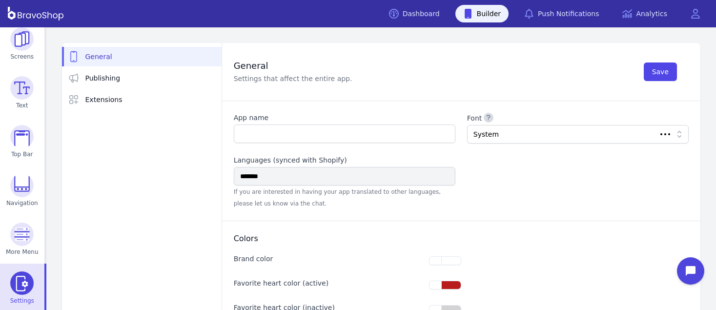
type input "**********"
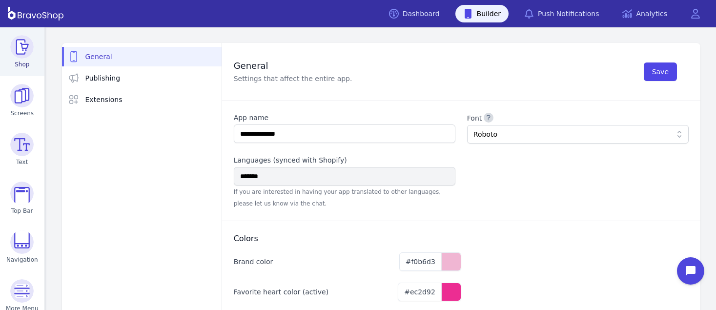
click at [16, 53] on img at bounding box center [21, 46] width 23 height 23
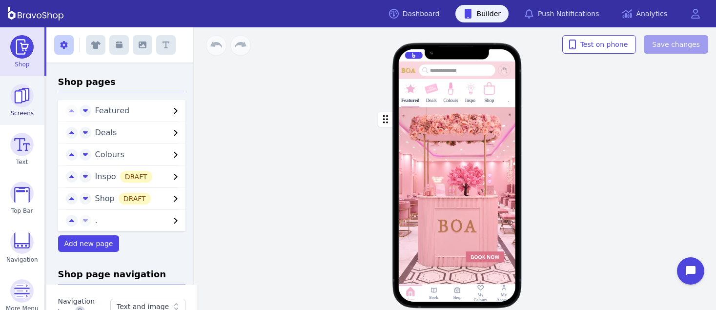
click at [24, 96] on img at bounding box center [21, 95] width 23 height 23
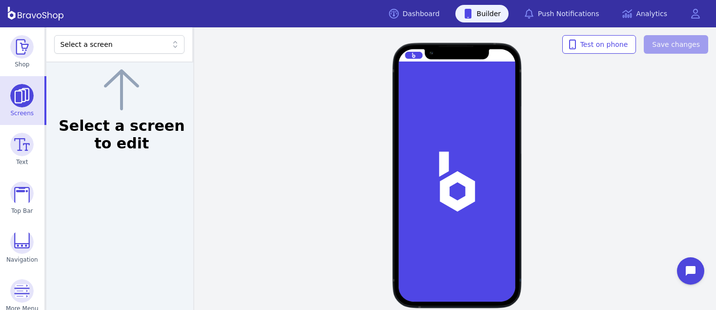
click at [118, 36] on div "Select a screen" at bounding box center [119, 44] width 131 height 19
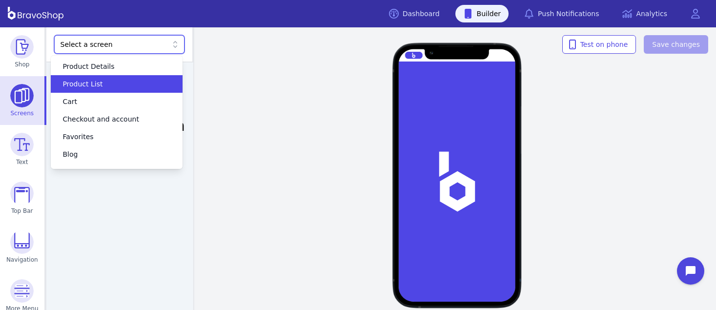
click at [101, 85] on div "Product List" at bounding box center [111, 84] width 108 height 10
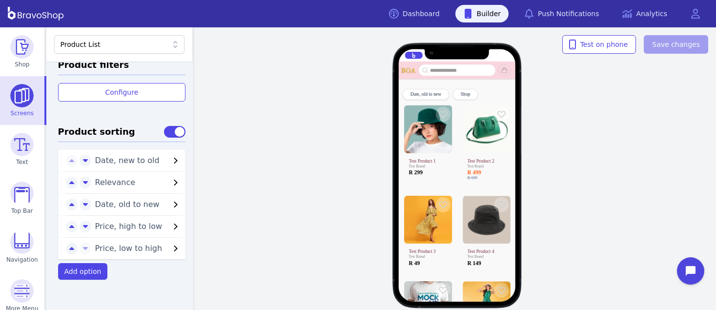
scroll to position [406, 0]
click at [69, 228] on icon "button" at bounding box center [71, 226] width 5 height 8
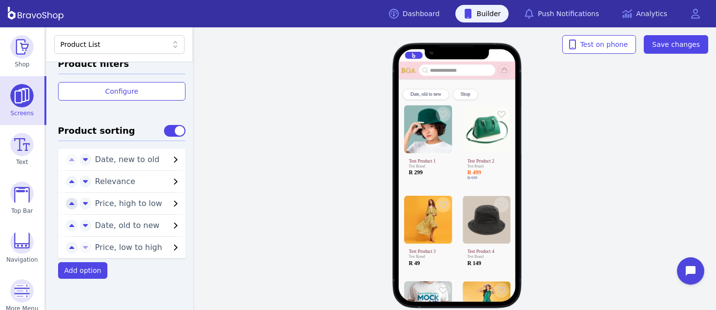
click at [69, 201] on icon "button" at bounding box center [71, 204] width 5 height 8
click at [69, 178] on icon "button" at bounding box center [71, 182] width 5 height 8
click at [680, 47] on span "Save changes" at bounding box center [676, 45] width 48 height 10
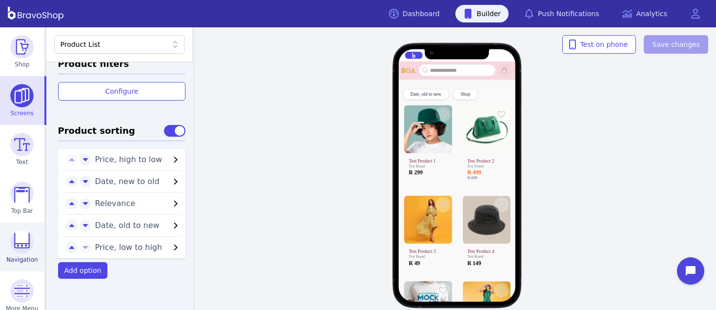
scroll to position [59, 0]
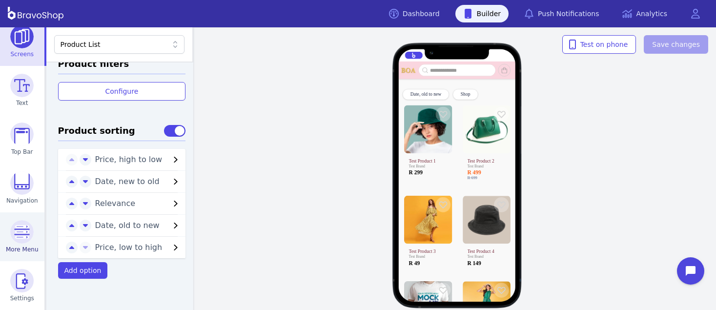
click at [20, 227] on img at bounding box center [21, 231] width 23 height 23
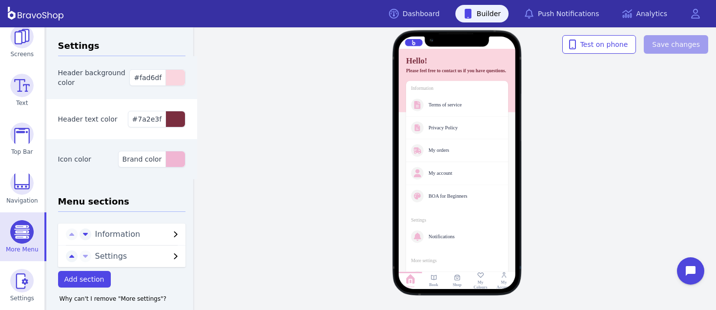
click at [442, 199] on div "BOA for Beginners" at bounding box center [464, 196] width 70 height 6
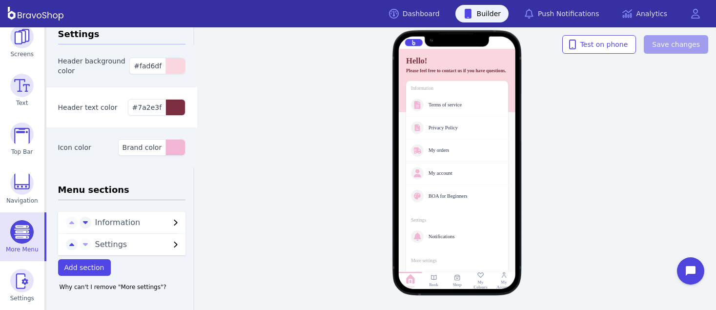
click at [170, 220] on icon "button" at bounding box center [176, 223] width 12 height 12
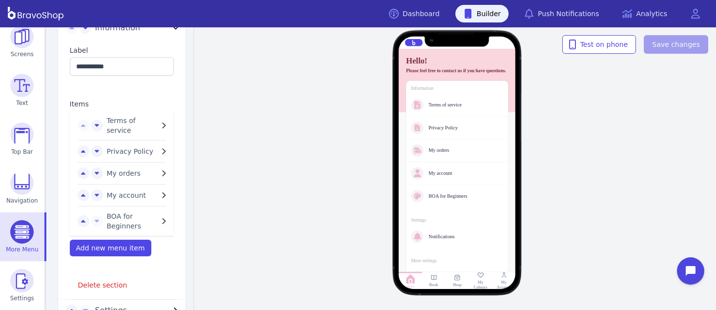
scroll to position [208, 0]
click at [159, 218] on icon "button" at bounding box center [164, 219] width 12 height 12
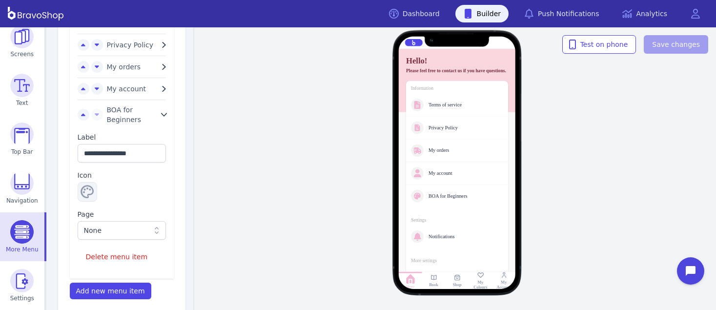
scroll to position [315, 0]
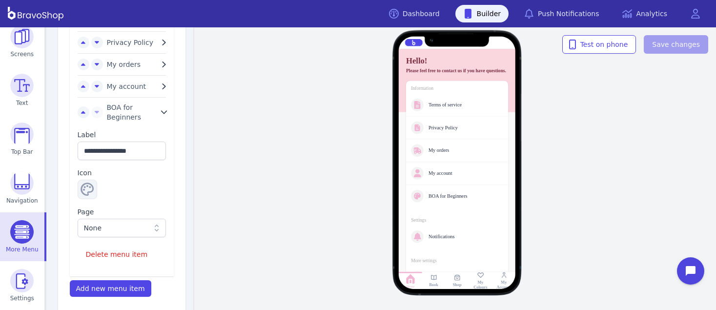
click at [152, 224] on icon at bounding box center [157, 228] width 10 height 10
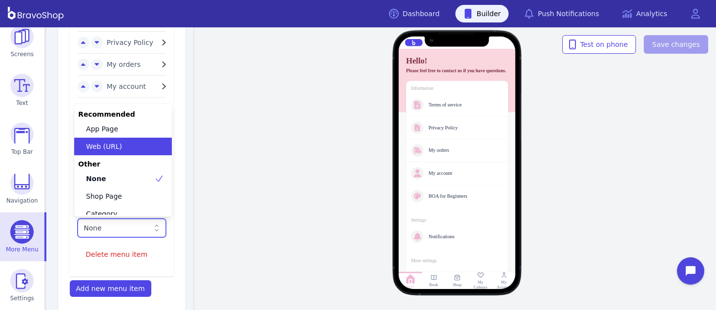
click at [138, 151] on div "Web (URL)" at bounding box center [117, 147] width 74 height 10
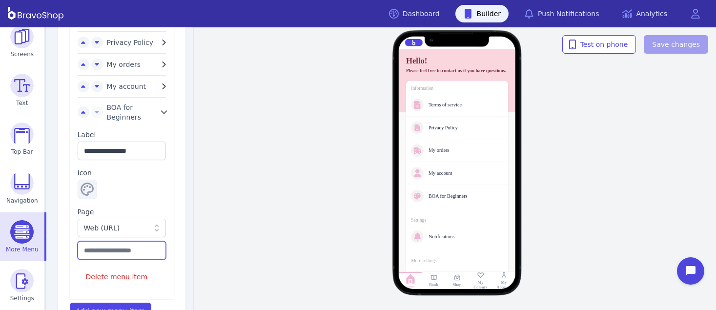
click at [85, 250] on input "text" at bounding box center [122, 250] width 89 height 19
paste input "**********"
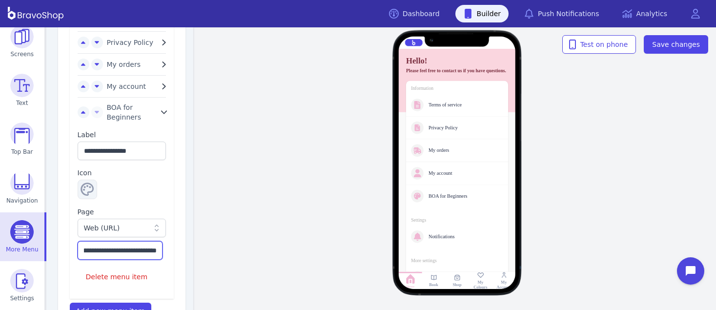
scroll to position [447, 0]
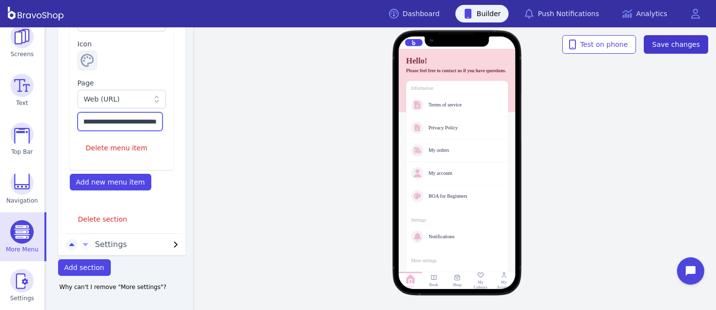
type input "**********"
click at [682, 47] on span "Save changes" at bounding box center [676, 45] width 48 height 10
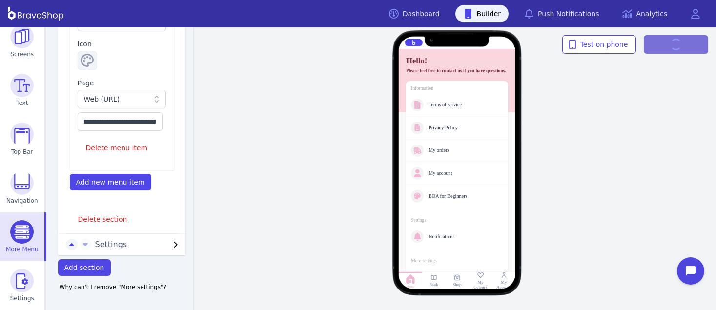
scroll to position [0, 0]
click at [577, 75] on div "Hello! Please feel free to contact us if you have questions. Information Terms …" at bounding box center [457, 168] width 518 height 283
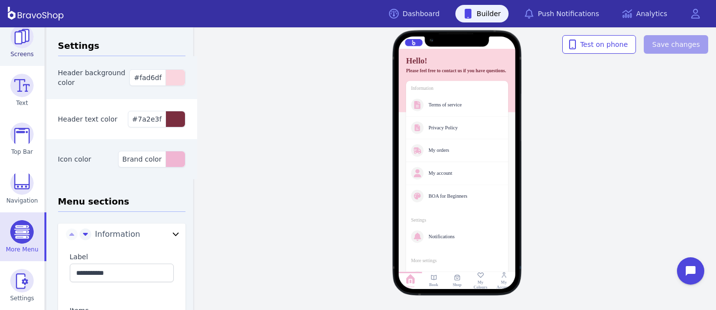
click at [17, 45] on img at bounding box center [21, 36] width 23 height 23
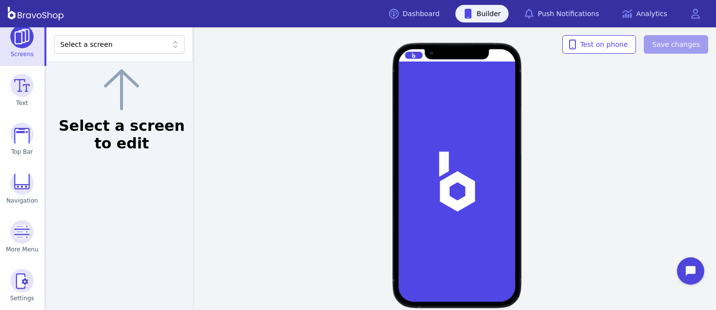
click at [131, 46] on div "Select a screen" at bounding box center [115, 45] width 108 height 10
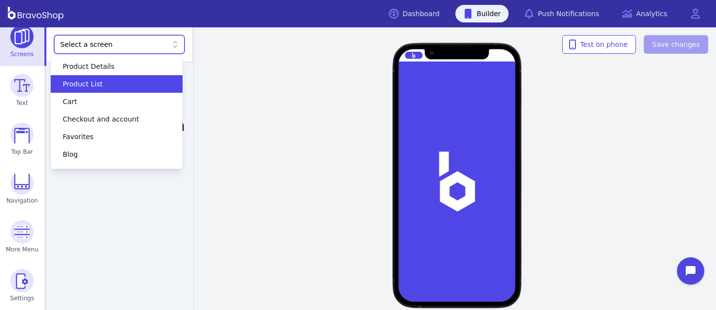
click at [127, 81] on div "Product List" at bounding box center [111, 84] width 108 height 10
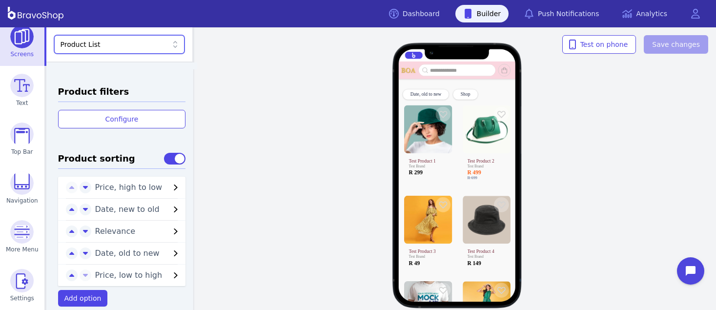
scroll to position [386, 0]
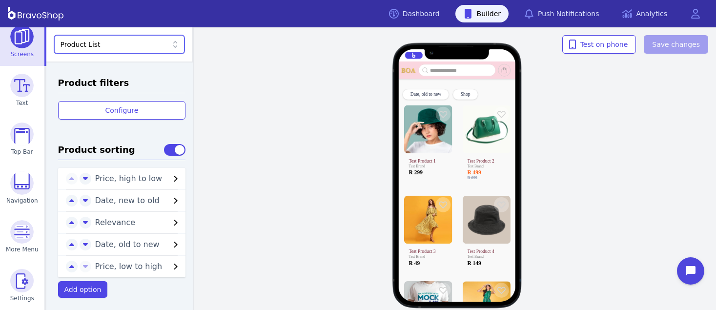
click at [170, 222] on icon "button" at bounding box center [176, 223] width 12 height 12
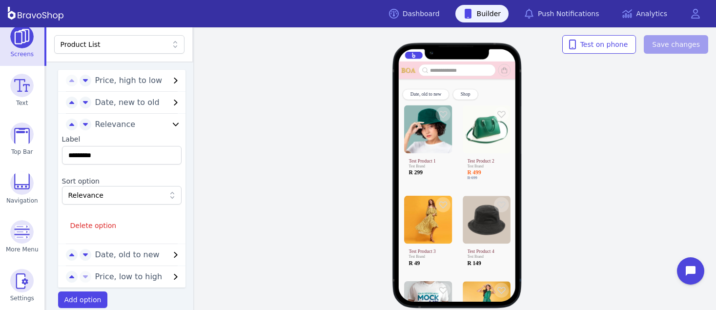
scroll to position [488, 0]
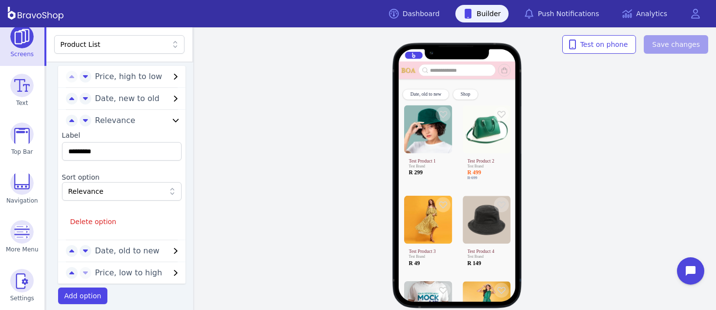
click at [247, 179] on div "Date, old to new Shop Test Product 1 Test Brand R 299 Test Product 2 Test Brand…" at bounding box center [457, 168] width 518 height 283
click at [678, 146] on div "Date, old to new Shop Test Product 1 Test Brand R 299 Test Product 2 Test Brand…" at bounding box center [457, 168] width 518 height 283
